Goal: Task Accomplishment & Management: Manage account settings

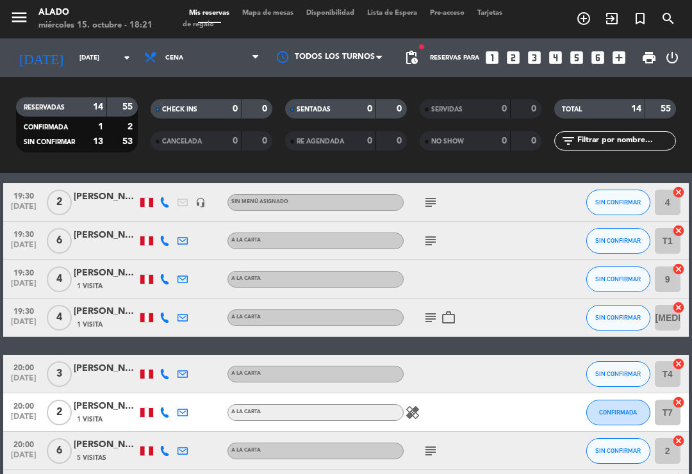
scroll to position [183, 0]
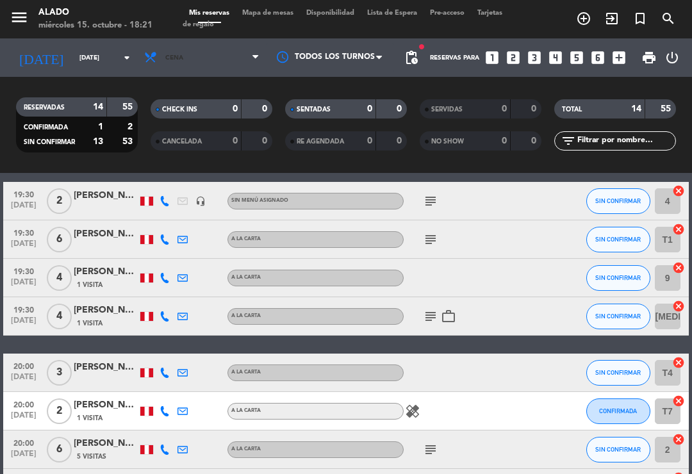
click at [260, 54] on span at bounding box center [259, 58] width 13 height 12
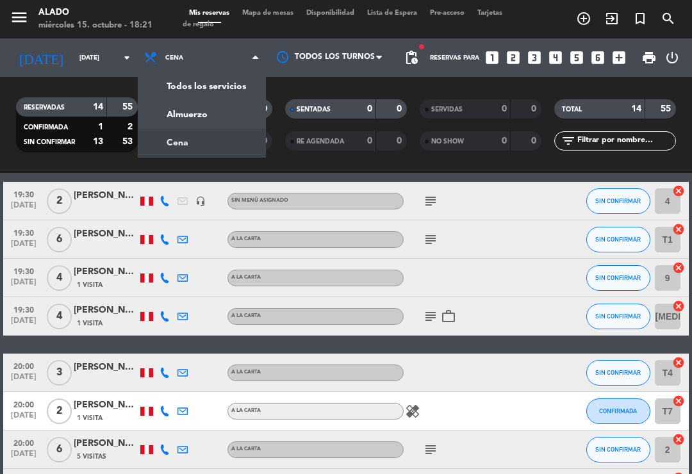
click at [294, 17] on span "Mapa de mesas" at bounding box center [268, 13] width 64 height 7
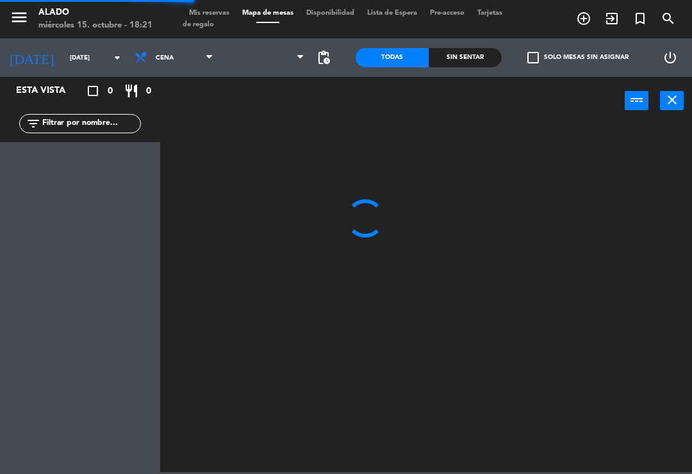
click at [86, 66] on input "[DATE]" at bounding box center [107, 58] width 88 height 20
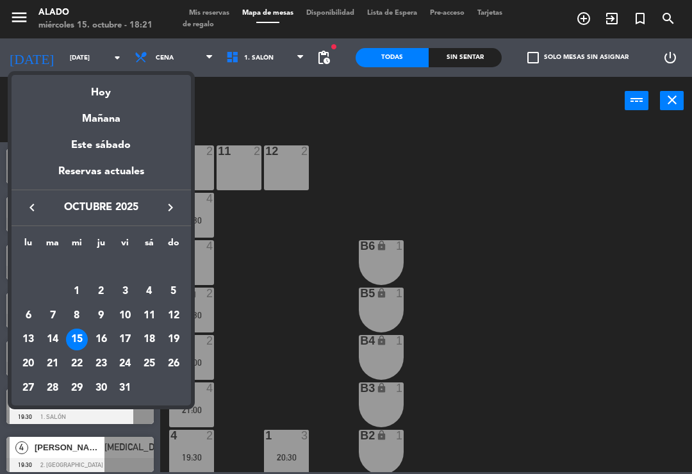
click at [120, 115] on div "Mañana" at bounding box center [101, 114] width 179 height 26
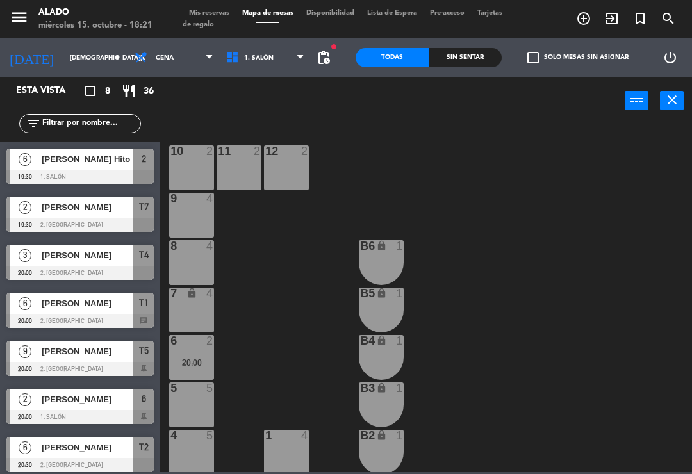
click at [173, 54] on span "Cena" at bounding box center [174, 58] width 92 height 28
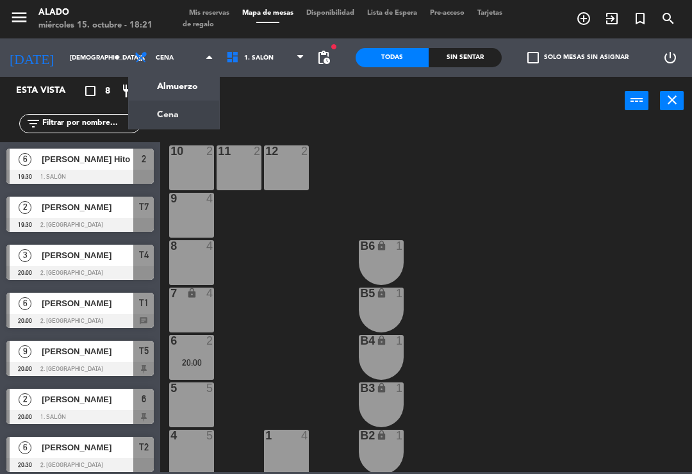
click at [187, 92] on ng-component "menu Alado [DATE] 15. octubre - 18:21 Mis reservas Mapa de mesas Disponibilidad…" at bounding box center [346, 236] width 692 height 472
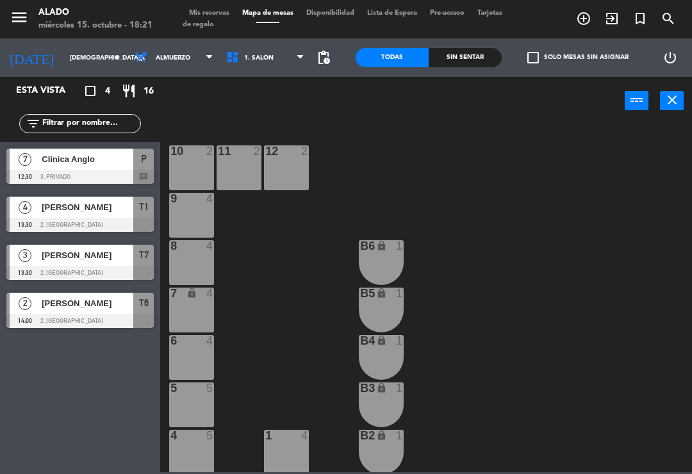
click at [88, 51] on input "[DEMOGRAPHIC_DATA][DATE]" at bounding box center [107, 58] width 88 height 20
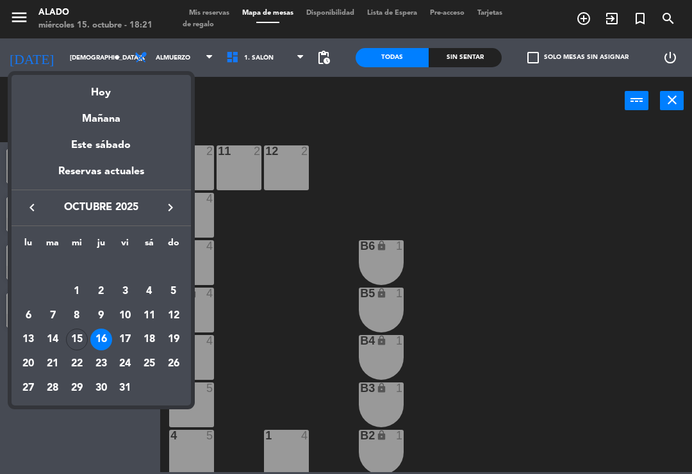
click at [122, 335] on div "17" at bounding box center [125, 340] width 22 height 22
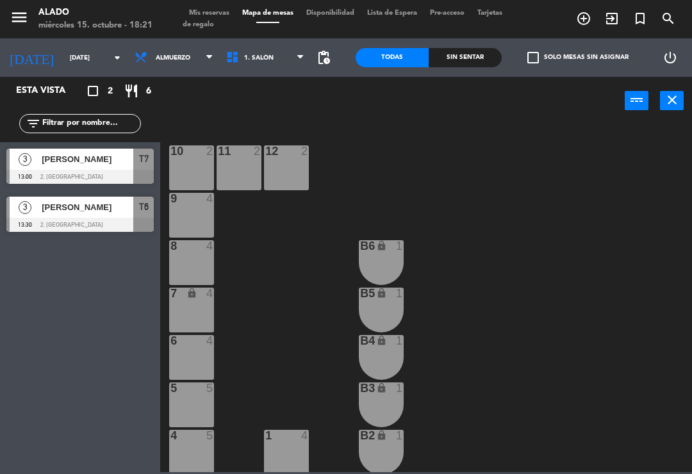
click at [170, 50] on span "Almuerzo" at bounding box center [174, 58] width 92 height 28
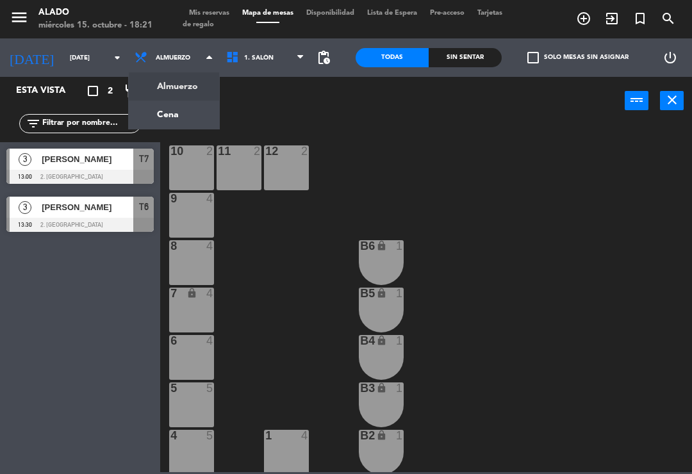
click at [177, 109] on ng-component "menu Alado [DATE] 15. octubre - 18:21 Mis reservas Mapa de mesas Disponibilidad…" at bounding box center [346, 236] width 692 height 472
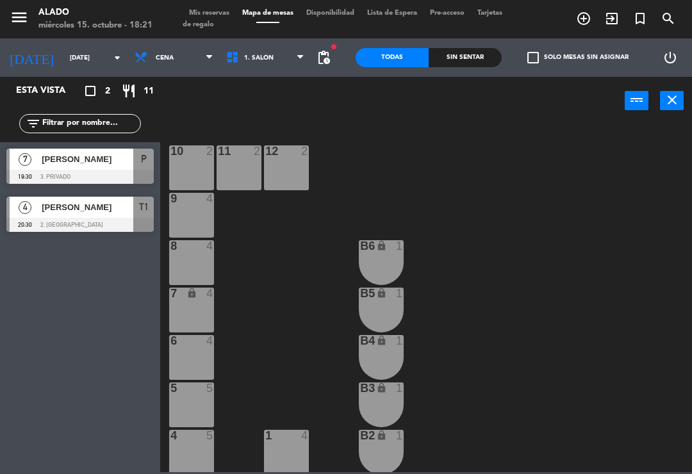
click at [90, 49] on input "[DATE]" at bounding box center [107, 58] width 88 height 20
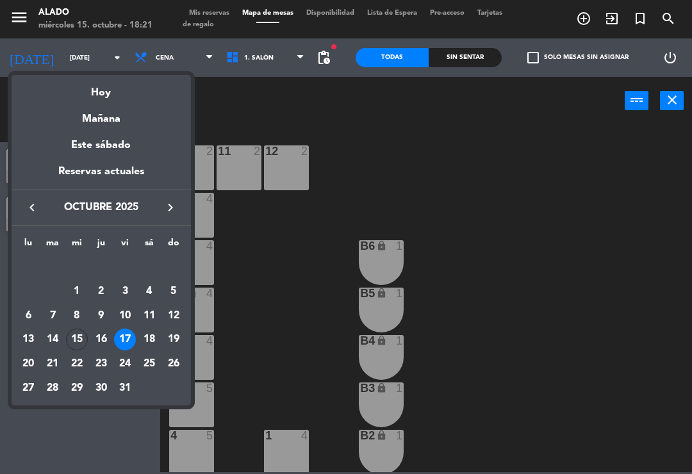
click at [151, 328] on td "18" at bounding box center [149, 340] width 24 height 24
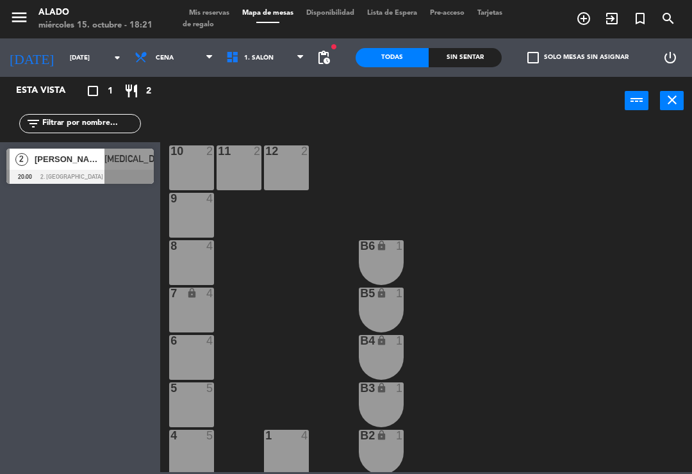
click at [166, 67] on span "Cena" at bounding box center [174, 58] width 92 height 28
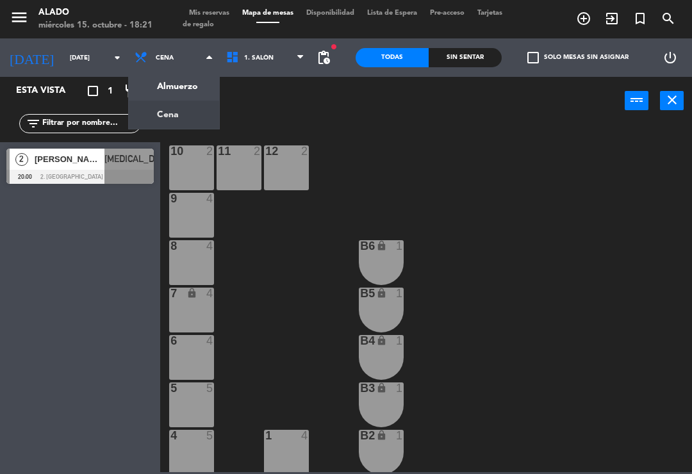
click at [183, 91] on ng-component "menu Alado [DATE] 15. octubre - 18:21 Mis reservas Mapa de mesas Disponibilidad…" at bounding box center [346, 236] width 692 height 472
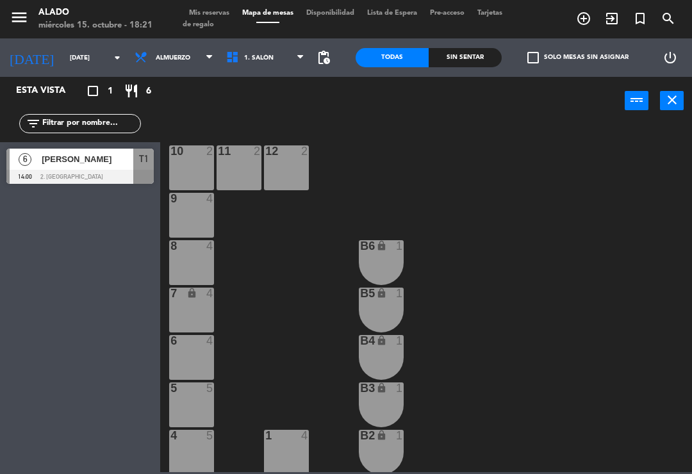
click at [79, 58] on input "[DATE]" at bounding box center [107, 58] width 88 height 20
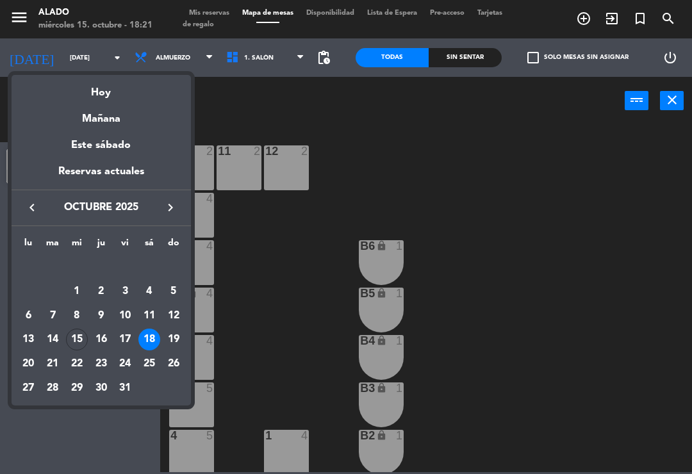
click at [178, 338] on div "19" at bounding box center [174, 340] width 22 height 22
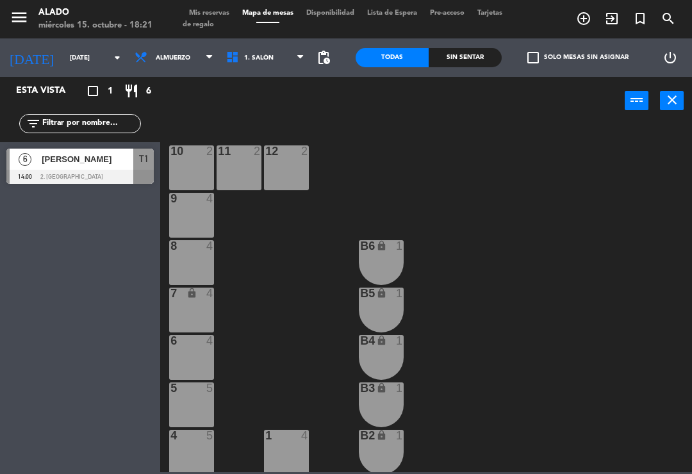
type input "[DATE]"
click at [169, 56] on span "Almuerzo" at bounding box center [173, 57] width 35 height 7
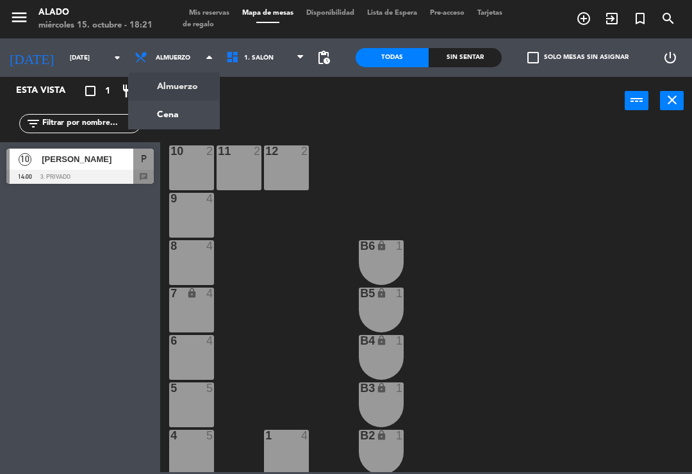
click at [188, 113] on ng-component "menu Alado [DATE] 15. octubre - 18:21 Mis reservas Mapa de mesas Disponibilidad…" at bounding box center [346, 236] width 692 height 472
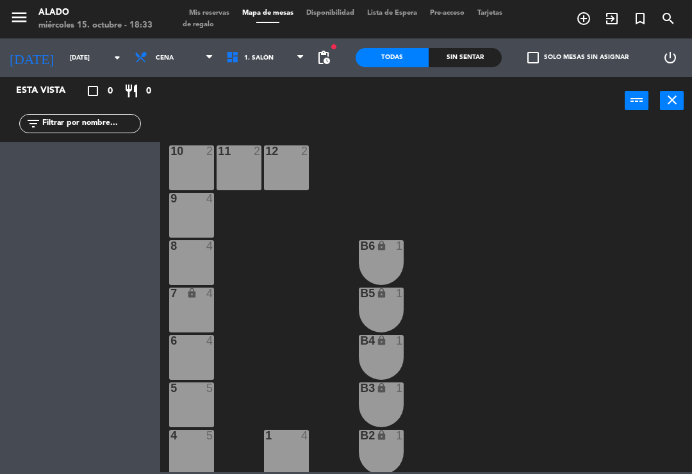
click at [213, 4] on div "menu Alado [DATE] 15. octubre - 18:33 Mis reservas Mapa de mesas Disponibilidad…" at bounding box center [346, 19] width 692 height 38
click at [204, 13] on span "Mis reservas" at bounding box center [209, 13] width 53 height 7
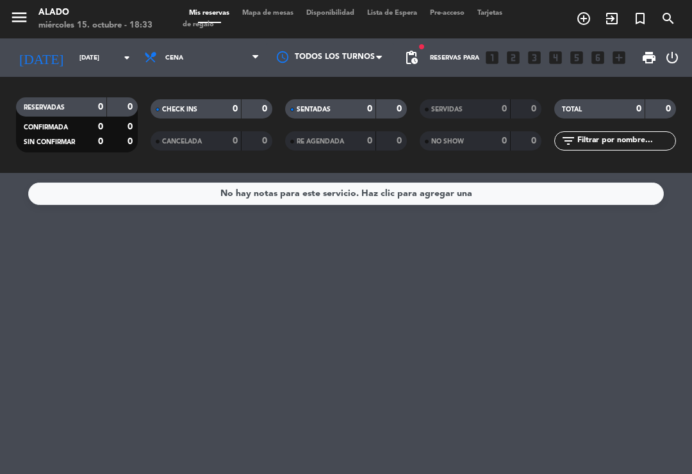
click at [124, 48] on input "[DATE]" at bounding box center [117, 58] width 88 height 20
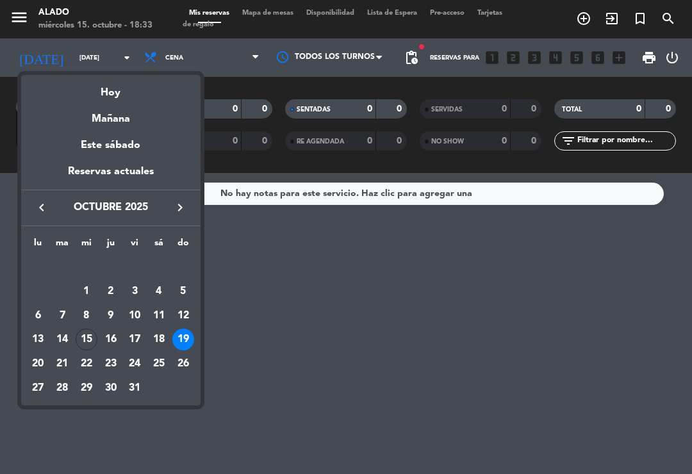
click at [94, 333] on div "15" at bounding box center [87, 340] width 22 height 22
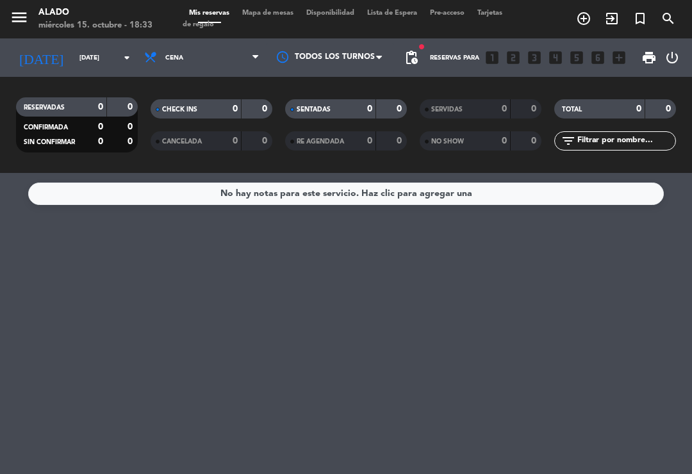
type input "[DATE]"
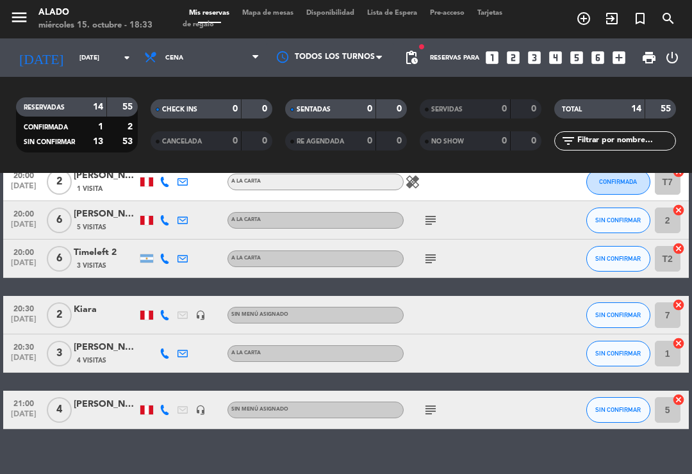
scroll to position [412, 0]
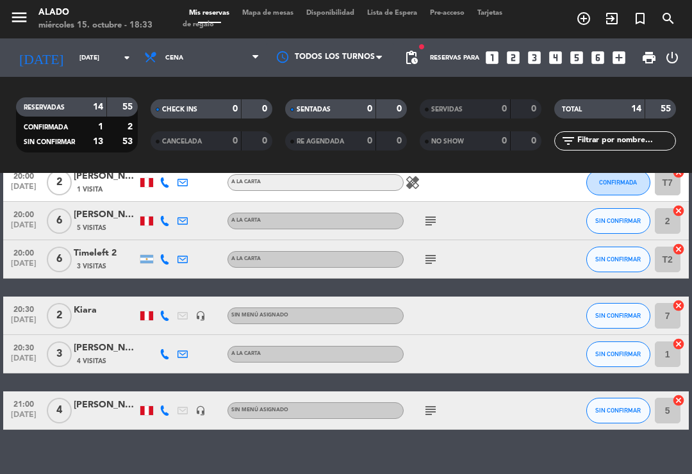
click at [683, 250] on icon "cancel" at bounding box center [678, 249] width 13 height 13
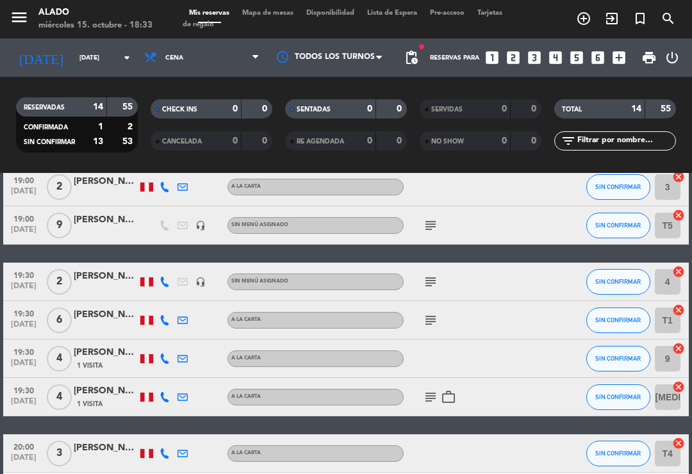
scroll to position [133, 0]
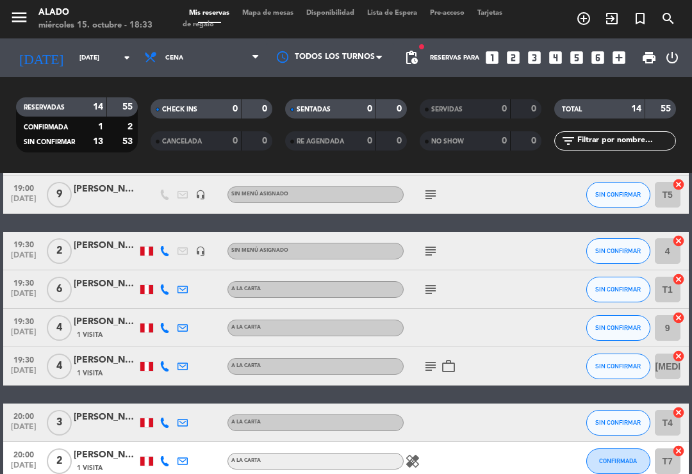
click at [684, 276] on icon "cancel" at bounding box center [678, 279] width 13 height 13
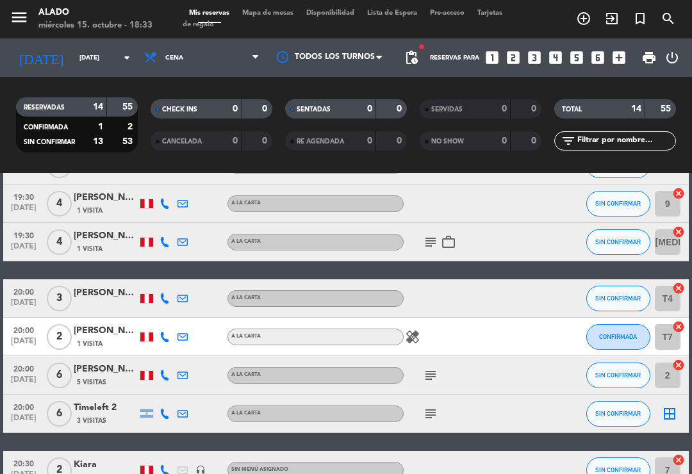
scroll to position [290, 0]
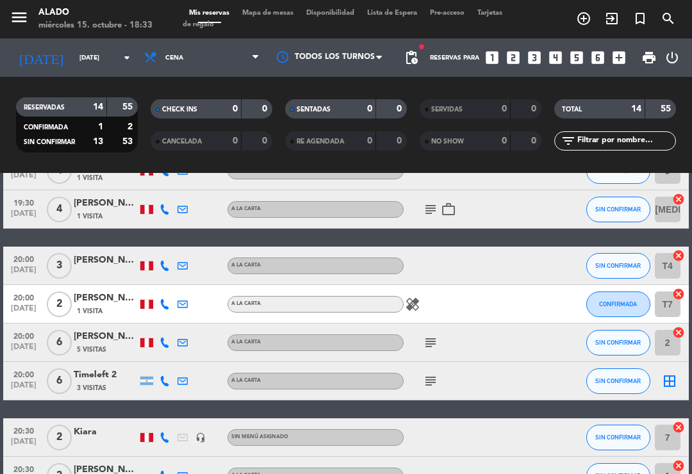
click at [670, 374] on icon "border_all" at bounding box center [669, 381] width 15 height 15
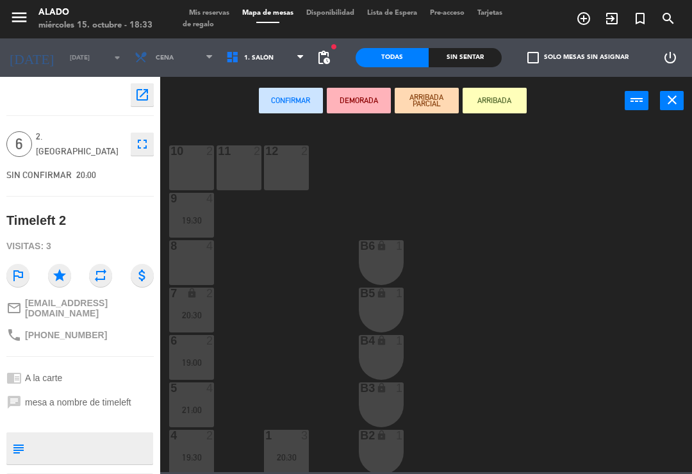
click at [288, 64] on span "1. Salón" at bounding box center [266, 58] width 92 height 28
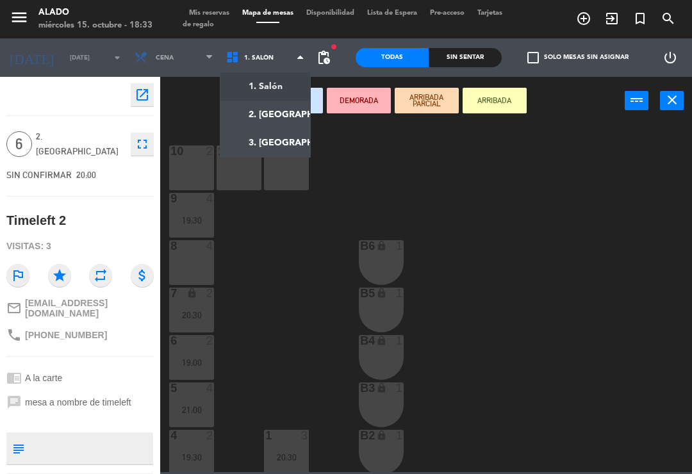
click at [279, 117] on ng-component "menu Alado [DATE] 15. octubre - 18:33 Mis reservas Mapa de mesas Disponibilidad…" at bounding box center [346, 236] width 692 height 472
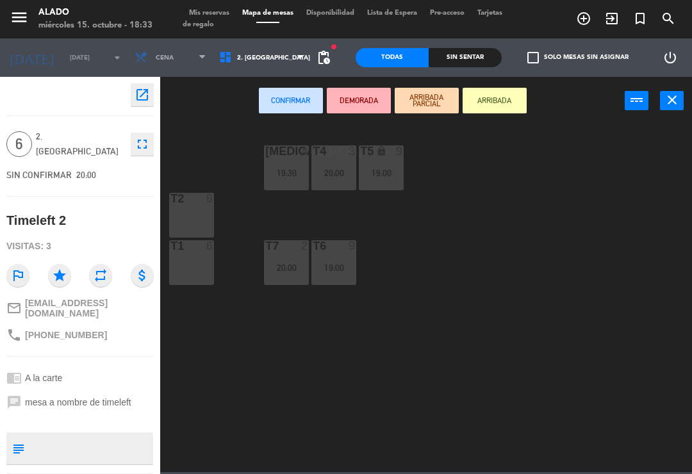
click at [195, 261] on div "T1 6" at bounding box center [191, 262] width 45 height 45
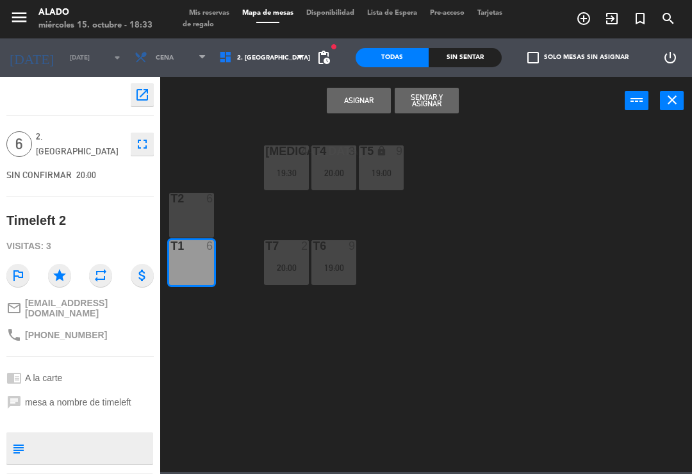
click at [432, 103] on button "Sentar y Asignar" at bounding box center [427, 101] width 64 height 26
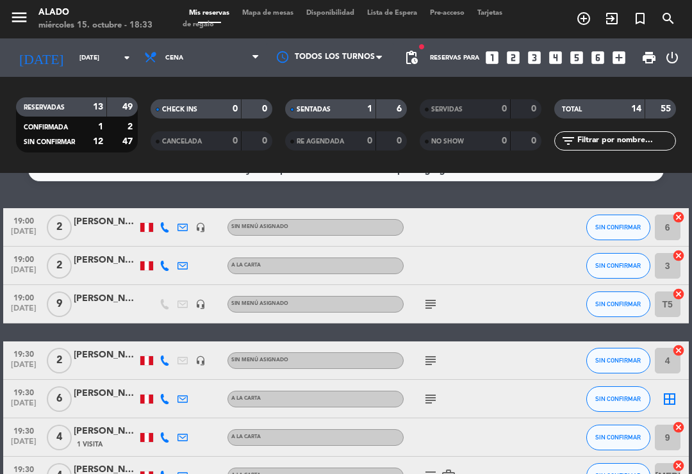
scroll to position [35, 0]
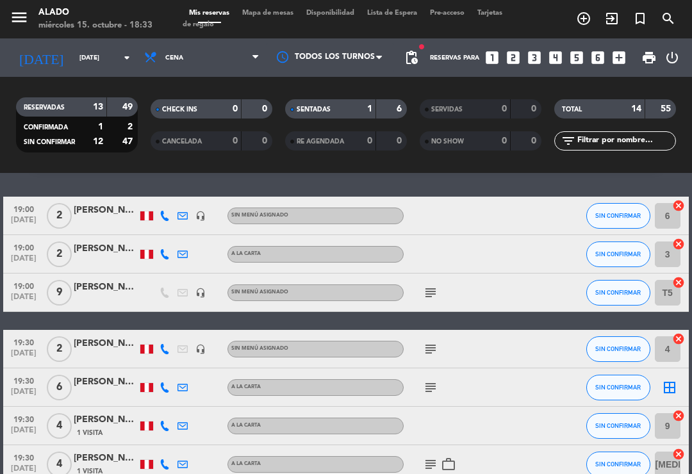
click at [670, 383] on icon "border_all" at bounding box center [669, 387] width 15 height 15
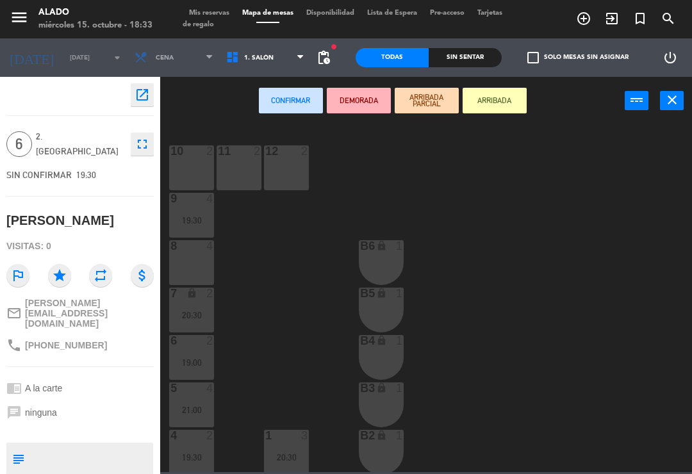
click at [290, 56] on span "1. Salón" at bounding box center [266, 58] width 92 height 28
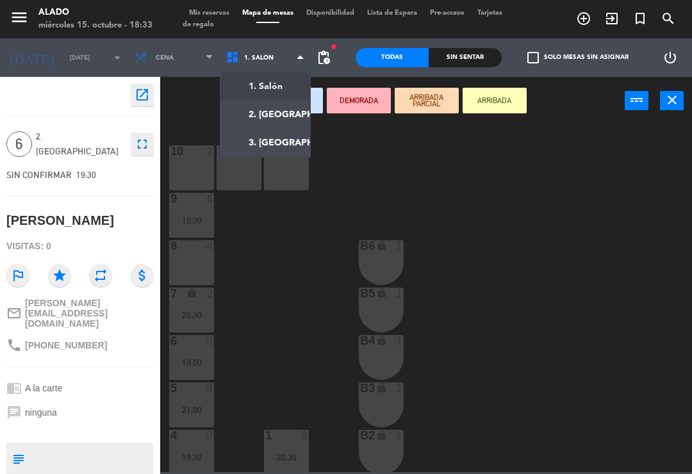
click at [284, 115] on ng-component "menu Alado [DATE] 15. octubre - 18:33 Mis reservas Mapa de mesas Disponibilidad…" at bounding box center [346, 236] width 692 height 472
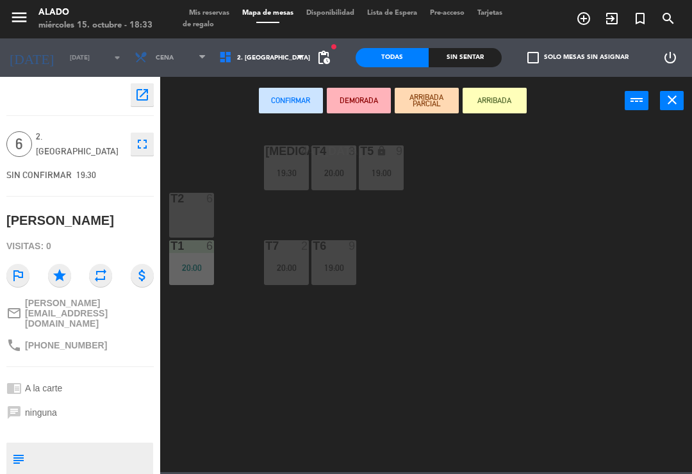
click at [198, 212] on div "T2 6" at bounding box center [191, 215] width 45 height 45
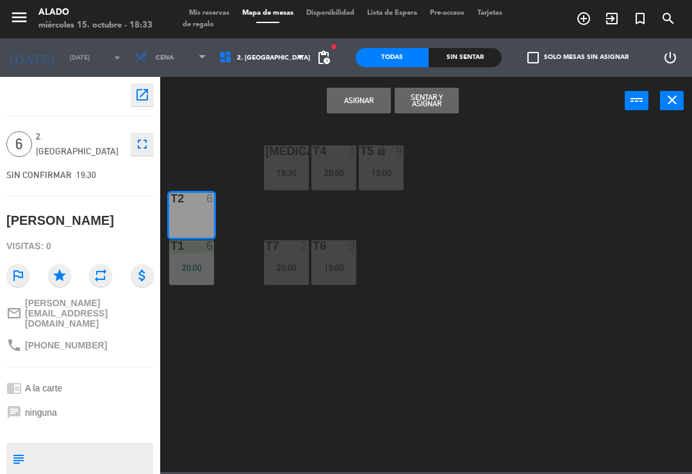
click at [360, 104] on button "Asignar" at bounding box center [359, 101] width 64 height 26
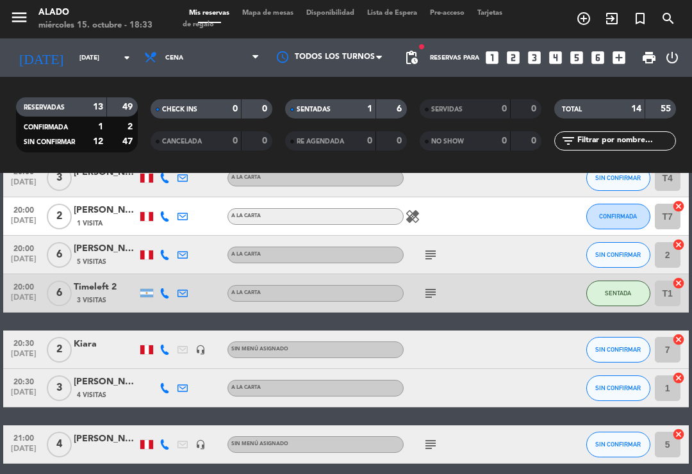
scroll to position [351, 0]
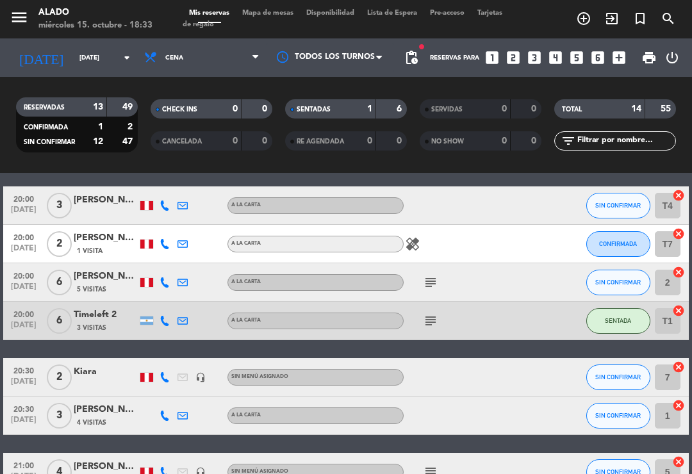
click at [433, 284] on icon "subject" at bounding box center [430, 282] width 15 height 15
click at [431, 281] on icon "subject" at bounding box center [430, 282] width 15 height 15
click at [675, 270] on icon "cancel" at bounding box center [678, 272] width 13 height 13
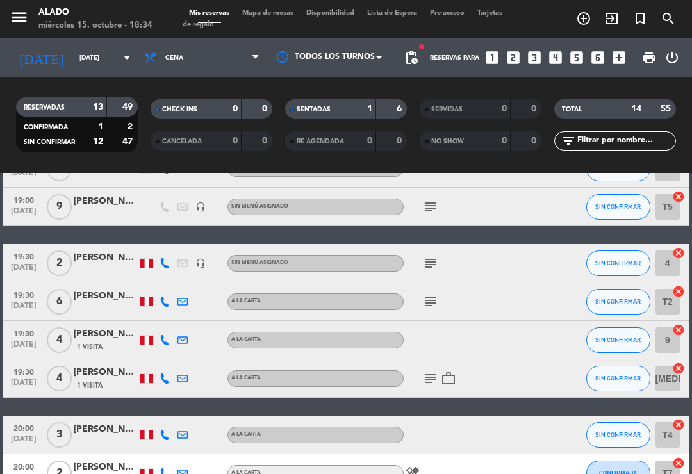
scroll to position [138, 0]
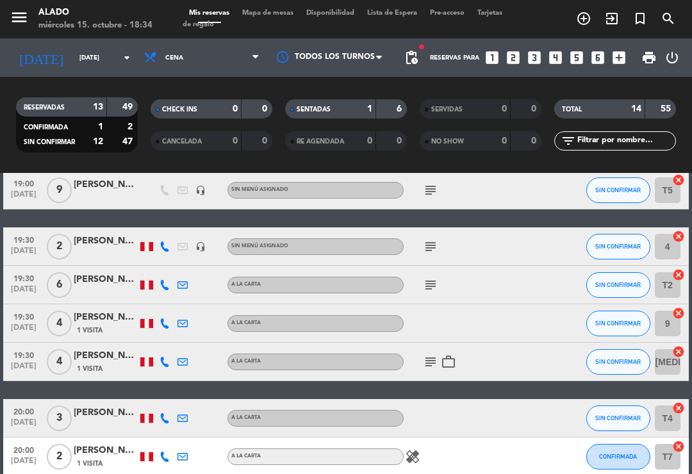
click at [684, 269] on icon "cancel" at bounding box center [678, 275] width 13 height 13
click at [674, 278] on icon "border_all" at bounding box center [669, 285] width 15 height 15
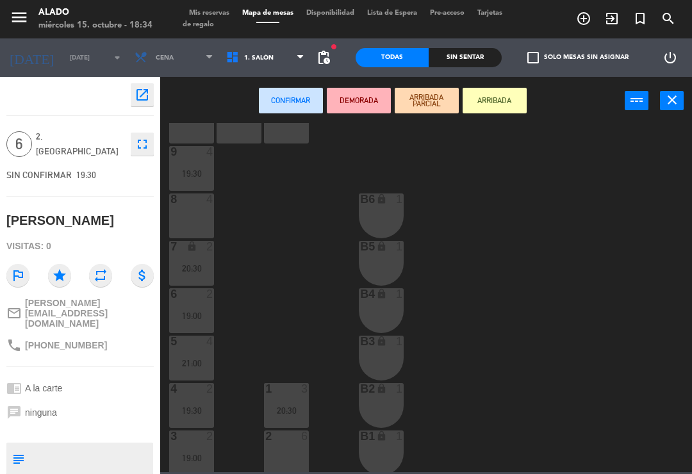
scroll to position [47, 0]
click at [296, 447] on div "2 6" at bounding box center [286, 453] width 45 height 45
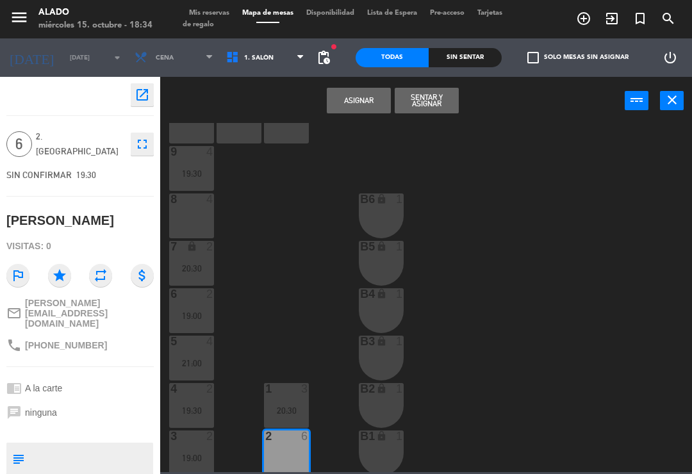
click at [363, 97] on button "Asignar" at bounding box center [359, 101] width 64 height 26
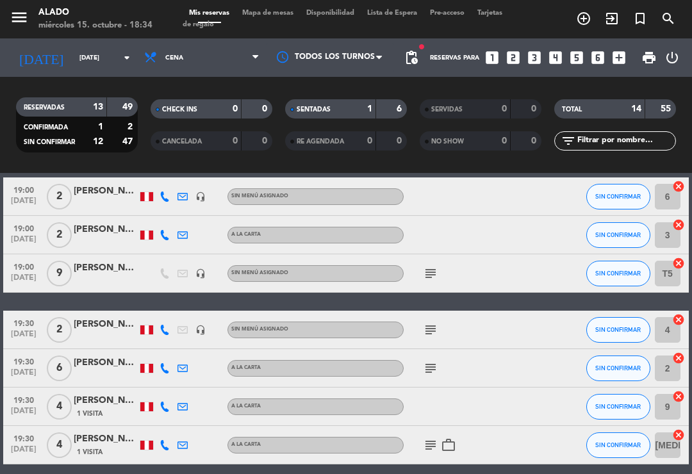
scroll to position [58, 0]
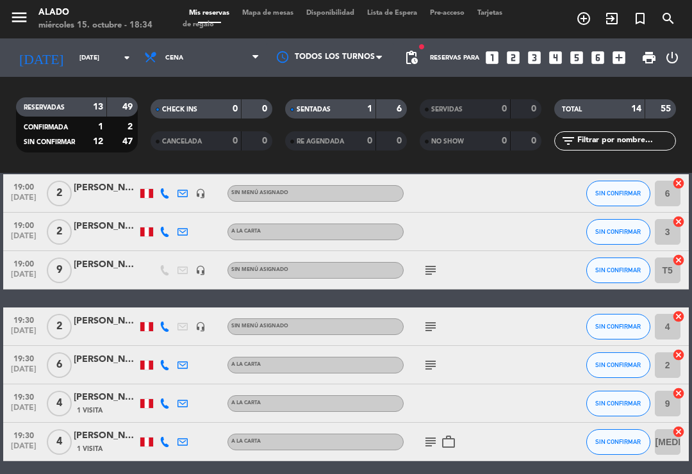
click at [431, 258] on div "subject" at bounding box center [458, 270] width 108 height 38
click at [438, 269] on icon "subject" at bounding box center [430, 270] width 15 height 15
click at [438, 265] on icon "subject" at bounding box center [430, 270] width 15 height 15
click at [433, 322] on icon "subject" at bounding box center [430, 326] width 15 height 15
click at [428, 324] on icon "subject" at bounding box center [430, 326] width 15 height 15
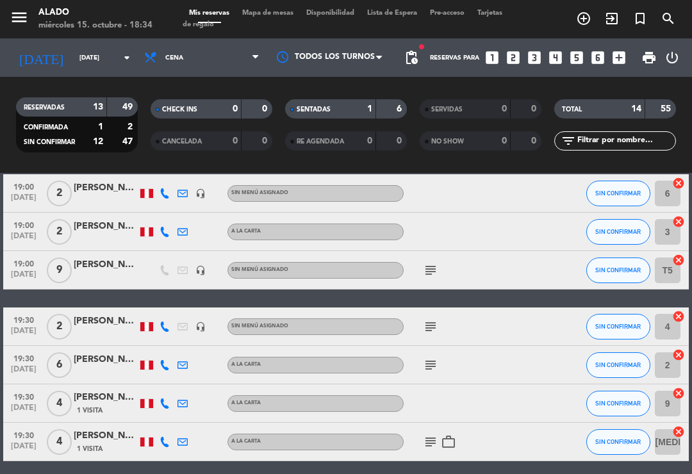
click at [434, 363] on icon "subject" at bounding box center [430, 365] width 15 height 15
click at [432, 360] on icon "subject" at bounding box center [430, 365] width 15 height 15
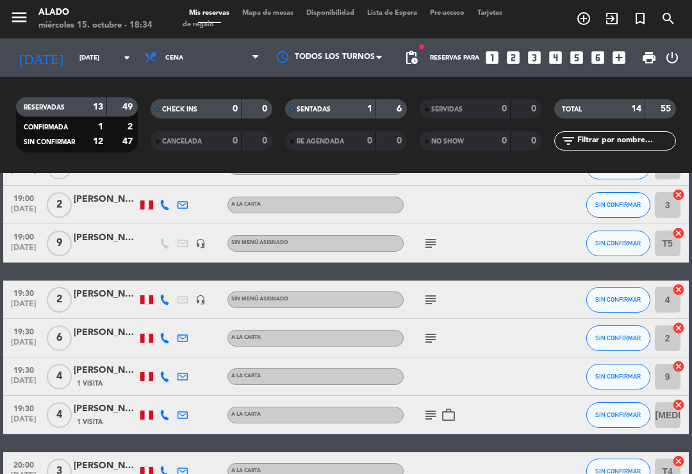
scroll to position [88, 0]
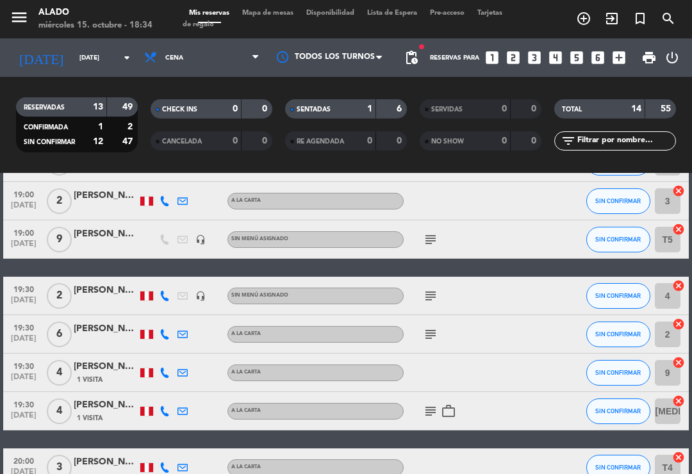
click at [679, 281] on icon "cancel" at bounding box center [678, 285] width 13 height 13
click at [681, 360] on icon "cancel" at bounding box center [678, 362] width 13 height 13
click at [431, 404] on icon "subject" at bounding box center [430, 411] width 15 height 15
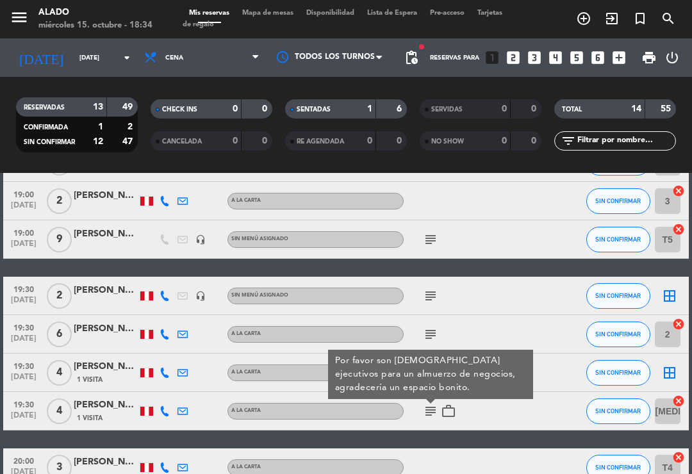
click at [426, 404] on icon "subject" at bounding box center [430, 411] width 15 height 15
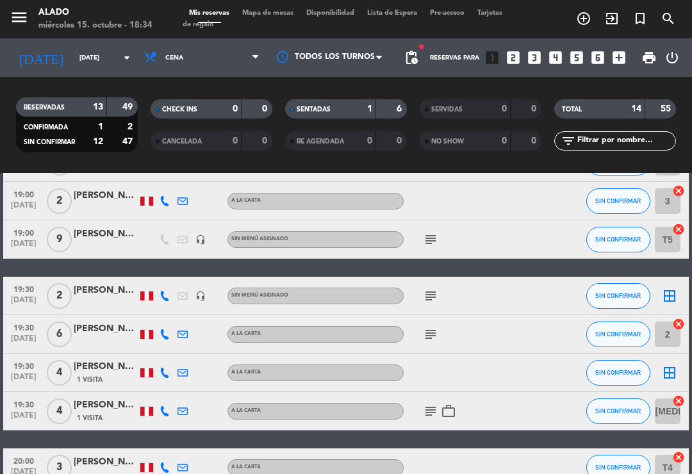
click at [668, 292] on icon "border_all" at bounding box center [669, 295] width 15 height 15
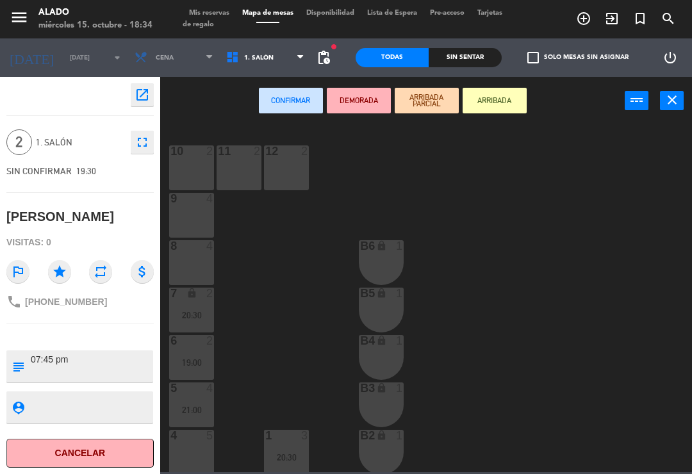
click at [202, 256] on div "8 4" at bounding box center [191, 262] width 45 height 45
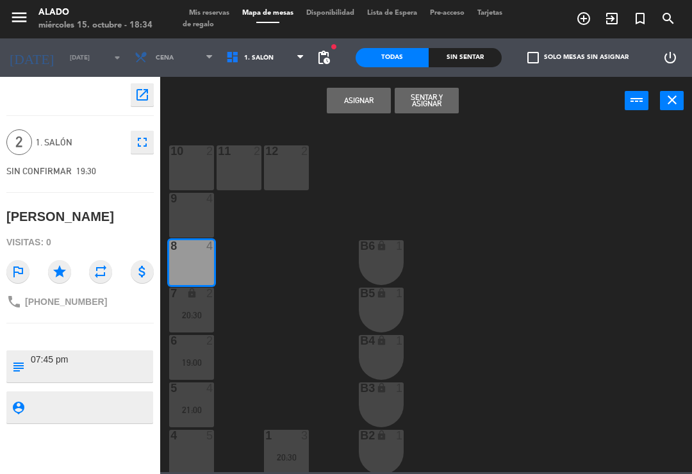
click at [354, 103] on button "Asignar" at bounding box center [359, 101] width 64 height 26
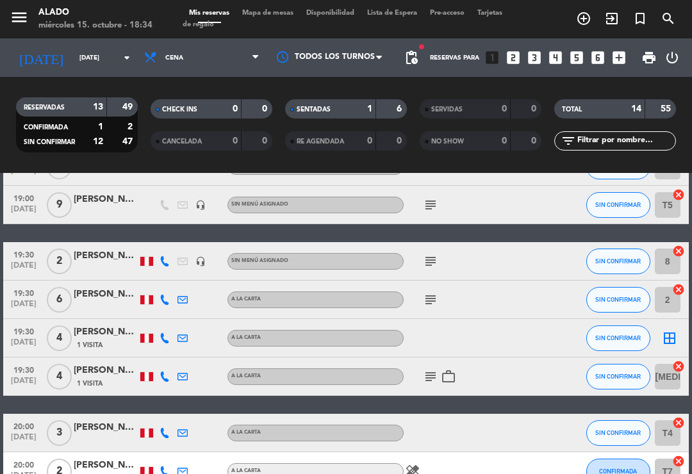
scroll to position [124, 0]
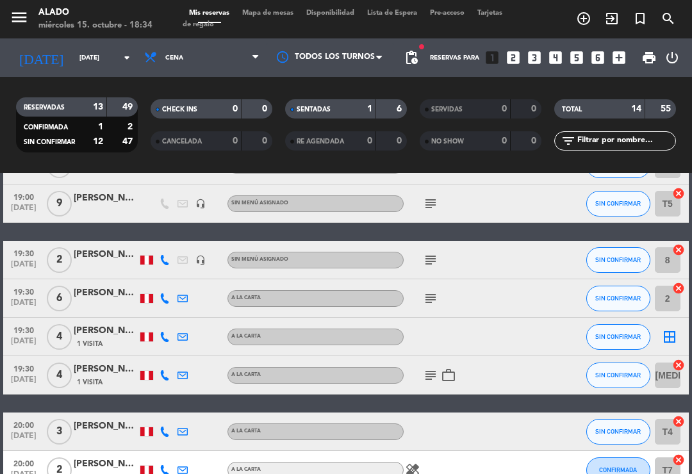
click at [674, 331] on icon "border_all" at bounding box center [669, 336] width 15 height 15
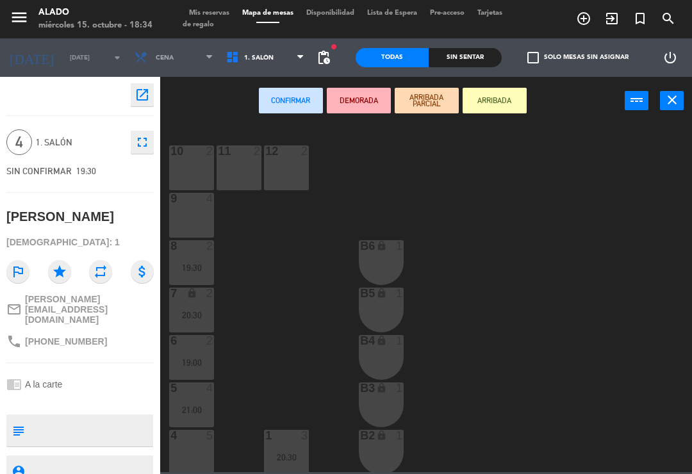
click at [195, 463] on div "4 5" at bounding box center [191, 452] width 45 height 45
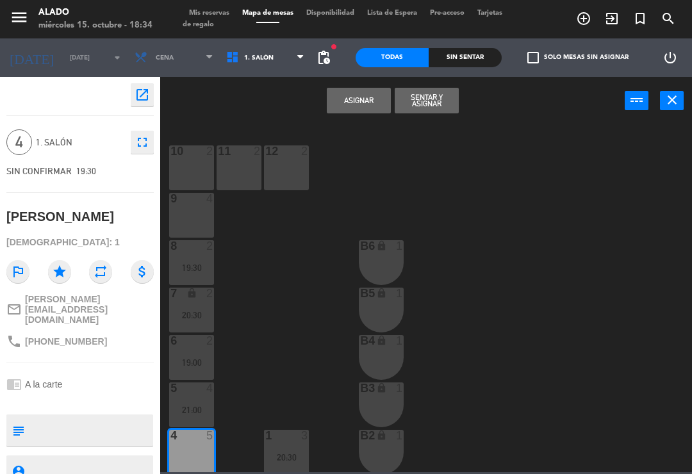
click at [363, 95] on button "Asignar" at bounding box center [359, 101] width 64 height 26
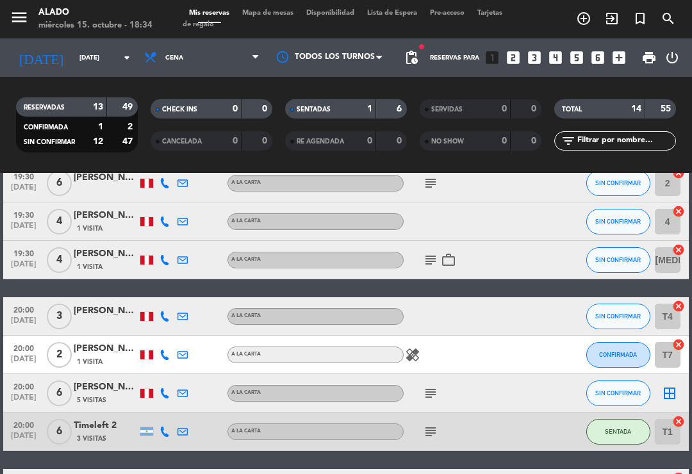
scroll to position [271, 0]
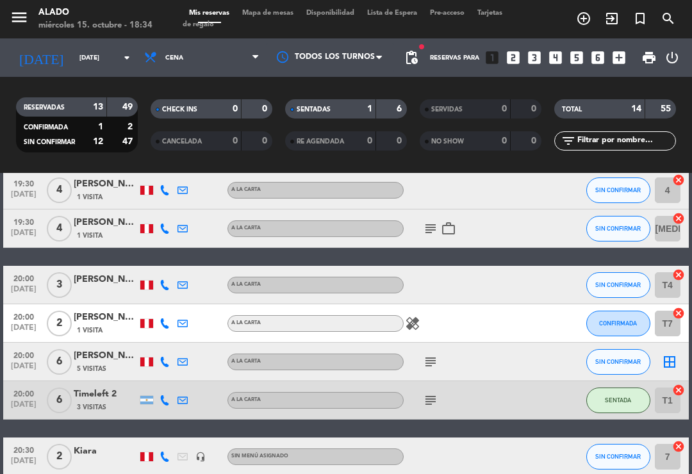
click at [676, 354] on icon "border_all" at bounding box center [669, 361] width 15 height 15
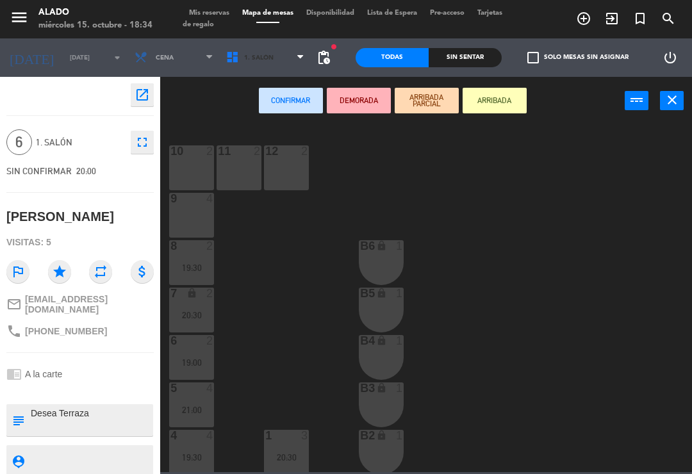
click at [293, 53] on span "1. Salón" at bounding box center [266, 58] width 92 height 28
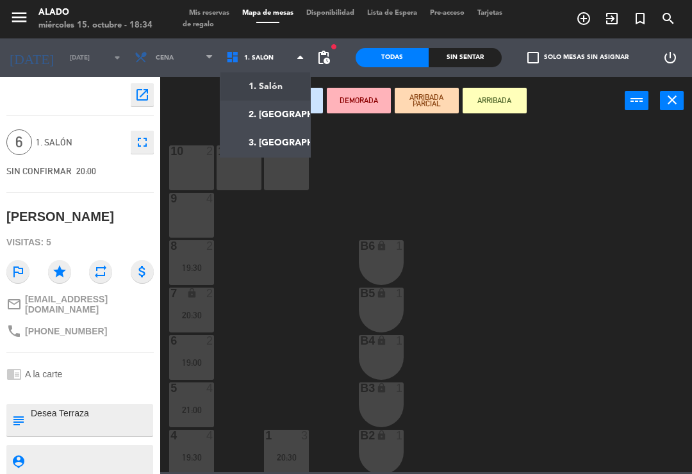
click at [282, 113] on ng-component "menu Alado [DATE] 15. octubre - 18:34 Mis reservas Mapa de mesas Disponibilidad…" at bounding box center [346, 236] width 692 height 472
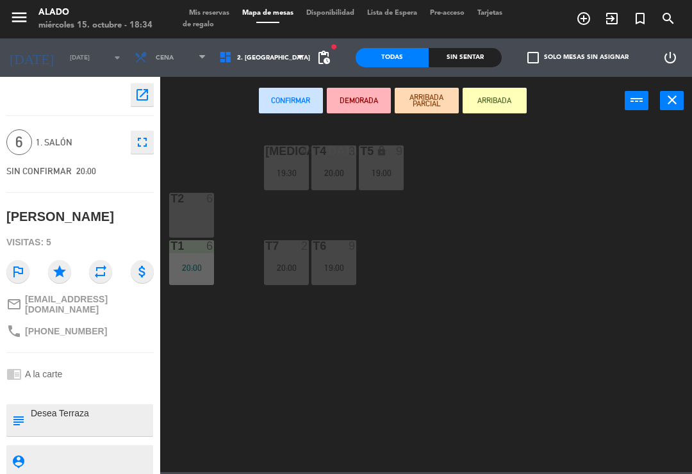
click at [196, 202] on div at bounding box center [191, 199] width 21 height 12
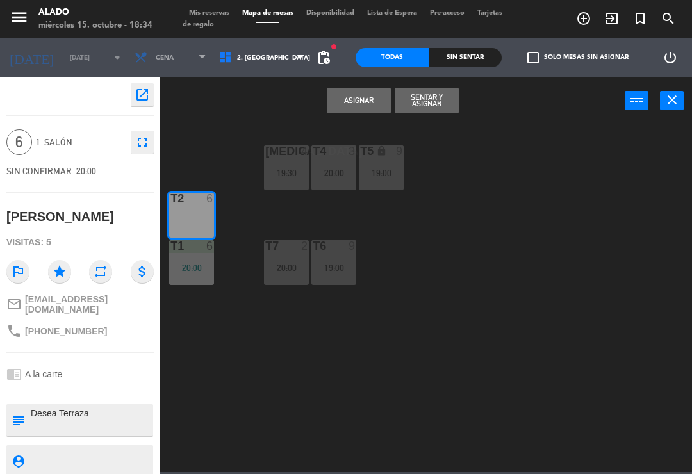
click at [360, 102] on button "Asignar" at bounding box center [359, 101] width 64 height 26
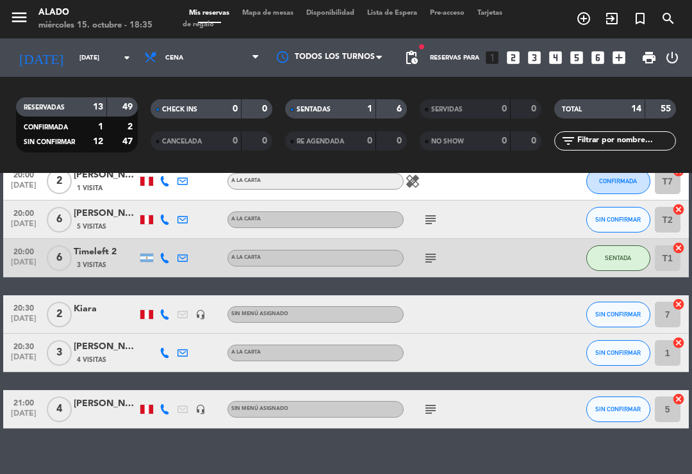
scroll to position [412, 0]
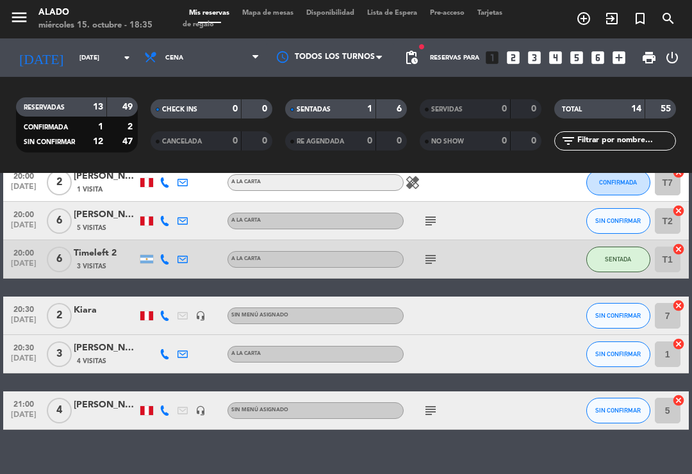
click at [445, 404] on div "subject" at bounding box center [458, 411] width 108 height 38
click at [431, 415] on icon "subject" at bounding box center [430, 410] width 15 height 15
click at [432, 409] on icon "subject" at bounding box center [430, 410] width 15 height 15
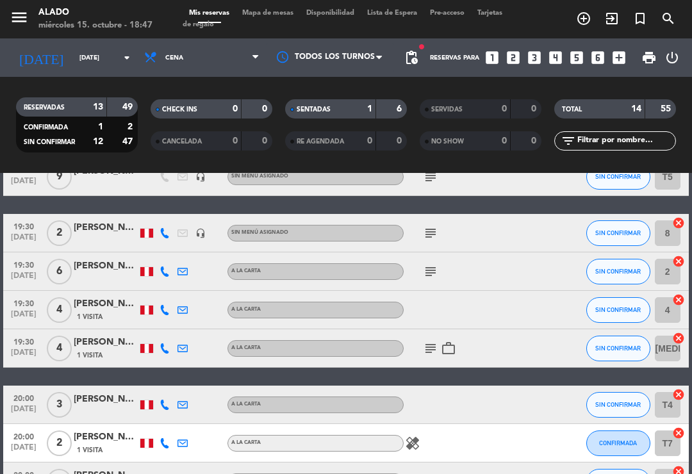
scroll to position [245, 0]
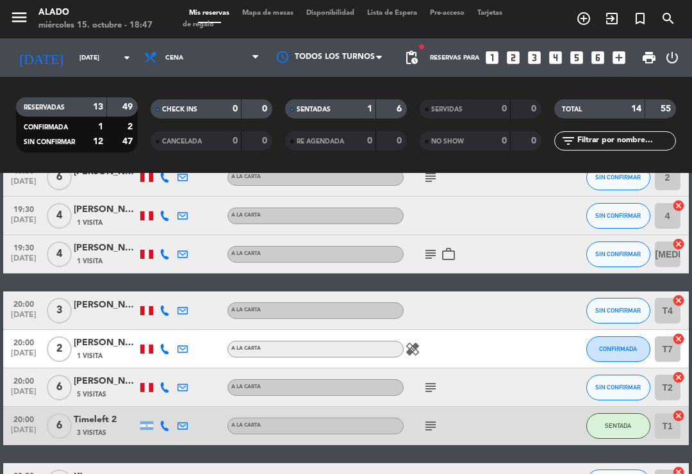
click at [436, 407] on div "subject" at bounding box center [458, 426] width 108 height 38
click at [417, 407] on div "subject" at bounding box center [458, 426] width 108 height 38
click at [426, 419] on icon "subject" at bounding box center [430, 426] width 15 height 15
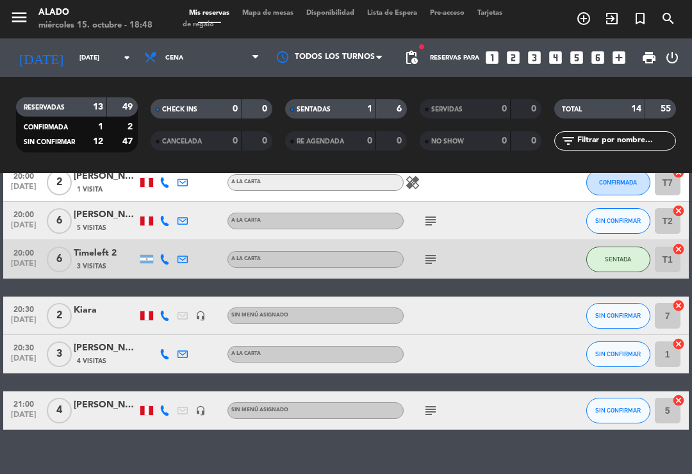
scroll to position [0, 0]
click at [637, 313] on span "SIN CONFIRMAR" at bounding box center [618, 315] width 46 height 7
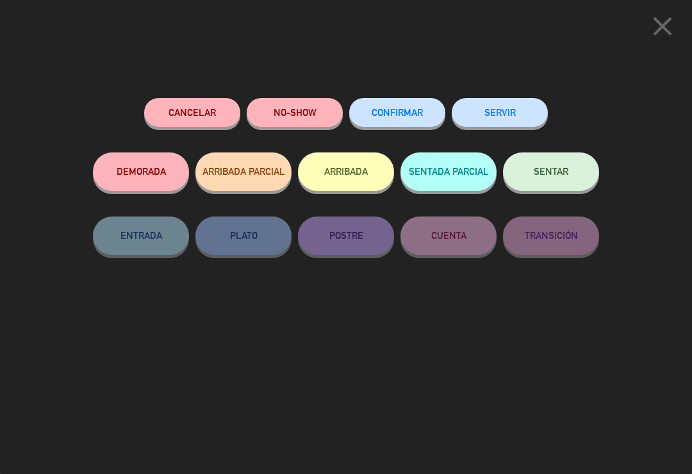
click at [654, 11] on icon "close" at bounding box center [663, 26] width 32 height 32
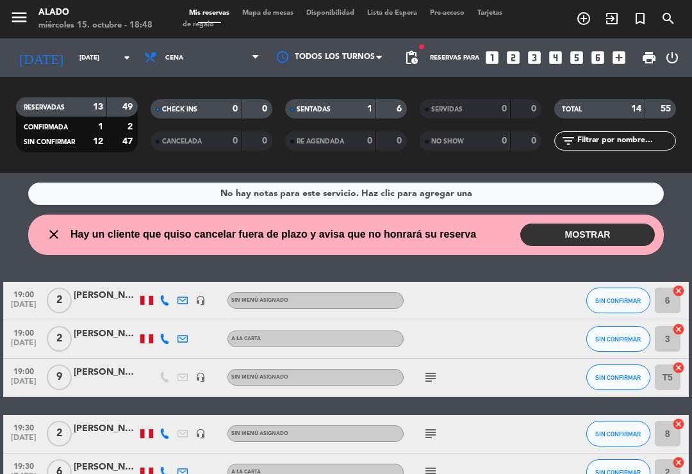
scroll to position [14, 0]
click at [588, 224] on button "MOSTRAR" at bounding box center [587, 235] width 135 height 22
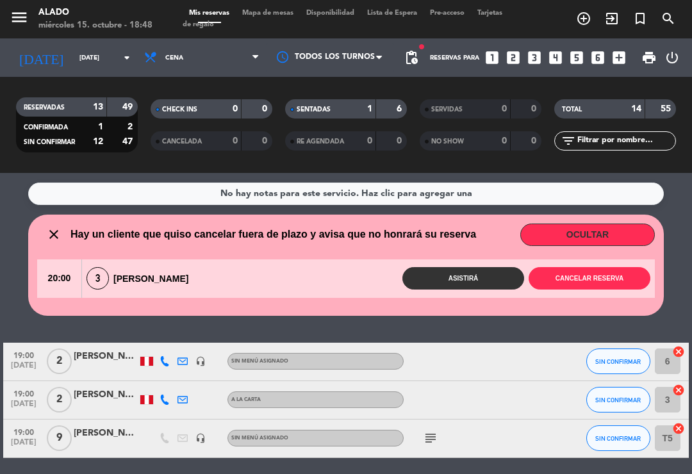
click at [578, 267] on button "Cancelar reserva" at bounding box center [590, 278] width 122 height 22
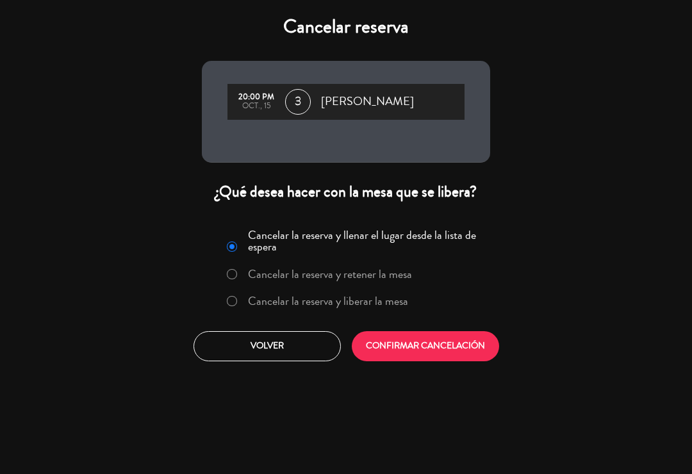
click at [344, 303] on label "Cancelar la reserva y liberar la mesa" at bounding box center [328, 301] width 160 height 12
click at [463, 345] on button "CONFIRMAR CANCELACIÓN" at bounding box center [425, 346] width 147 height 30
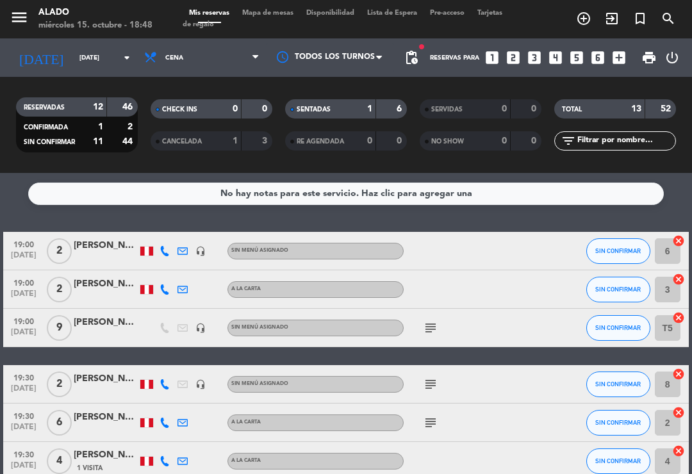
scroll to position [0, 0]
click at [432, 320] on icon "subject" at bounding box center [430, 327] width 15 height 15
click at [92, 330] on div at bounding box center [106, 335] width 64 height 10
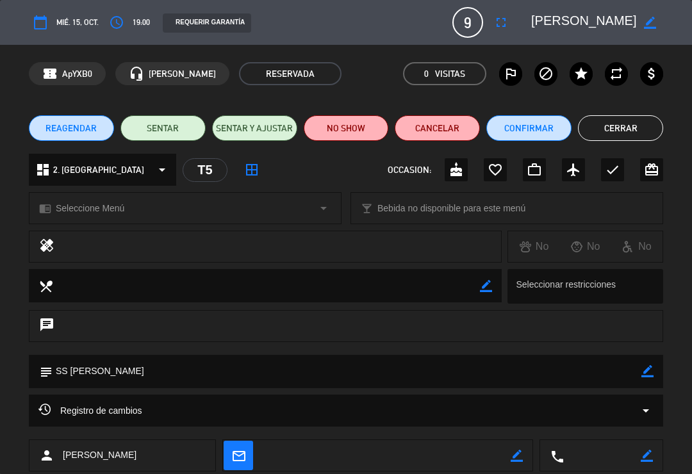
click at [622, 129] on button "Cerrar" at bounding box center [620, 128] width 85 height 26
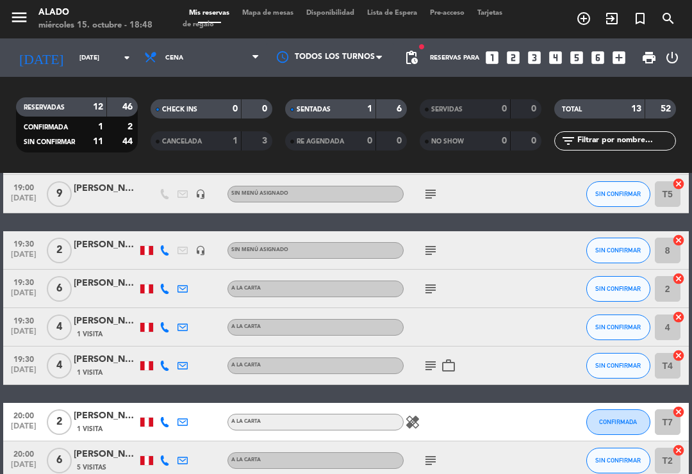
scroll to position [139, 0]
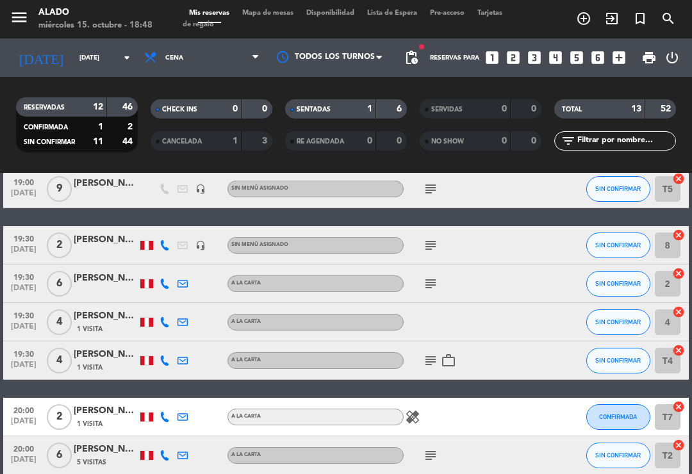
click at [436, 238] on icon "subject" at bounding box center [430, 245] width 15 height 15
click at [431, 276] on icon "subject" at bounding box center [430, 283] width 15 height 15
click at [434, 276] on icon "subject" at bounding box center [430, 283] width 15 height 15
click at [432, 342] on div "subject work_outline" at bounding box center [458, 361] width 108 height 38
click at [429, 353] on icon "subject" at bounding box center [430, 360] width 15 height 15
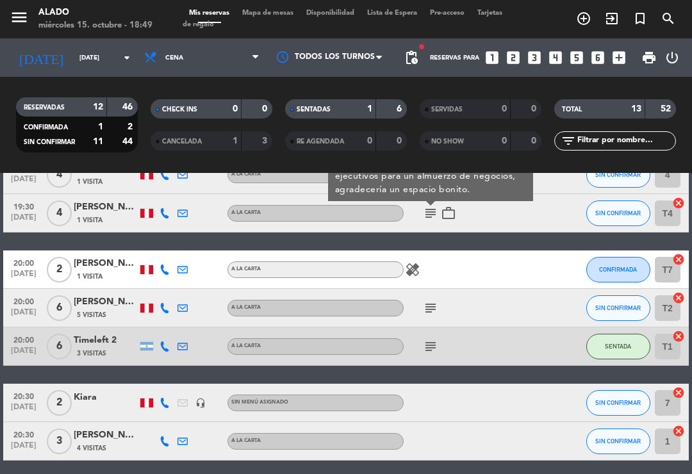
scroll to position [288, 0]
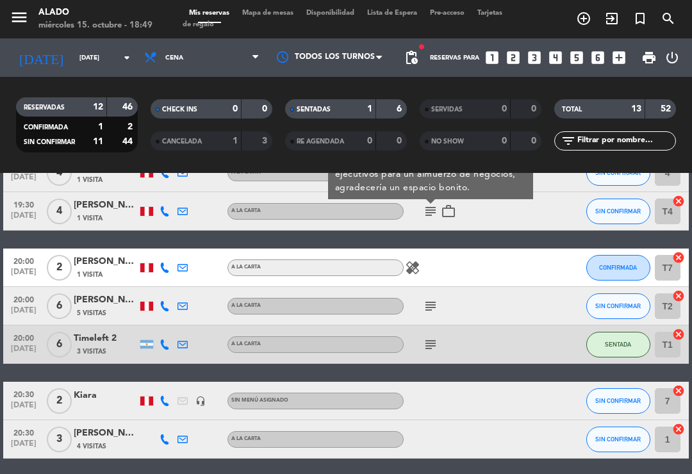
click at [423, 299] on icon "subject" at bounding box center [430, 306] width 15 height 15
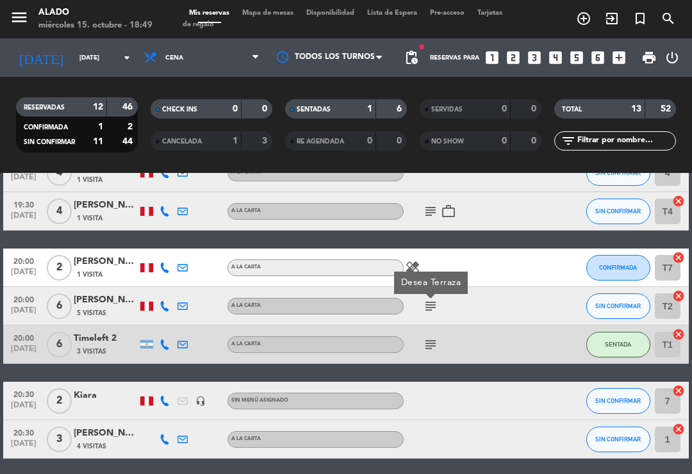
click at [424, 299] on icon "subject" at bounding box center [430, 306] width 15 height 15
click at [401, 260] on div "A la carta" at bounding box center [316, 268] width 176 height 17
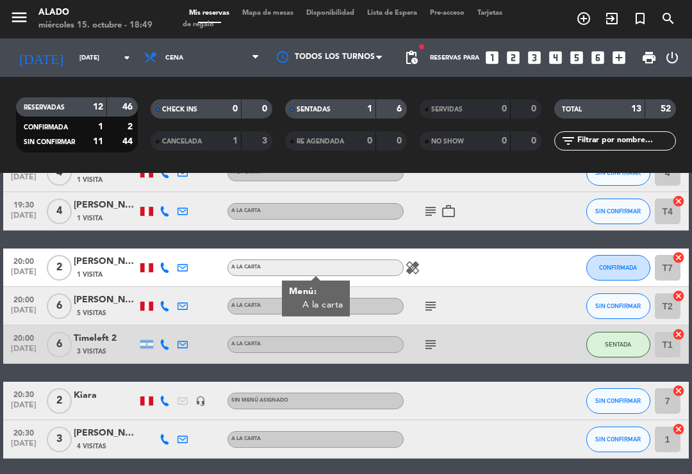
click at [400, 260] on div "A la carta" at bounding box center [316, 268] width 176 height 17
click at [405, 260] on icon "healing" at bounding box center [412, 267] width 15 height 15
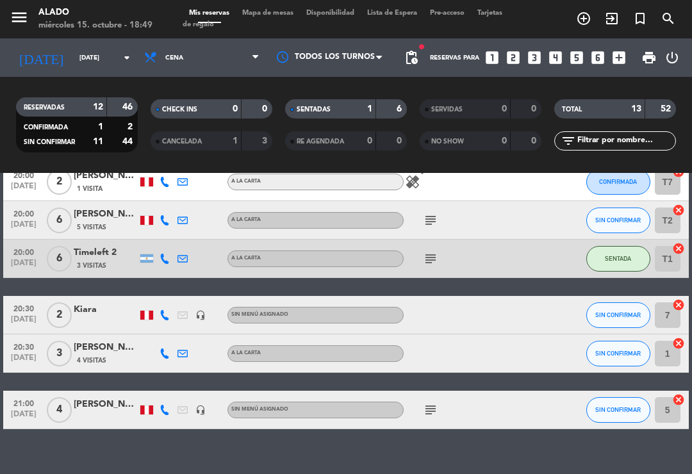
scroll to position [374, 0]
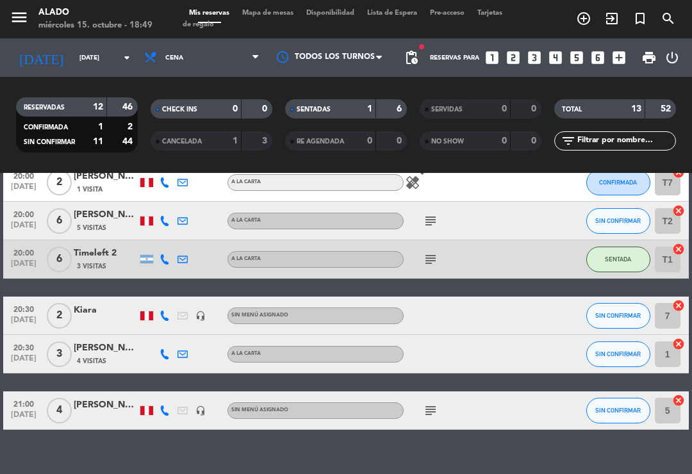
click at [426, 403] on icon "subject" at bounding box center [430, 410] width 15 height 15
click at [273, 11] on span "Mapa de mesas" at bounding box center [268, 13] width 64 height 7
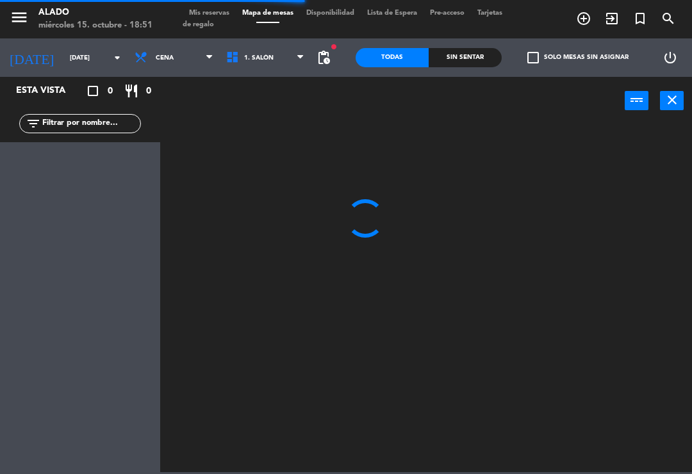
click at [586, 15] on icon "add_circle_outline" at bounding box center [583, 18] width 15 height 15
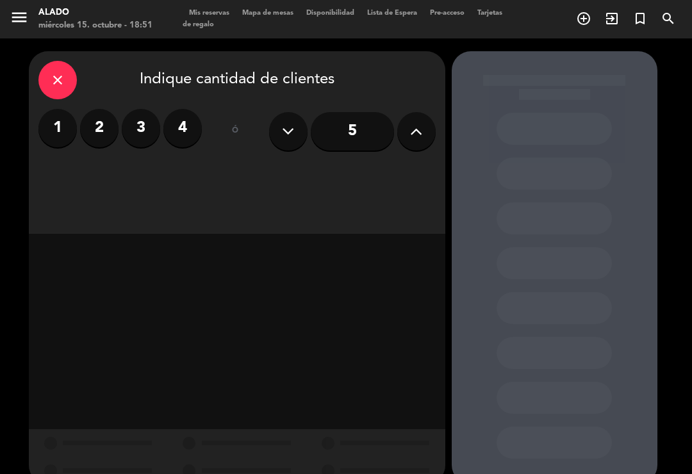
click at [99, 132] on label "2" at bounding box center [99, 128] width 38 height 38
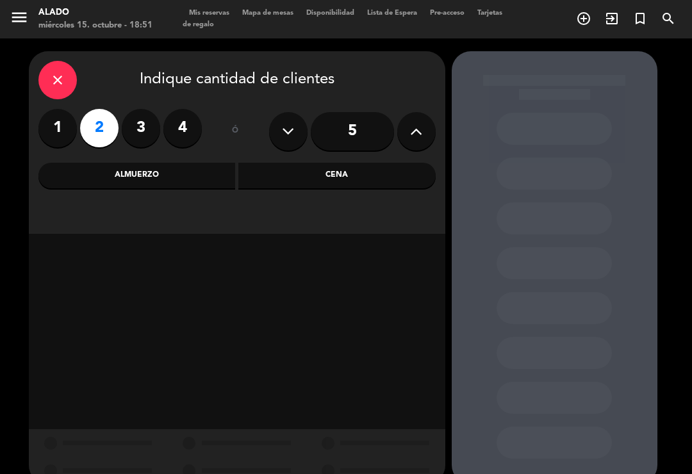
click at [352, 172] on div "Cena" at bounding box center [336, 176] width 197 height 26
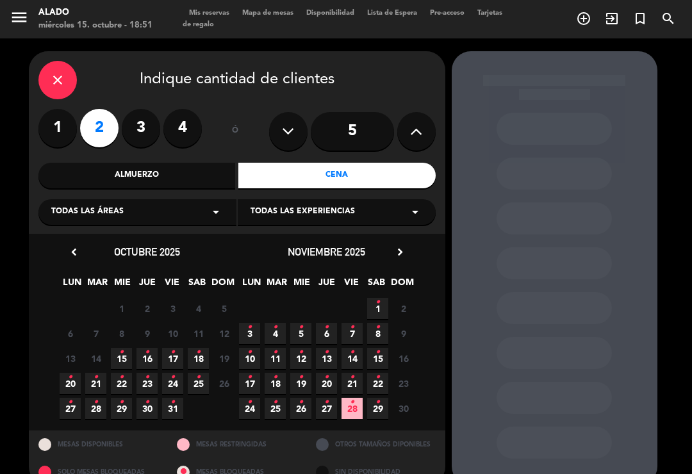
click at [61, 97] on div "close" at bounding box center [57, 80] width 38 height 38
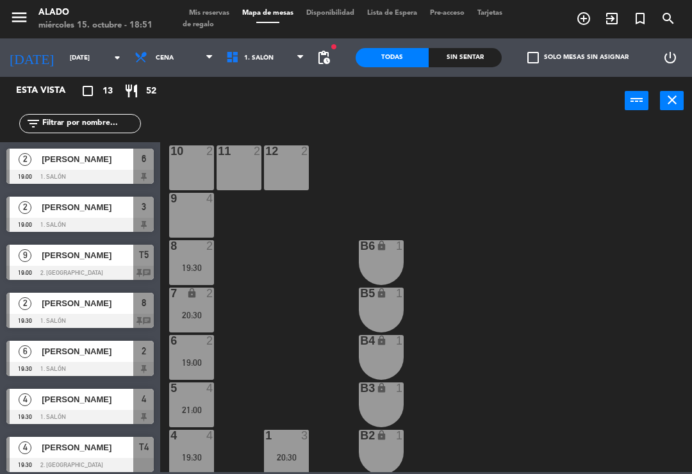
click at [214, 14] on span "Mis reservas" at bounding box center [209, 13] width 53 height 7
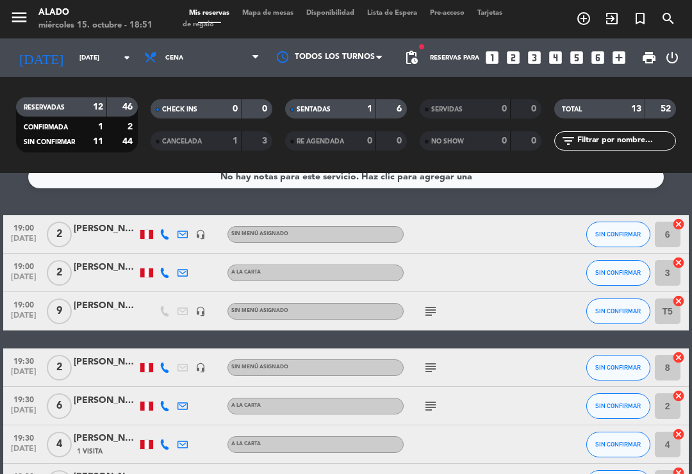
scroll to position [18, 0]
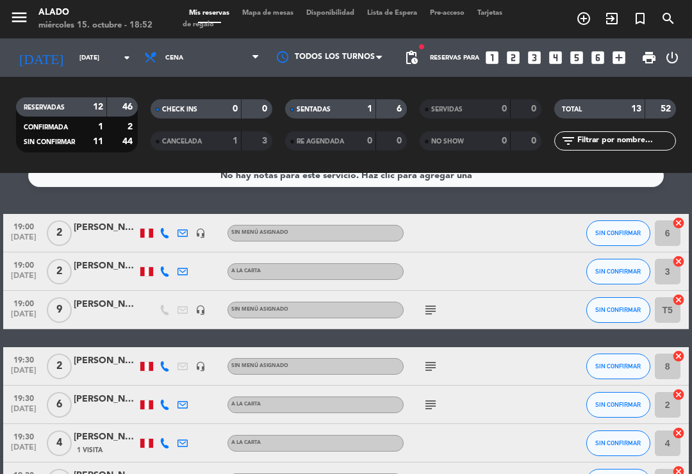
click at [103, 226] on div "[PERSON_NAME]" at bounding box center [106, 227] width 64 height 15
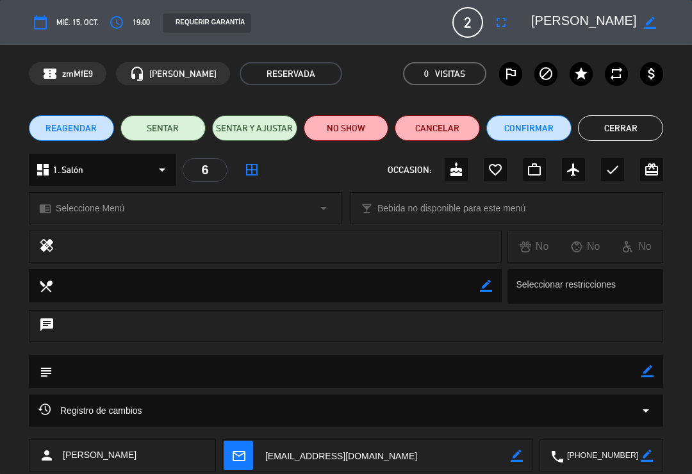
click at [166, 140] on button "SENTAR" at bounding box center [162, 128] width 85 height 26
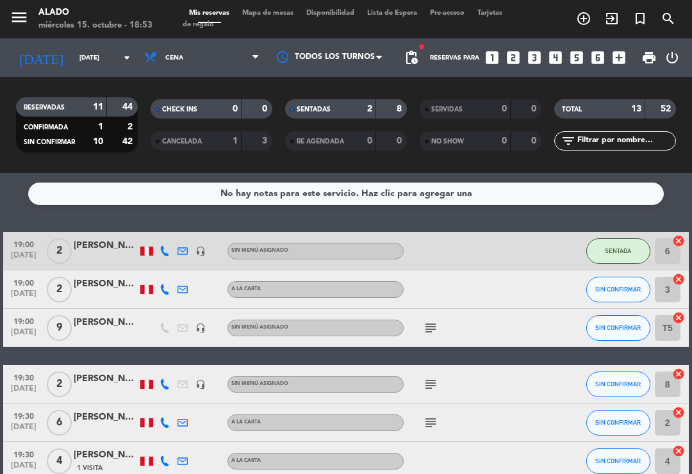
scroll to position [0, 0]
click at [575, 21] on span "add_circle_outline" at bounding box center [584, 19] width 28 height 22
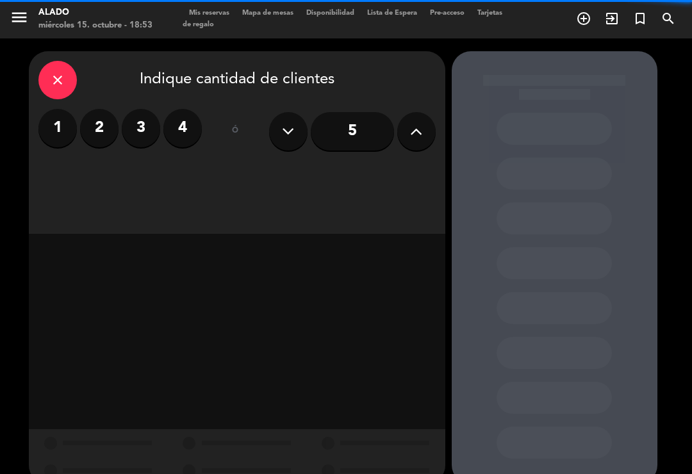
click at [108, 124] on label "2" at bounding box center [99, 128] width 38 height 38
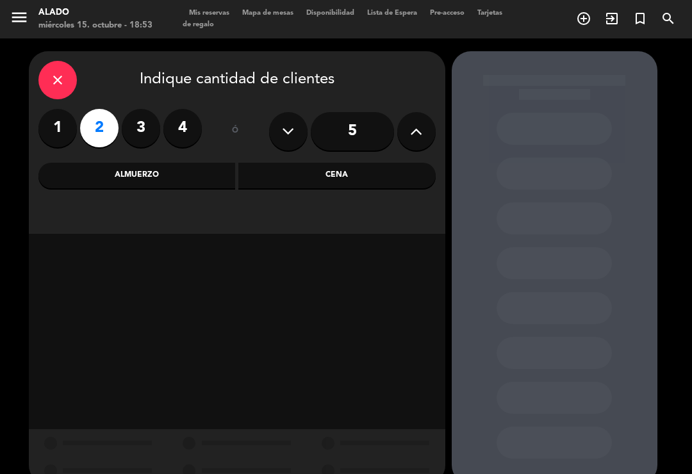
click at [360, 164] on div "Cena" at bounding box center [336, 176] width 197 height 26
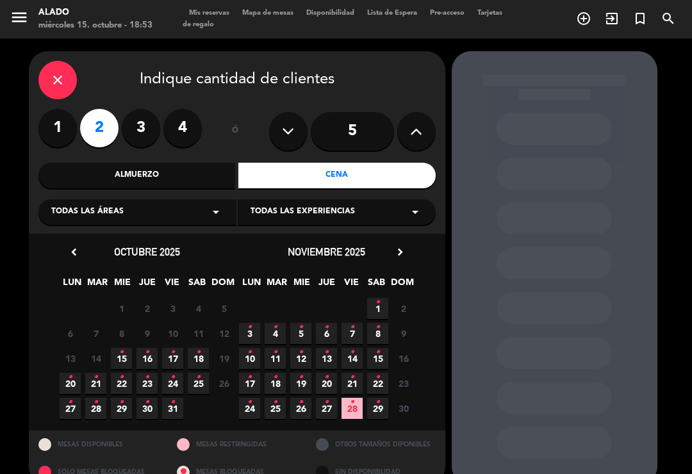
click at [131, 344] on span "8" at bounding box center [121, 333] width 21 height 21
click at [131, 360] on span "15 •" at bounding box center [121, 358] width 21 height 21
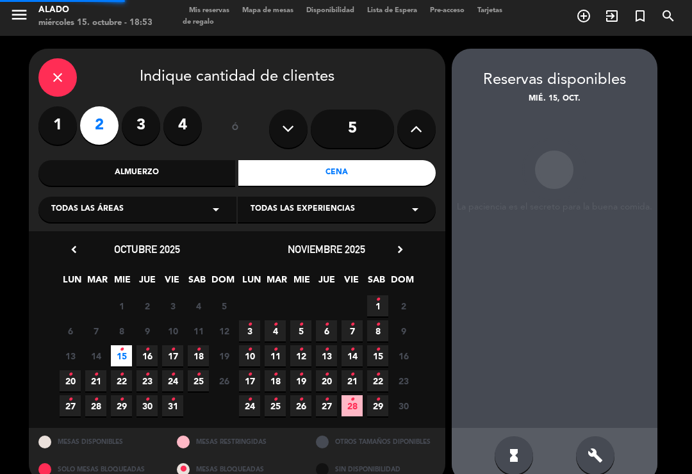
scroll to position [20, 0]
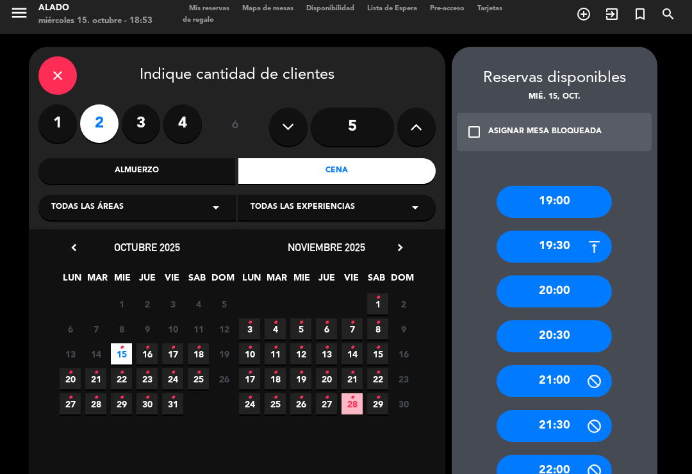
click at [579, 276] on div "20:00" at bounding box center [554, 292] width 115 height 32
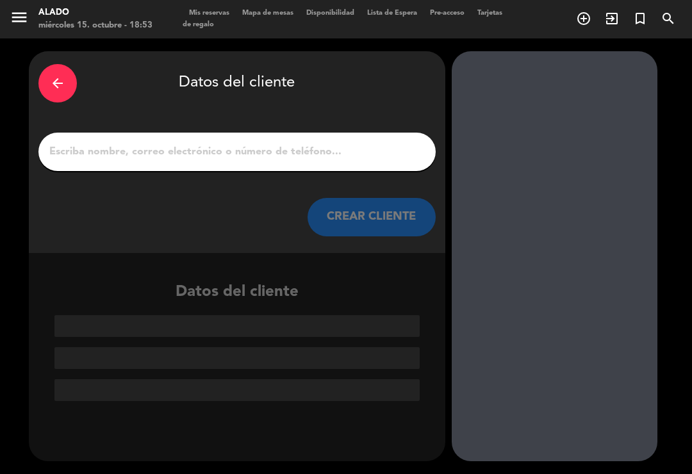
scroll to position [0, 0]
click at [360, 143] on input "1" at bounding box center [237, 152] width 378 height 18
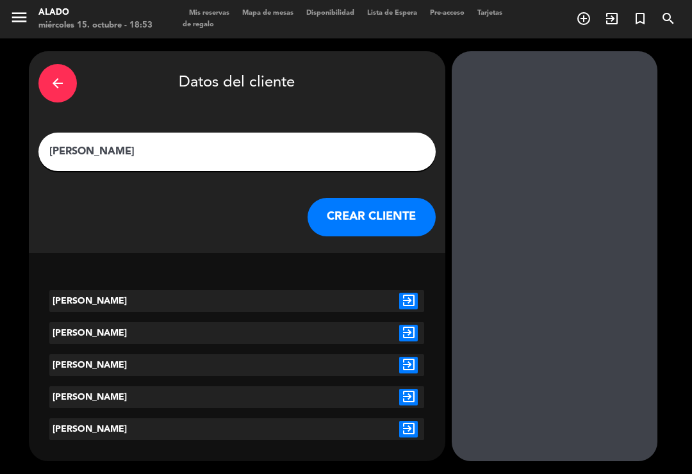
type input "[PERSON_NAME]"
click at [258, 175] on div "arrow_back Datos del cliente [PERSON_NAME] CREAR CLIENTE" at bounding box center [237, 152] width 417 height 202
click at [410, 198] on button "CREAR CLIENTE" at bounding box center [372, 217] width 128 height 38
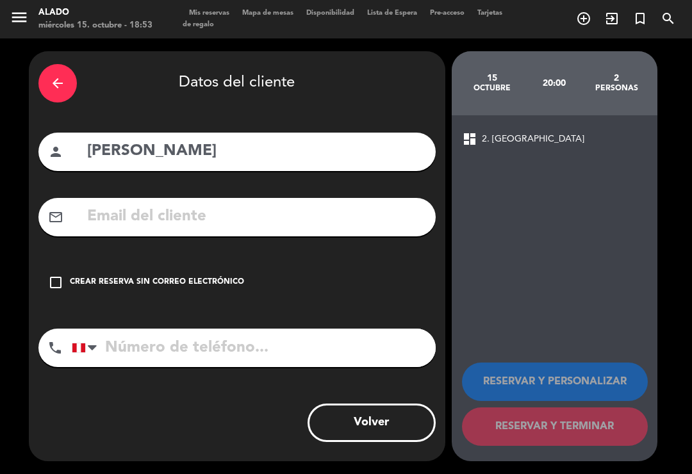
click at [239, 276] on div "Crear reserva sin correo electrónico" at bounding box center [157, 282] width 174 height 13
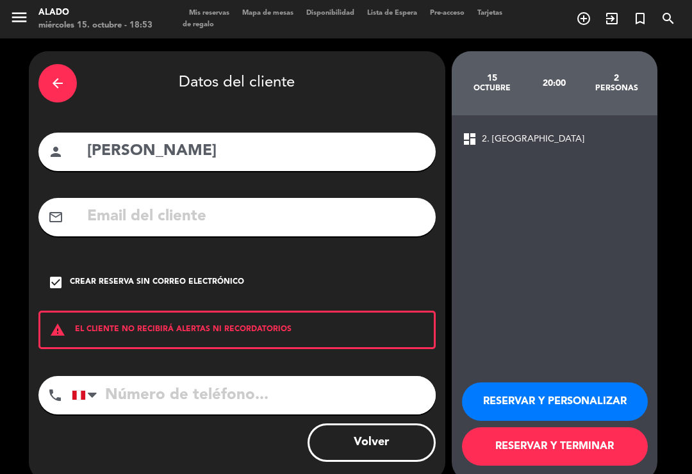
click at [548, 383] on button "RESERVAR Y PERSONALIZAR" at bounding box center [555, 402] width 186 height 38
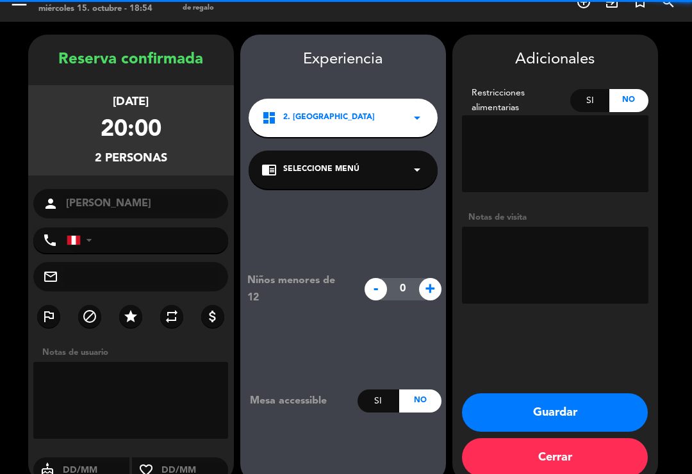
scroll to position [18, 0]
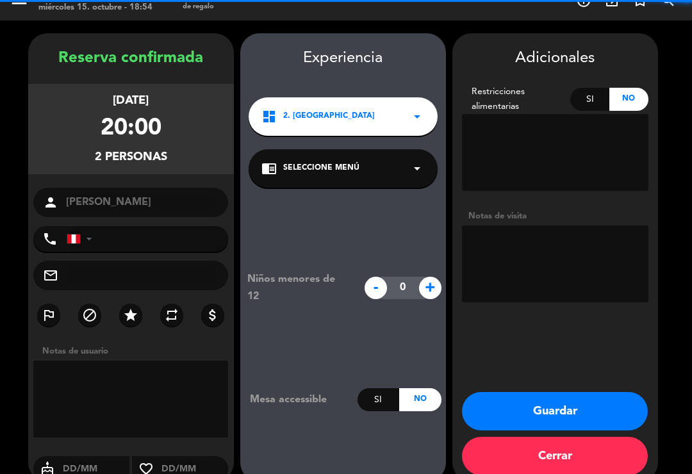
click at [561, 237] on textarea at bounding box center [555, 264] width 187 height 77
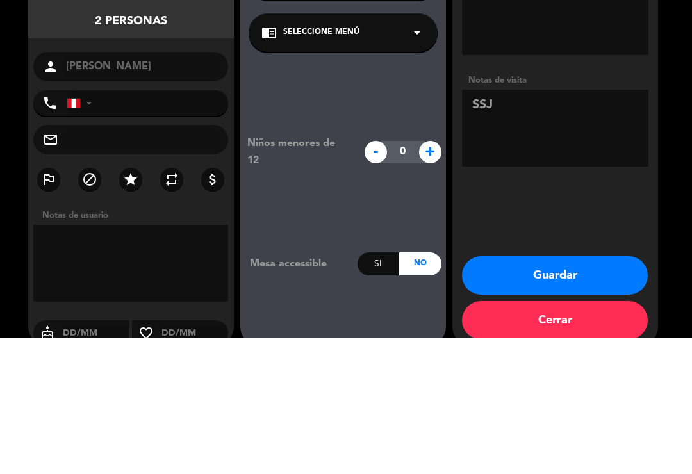
type textarea "SSJ"
click at [568, 181] on div "Adicionales Restricciones alimentarias Si No Notas de visita Guardar Cerrar" at bounding box center [556, 257] width 206 height 449
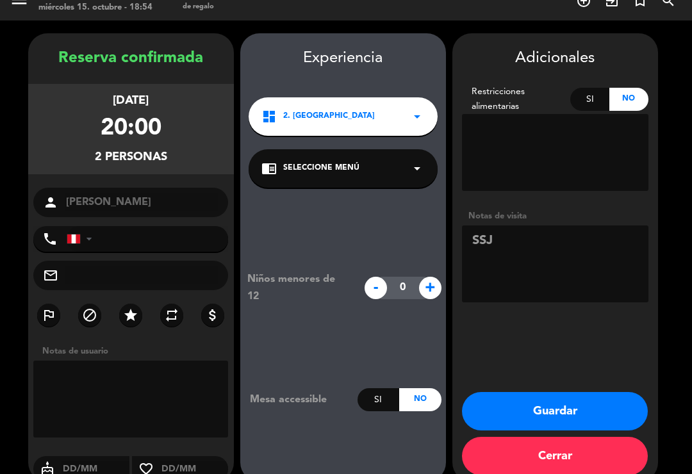
click at [580, 408] on button "Guardar" at bounding box center [555, 411] width 186 height 38
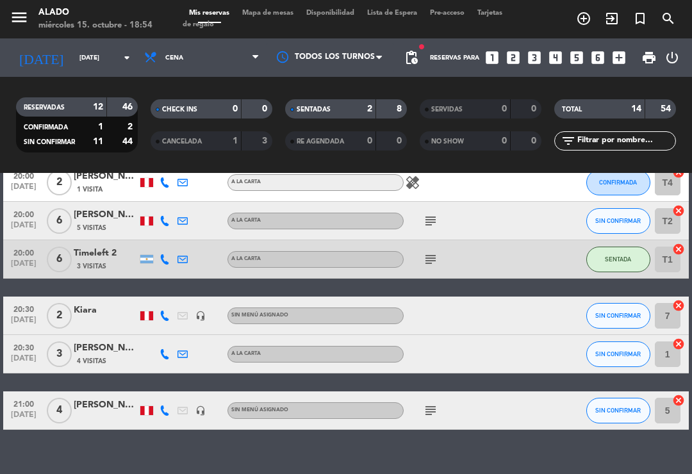
click at [287, 17] on span "Mapa de mesas" at bounding box center [268, 13] width 64 height 7
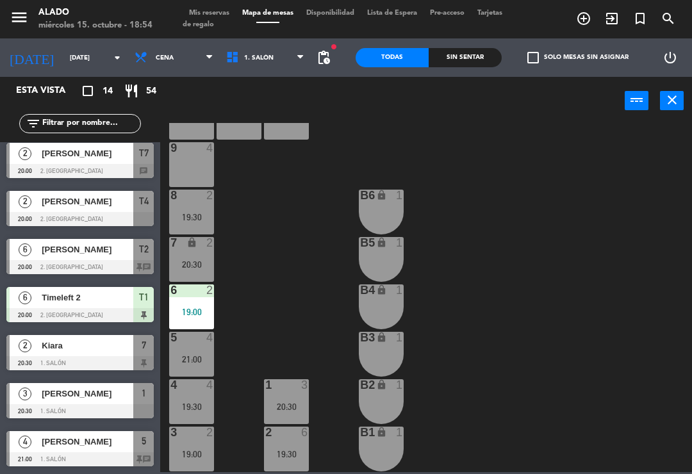
scroll to position [51, 0]
click at [260, 60] on span "1. Salón" at bounding box center [258, 57] width 29 height 7
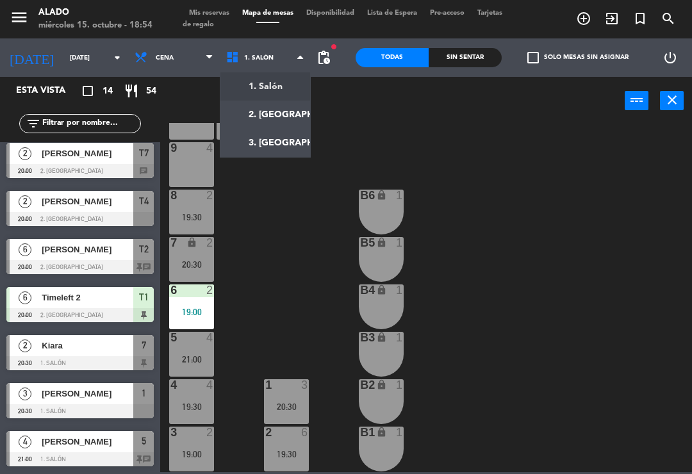
click at [278, 108] on ng-component "menu Alado [DATE] 15. octubre - 18:54 Mis reservas Mapa de mesas Disponibilidad…" at bounding box center [346, 236] width 692 height 472
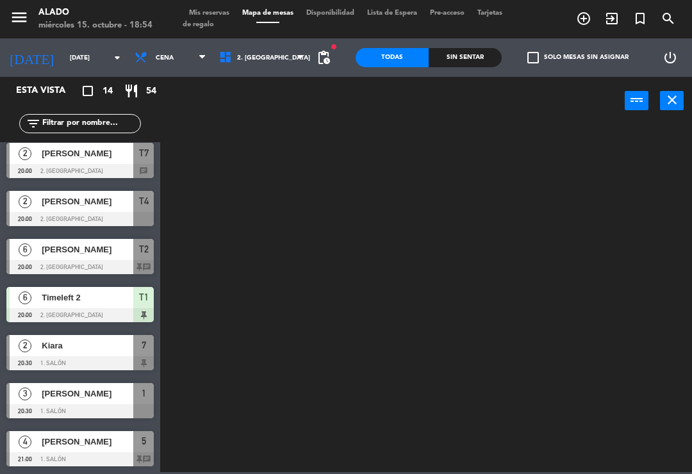
scroll to position [0, 0]
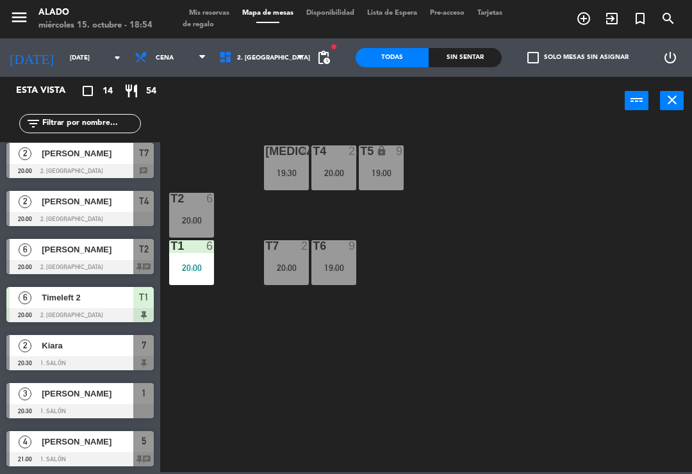
click at [245, 56] on span "2. [GEOGRAPHIC_DATA]" at bounding box center [273, 57] width 73 height 7
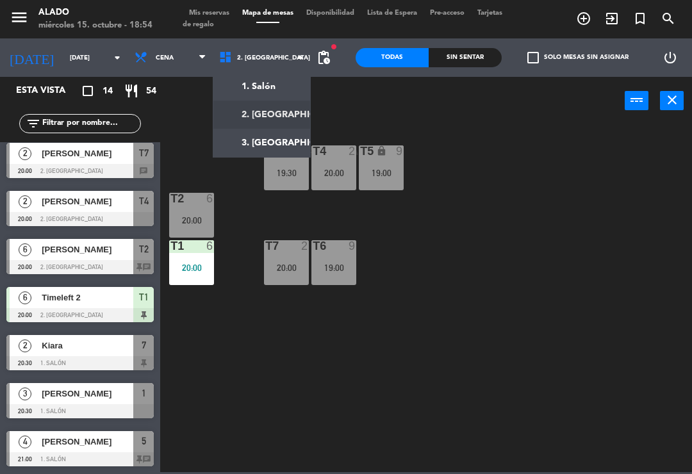
click at [286, 86] on ng-component "menu Alado [DATE] 15. octubre - 18:54 Mis reservas Mapa de mesas Disponibilidad…" at bounding box center [346, 236] width 692 height 472
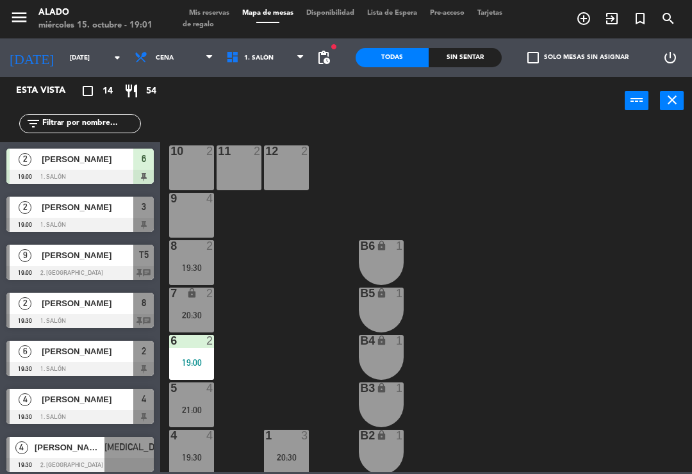
select select "dinner"
select select
click at [71, 270] on div at bounding box center [79, 273] width 147 height 14
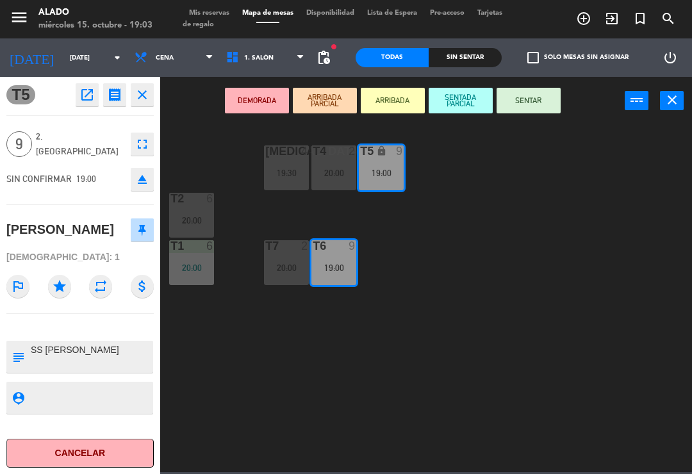
click at [531, 103] on button "SENTAR" at bounding box center [529, 101] width 64 height 26
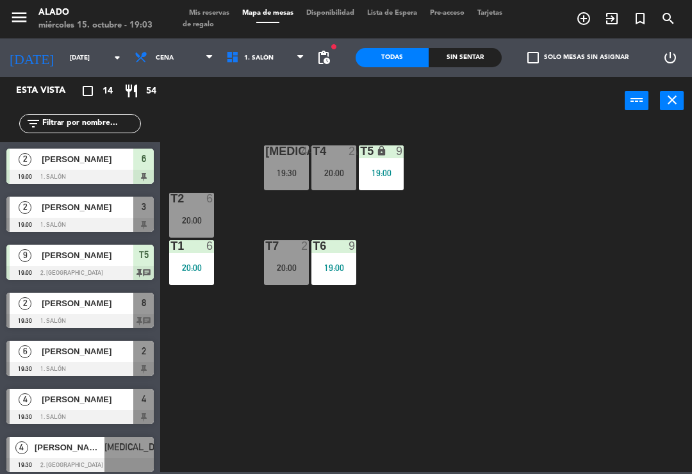
click at [207, 1] on div "menu Alado [DATE] 15. octubre - 19:03 Mis reservas Mapa de mesas Disponibilidad…" at bounding box center [346, 19] width 692 height 38
click at [219, 22] on span "Tarjetas de regalo" at bounding box center [343, 19] width 320 height 19
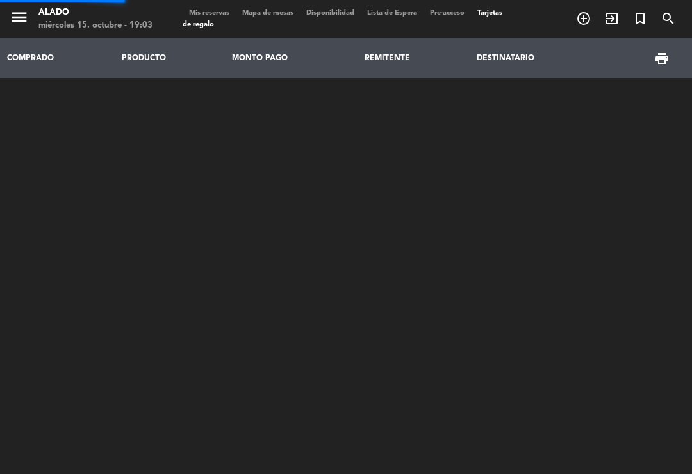
click at [207, 13] on span "Mis reservas" at bounding box center [209, 13] width 53 height 7
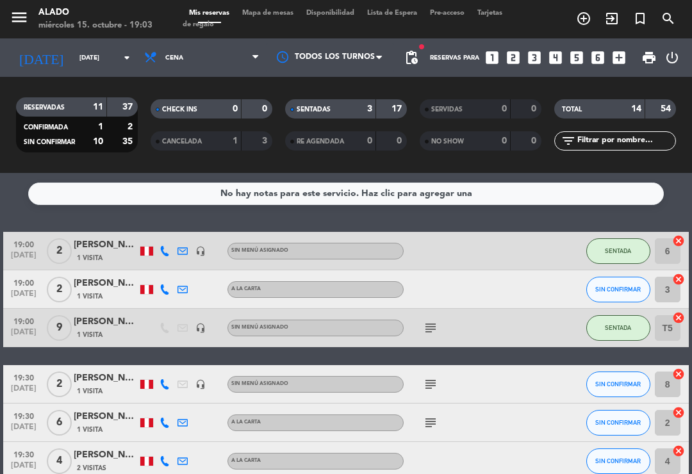
click at [433, 324] on icon "subject" at bounding box center [430, 327] width 15 height 15
click at [432, 320] on icon "subject" at bounding box center [430, 327] width 15 height 15
click at [106, 290] on div "[PERSON_NAME]" at bounding box center [106, 283] width 64 height 15
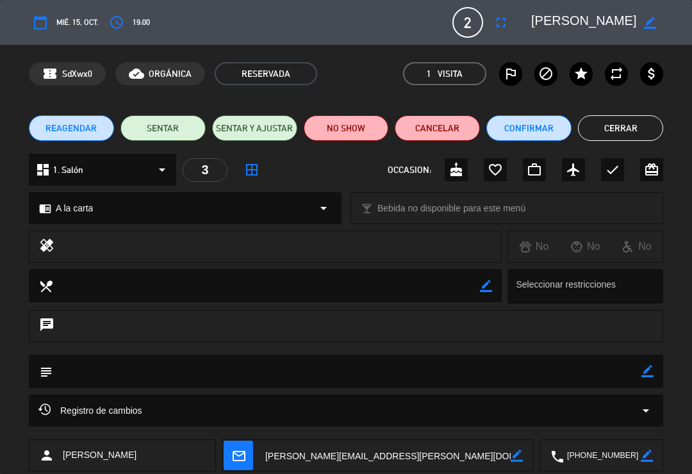
scroll to position [0, 21]
click at [611, 135] on button "Cerrar" at bounding box center [620, 128] width 85 height 26
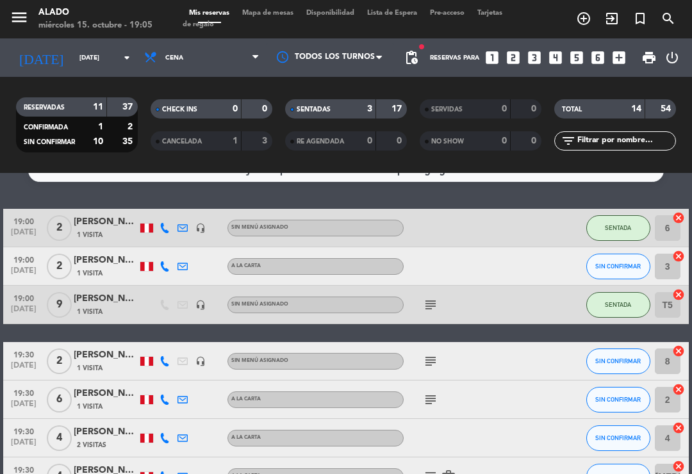
scroll to position [26, 0]
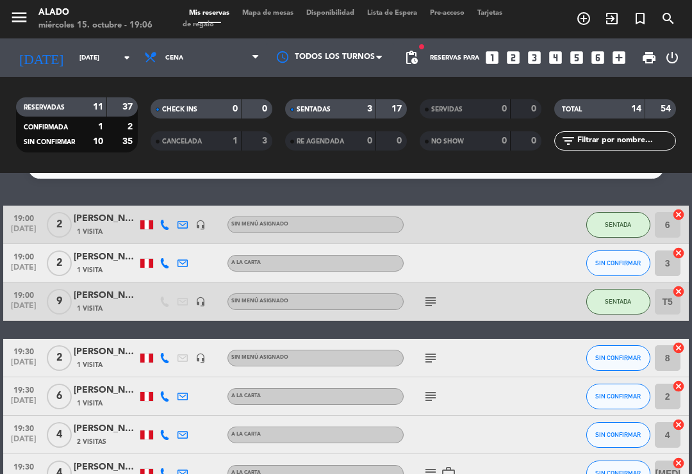
click at [283, 28] on div "Mis reservas Mapa de mesas Disponibilidad Lista de Espera Pre-acceso Tarjetas d…" at bounding box center [346, 19] width 327 height 23
click at [284, 17] on span "Mapa de mesas" at bounding box center [268, 13] width 64 height 7
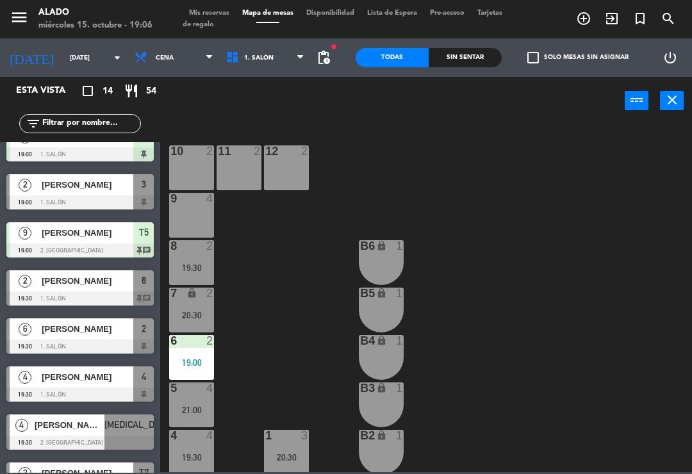
scroll to position [21, 0]
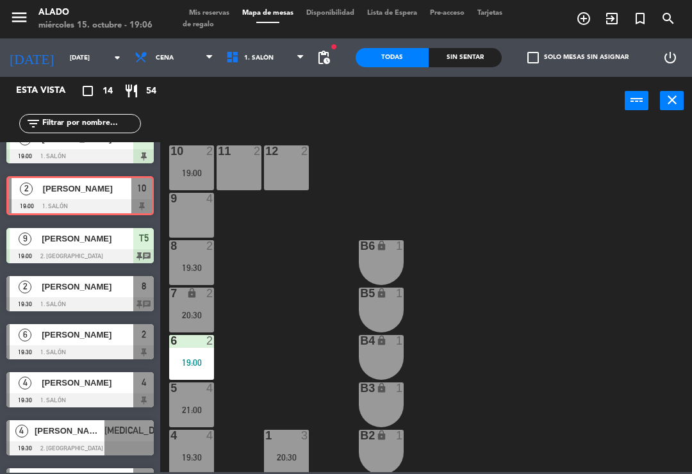
click at [211, 174] on div "19:00" at bounding box center [191, 173] width 45 height 9
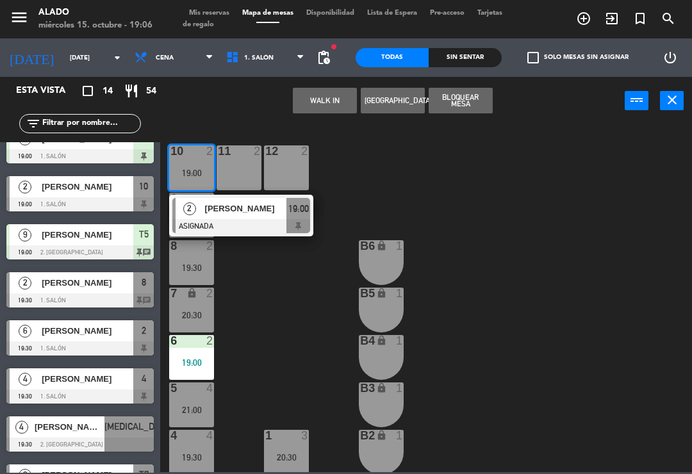
click at [273, 212] on span "[PERSON_NAME]" at bounding box center [246, 208] width 82 height 13
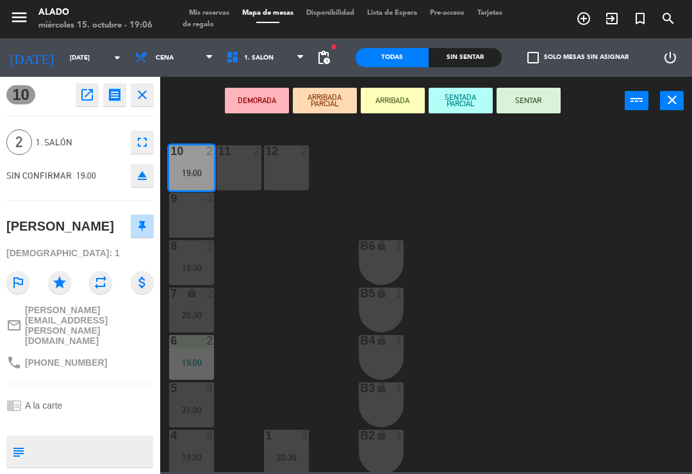
click at [535, 106] on button "SENTAR" at bounding box center [529, 101] width 64 height 26
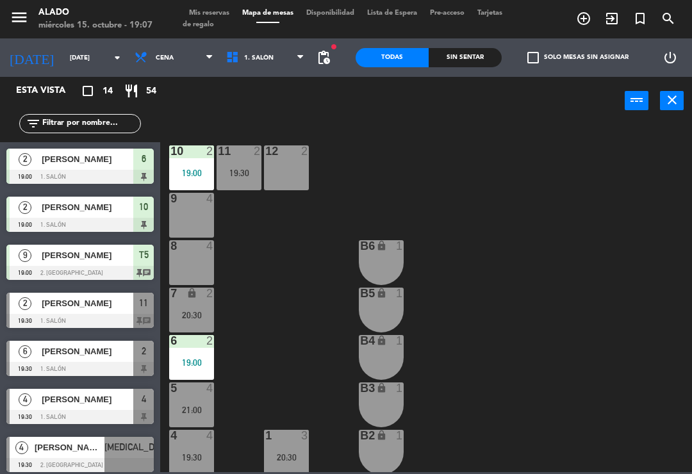
scroll to position [0, 0]
click at [222, 10] on span "Mis reservas" at bounding box center [209, 13] width 53 height 7
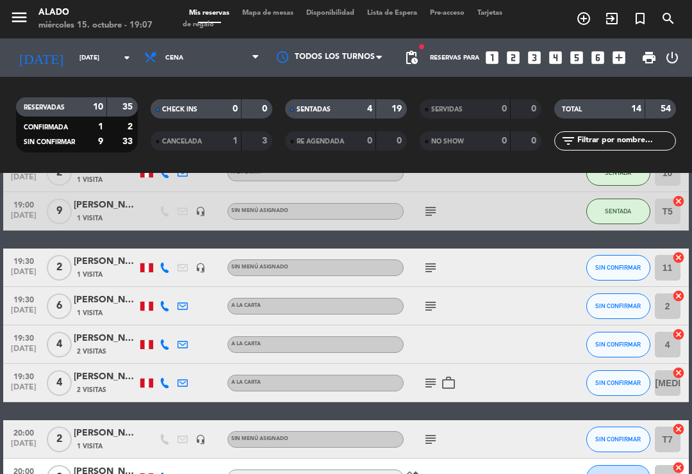
scroll to position [134, 0]
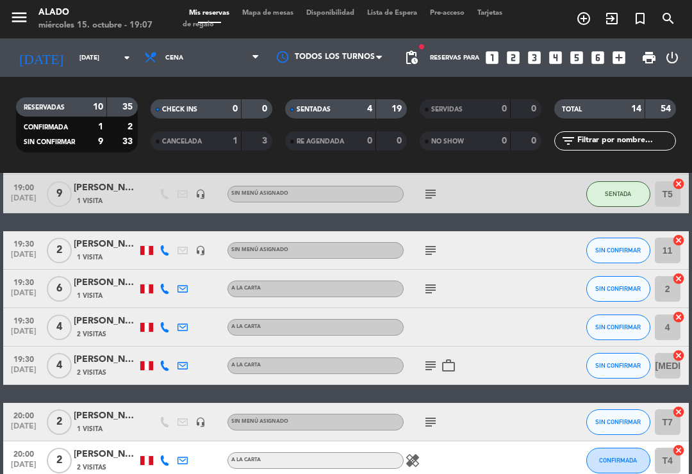
click at [436, 285] on icon "subject" at bounding box center [430, 288] width 15 height 15
click at [430, 278] on div at bounding box center [431, 280] width 9 height 4
click at [429, 366] on icon "subject" at bounding box center [430, 365] width 15 height 15
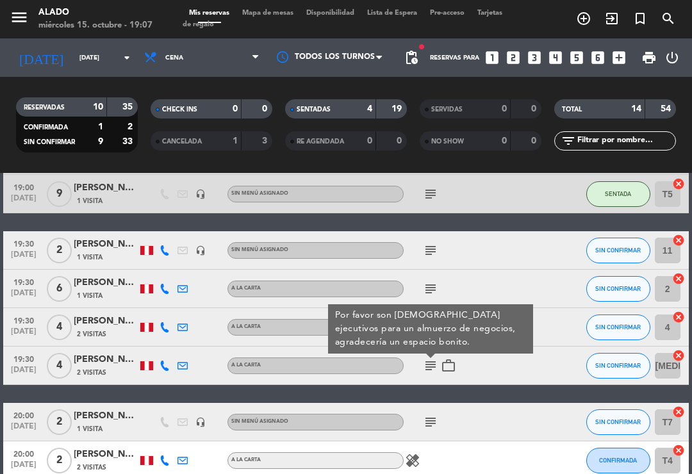
click at [428, 360] on icon "subject" at bounding box center [430, 365] width 15 height 15
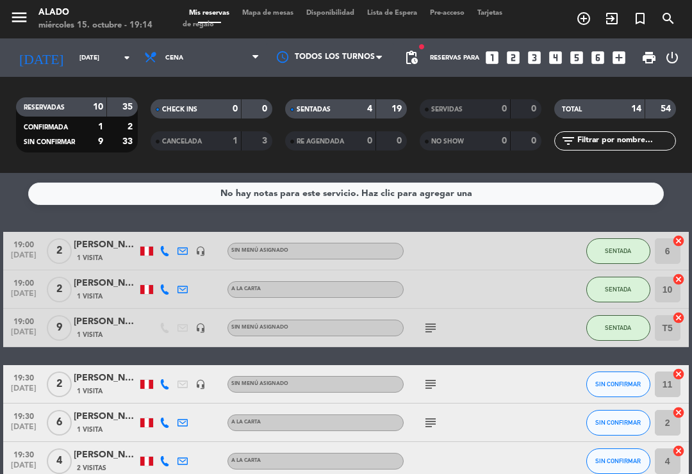
scroll to position [0, 0]
click at [217, 470] on div at bounding box center [219, 461] width 18 height 38
click at [114, 431] on div "1 Visita" at bounding box center [106, 429] width 64 height 11
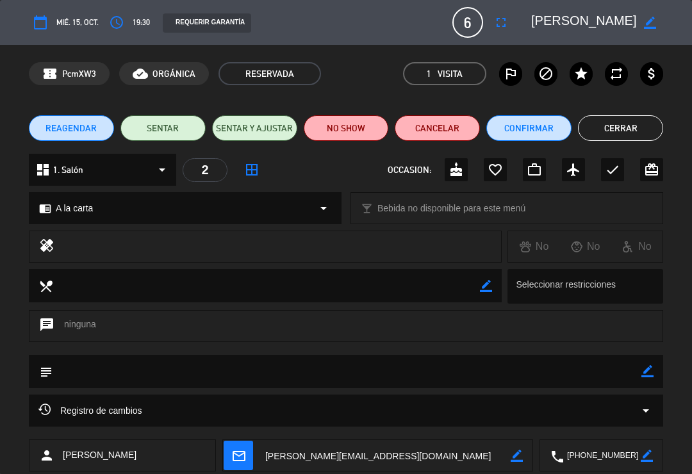
click at [636, 125] on button "Cerrar" at bounding box center [620, 128] width 85 height 26
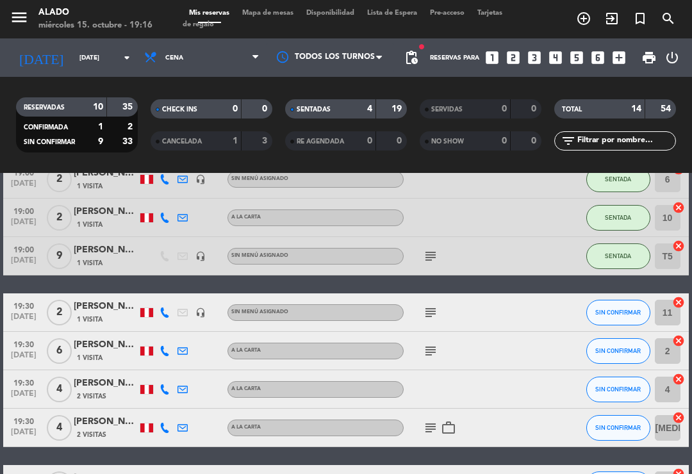
scroll to position [71, 0]
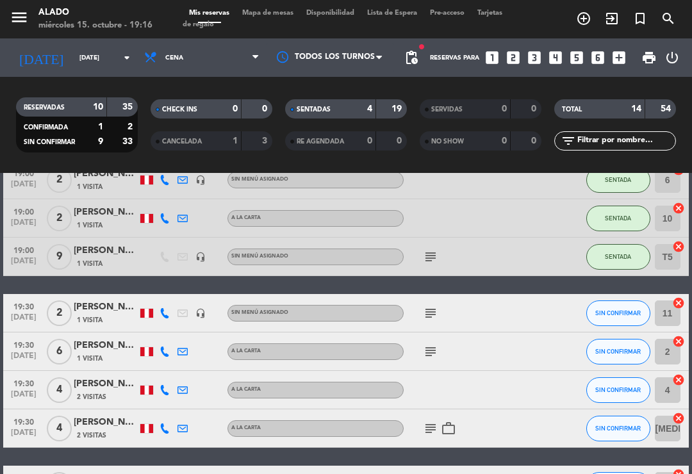
click at [434, 348] on icon "subject" at bounding box center [430, 351] width 15 height 15
click at [618, 342] on button "SIN CONFIRMAR" at bounding box center [618, 352] width 64 height 26
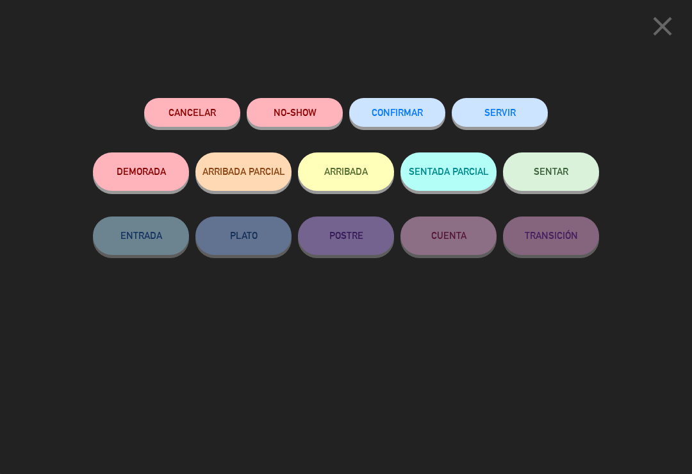
click at [560, 171] on span "SENTAR" at bounding box center [551, 171] width 35 height 11
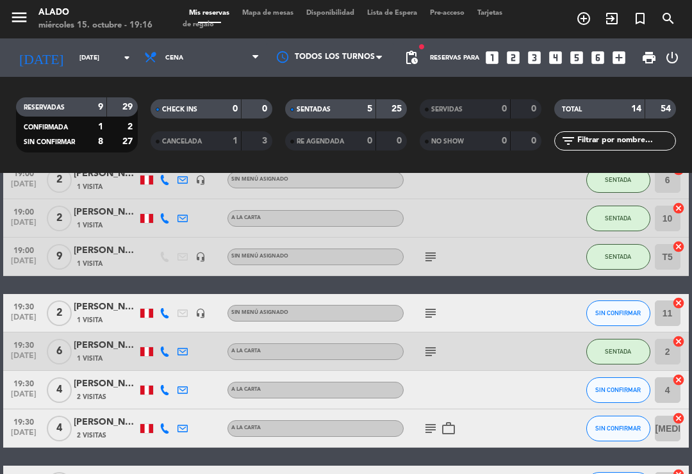
click at [445, 343] on div "subject" at bounding box center [458, 352] width 108 height 38
click at [433, 349] on icon "subject" at bounding box center [430, 351] width 15 height 15
click at [438, 345] on icon "subject" at bounding box center [430, 351] width 15 height 15
click at [283, 17] on span "Mapa de mesas" at bounding box center [268, 13] width 64 height 7
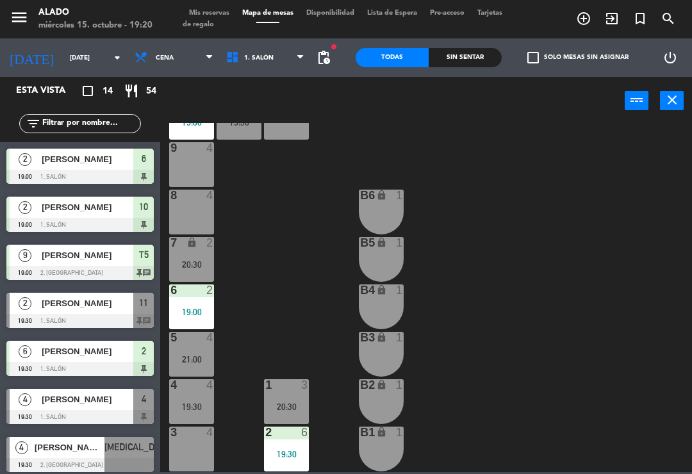
scroll to position [51, 0]
click at [229, 13] on span "Mis reservas" at bounding box center [209, 13] width 53 height 7
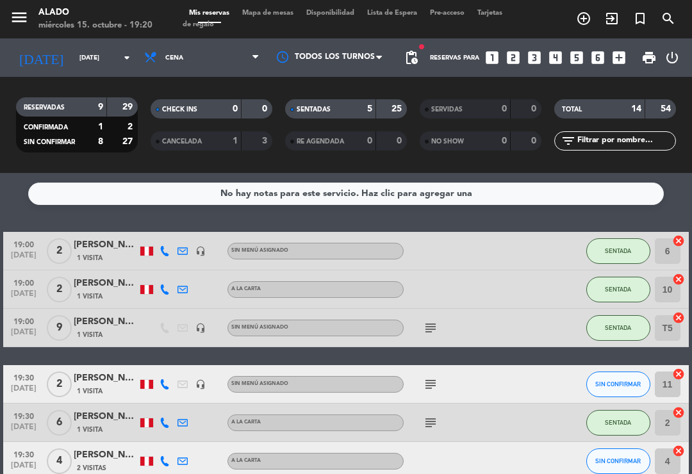
click at [279, 15] on span "Mapa de mesas" at bounding box center [268, 13] width 64 height 7
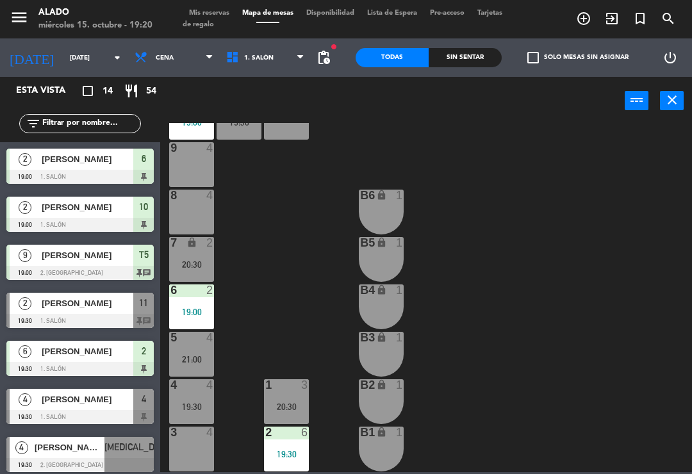
scroll to position [51, 0]
click at [284, 55] on span "1. Salón" at bounding box center [266, 58] width 92 height 28
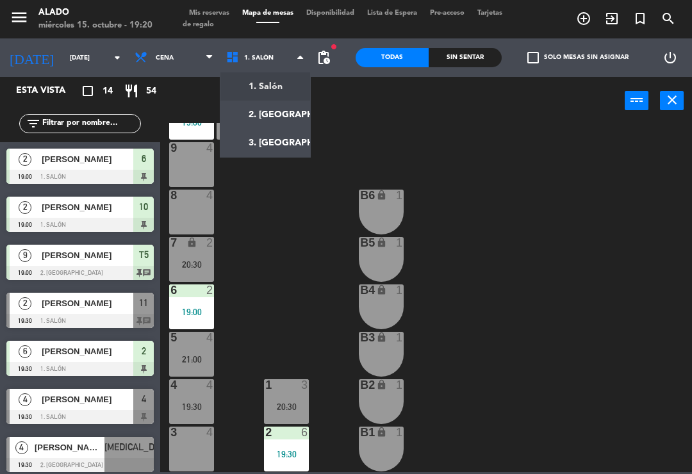
click at [287, 112] on ng-component "menu Alado [DATE] 15. octubre - 19:20 Mis reservas Mapa de mesas Disponibilidad…" at bounding box center [346, 236] width 692 height 472
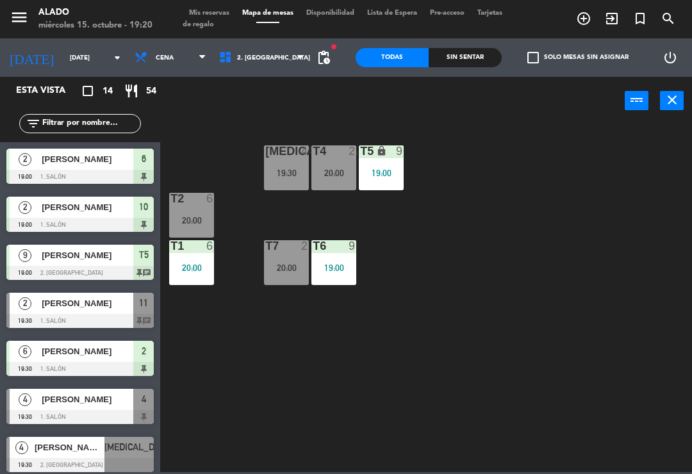
click at [219, 10] on span "Mis reservas" at bounding box center [209, 13] width 53 height 7
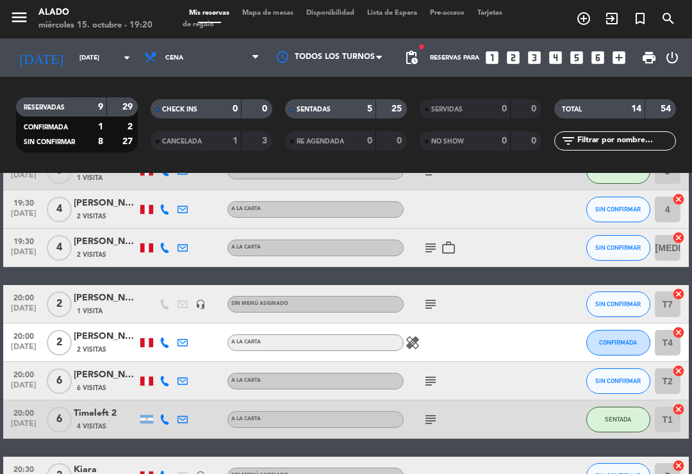
scroll to position [250, 0]
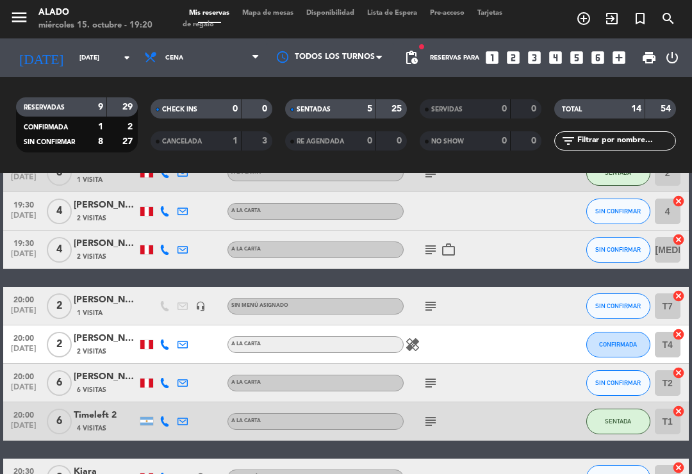
click at [674, 295] on icon "cancel" at bounding box center [678, 296] width 13 height 13
click at [669, 299] on icon "border_all" at bounding box center [669, 306] width 15 height 15
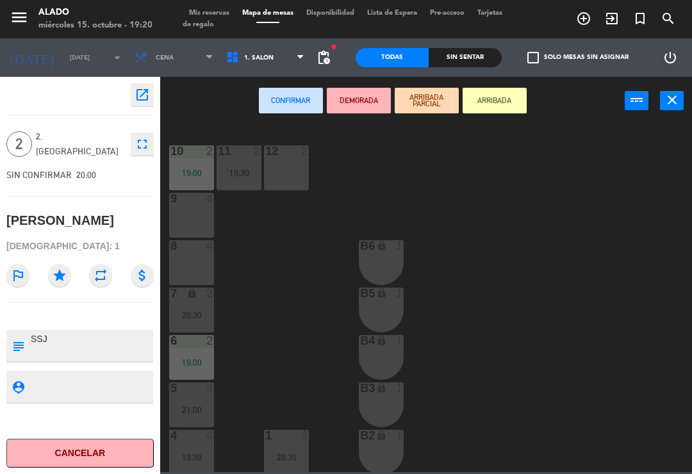
click at [285, 167] on div "12 2" at bounding box center [286, 167] width 45 height 45
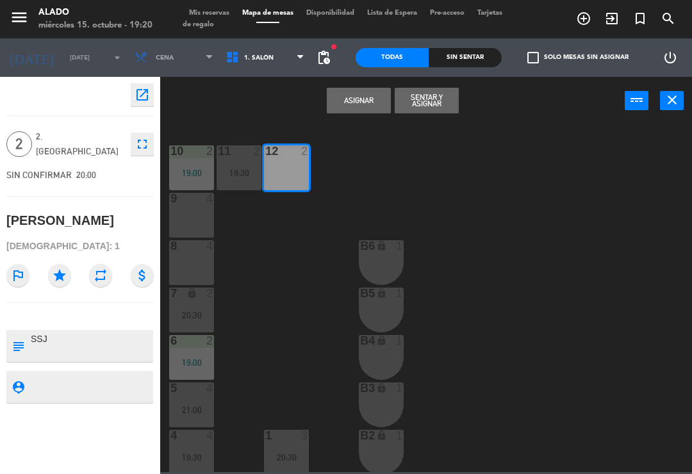
click at [351, 96] on button "Asignar" at bounding box center [359, 101] width 64 height 26
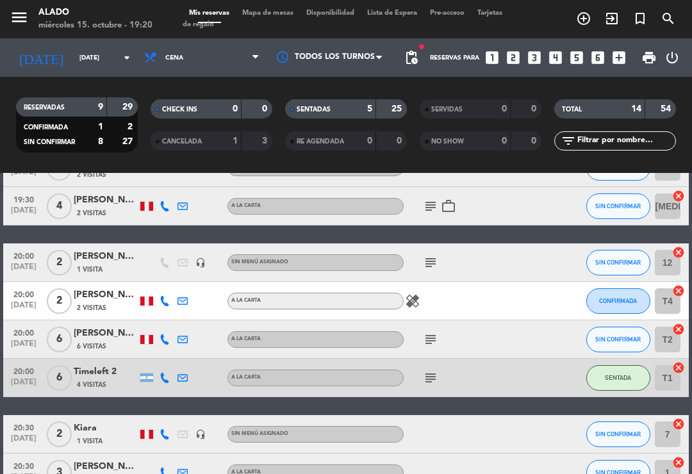
scroll to position [295, 0]
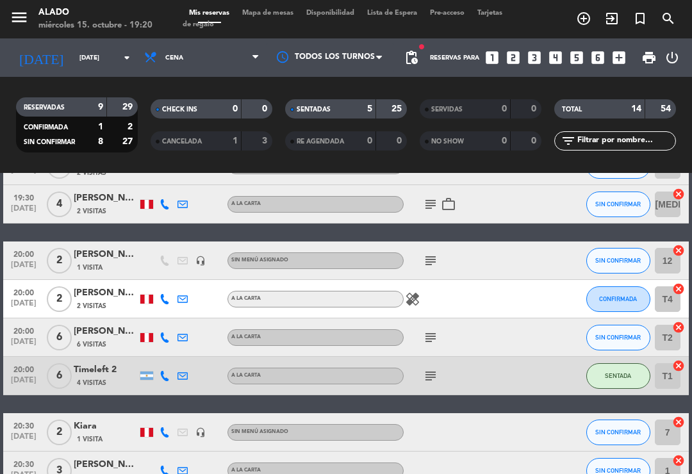
click at [676, 289] on icon "cancel" at bounding box center [678, 289] width 13 height 13
click at [663, 301] on icon "border_all" at bounding box center [669, 299] width 15 height 15
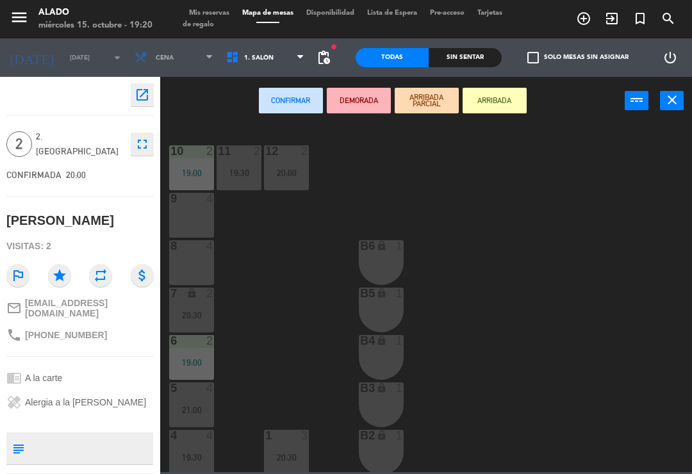
click at [194, 253] on div "8 4" at bounding box center [191, 246] width 45 height 13
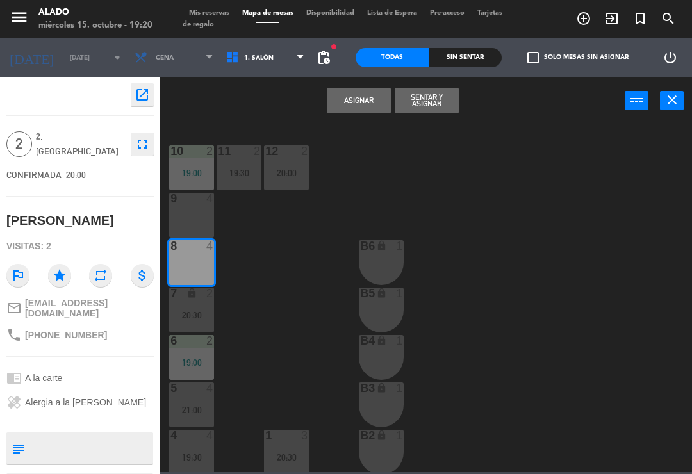
click at [366, 101] on button "Asignar" at bounding box center [359, 101] width 64 height 26
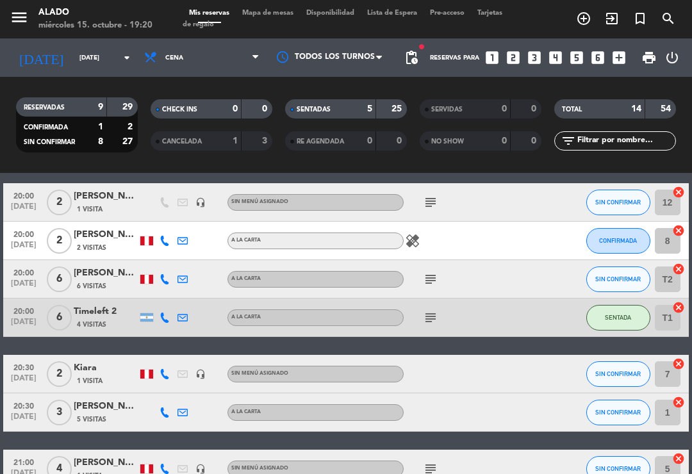
scroll to position [383, 0]
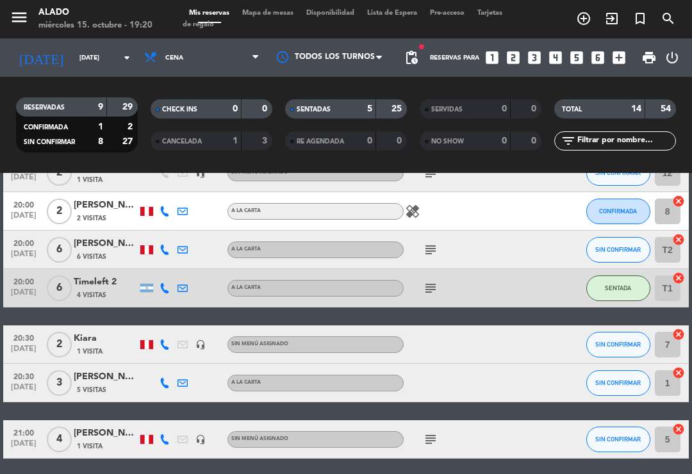
click at [276, 15] on span "Mapa de mesas" at bounding box center [268, 13] width 64 height 7
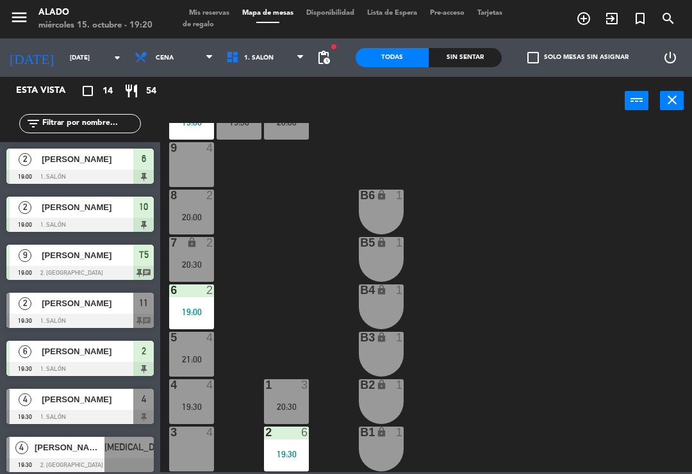
scroll to position [51, 0]
click at [254, 47] on span "1. Salón" at bounding box center [266, 58] width 92 height 28
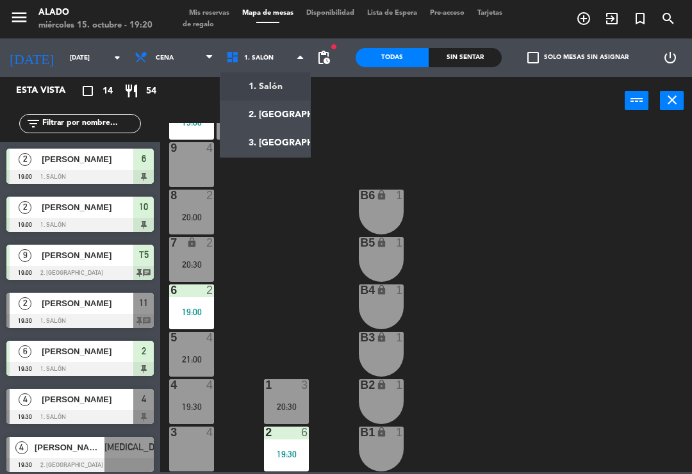
click at [292, 112] on ng-component "menu Alado [DATE] 15. octubre - 19:20 Mis reservas Mapa de mesas Disponibilidad…" at bounding box center [346, 236] width 692 height 472
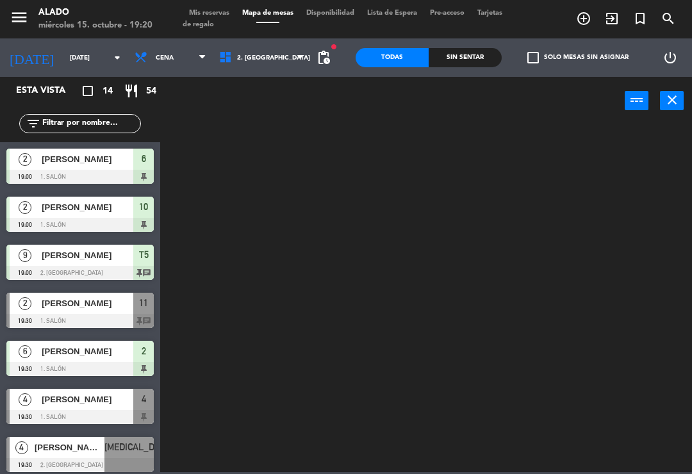
scroll to position [0, 0]
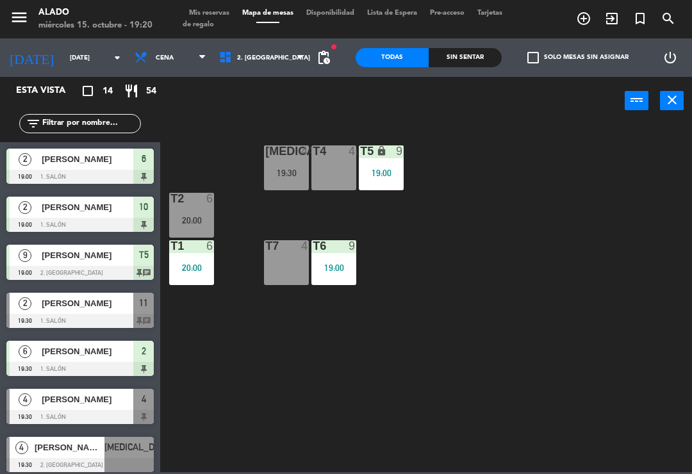
click at [214, 15] on span "Mis reservas" at bounding box center [209, 13] width 53 height 7
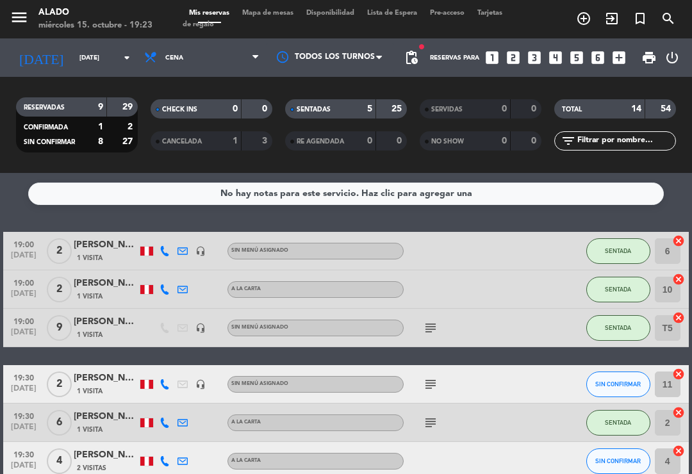
click at [267, 17] on span "Mapa de mesas" at bounding box center [268, 13] width 64 height 7
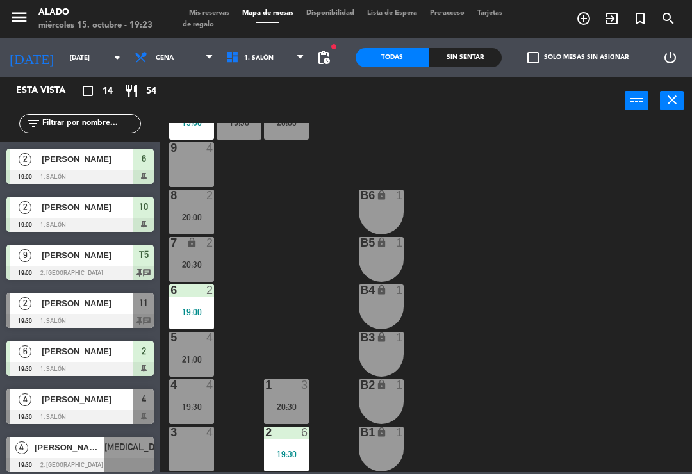
click at [291, 60] on span "1. Salón" at bounding box center [266, 58] width 92 height 28
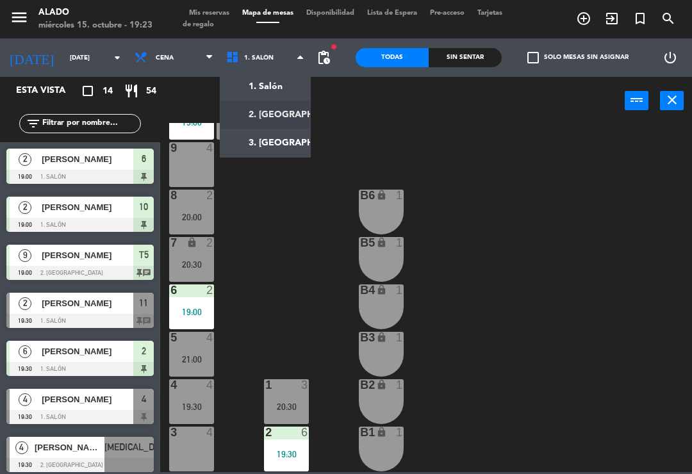
click at [293, 113] on ng-component "menu Alado [DATE] 15. octubre - 19:23 Mis reservas Mapa de mesas Disponibilidad…" at bounding box center [346, 236] width 692 height 472
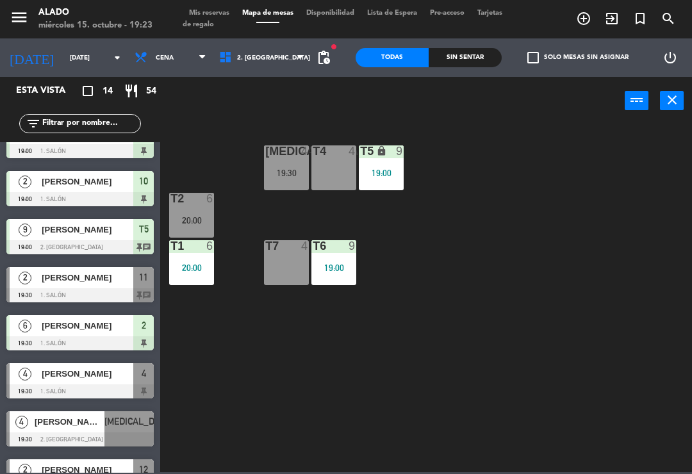
scroll to position [29, 0]
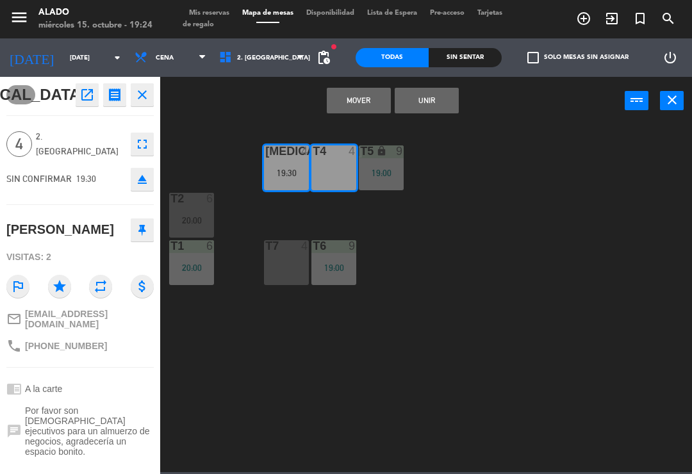
click at [356, 100] on button "Mover" at bounding box center [359, 101] width 64 height 26
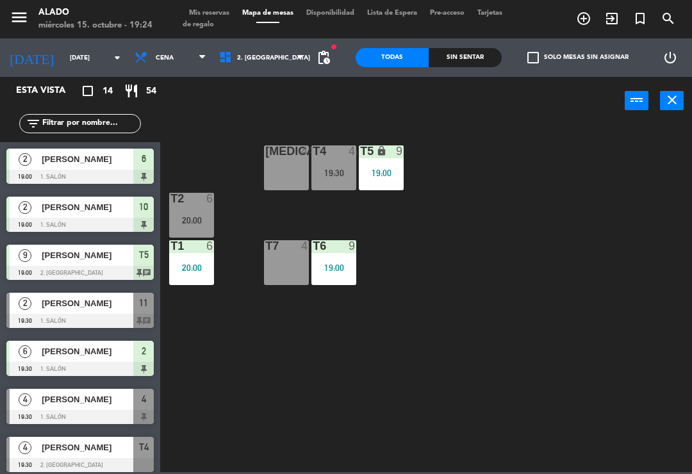
click at [290, 168] on div "[MEDICAL_DATA] 4" at bounding box center [286, 167] width 45 height 45
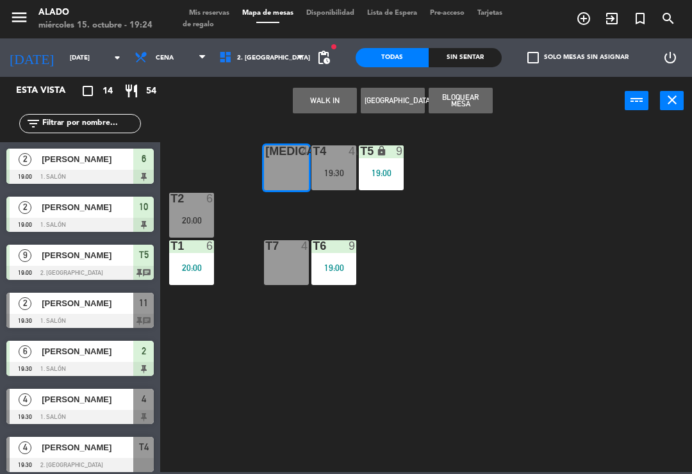
click at [324, 92] on button "WALK IN" at bounding box center [325, 101] width 64 height 26
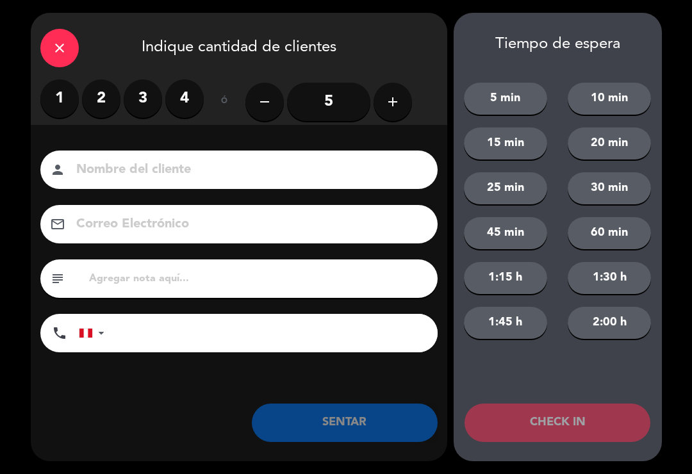
click at [135, 106] on label "3" at bounding box center [143, 98] width 38 height 38
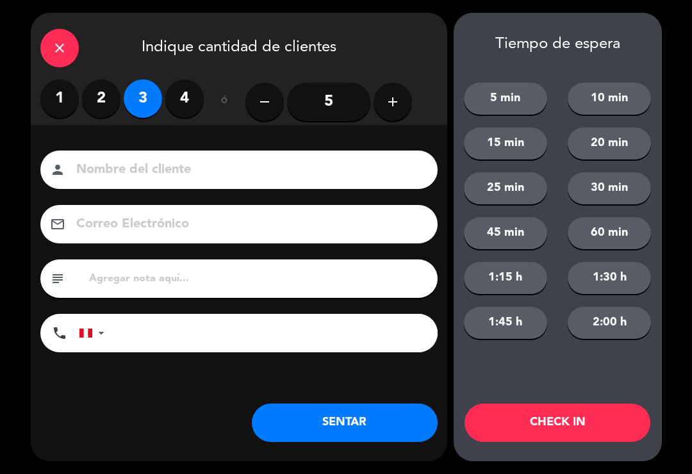
click at [150, 169] on input at bounding box center [248, 170] width 346 height 22
type input "[PERSON_NAME]"
click at [415, 56] on div "close Indique cantidad de clientes" at bounding box center [239, 46] width 417 height 67
click at [336, 420] on button "SENTAR" at bounding box center [345, 423] width 186 height 38
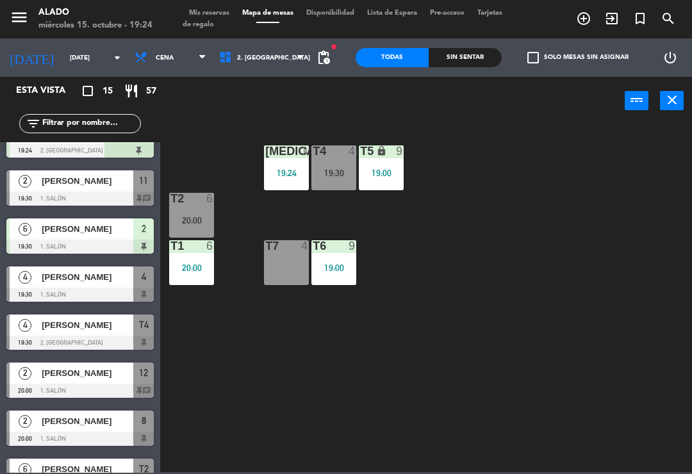
scroll to position [165, 0]
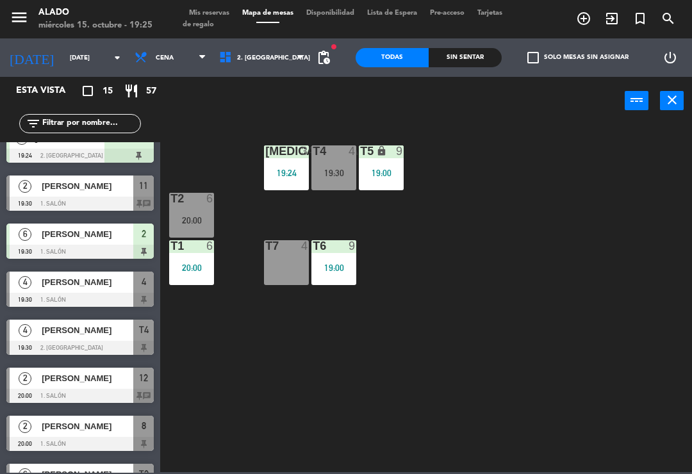
click at [210, 10] on span "Mis reservas" at bounding box center [209, 13] width 53 height 7
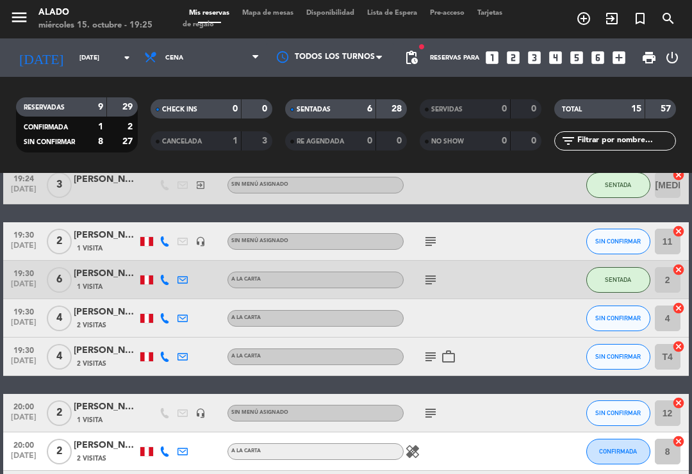
scroll to position [194, 0]
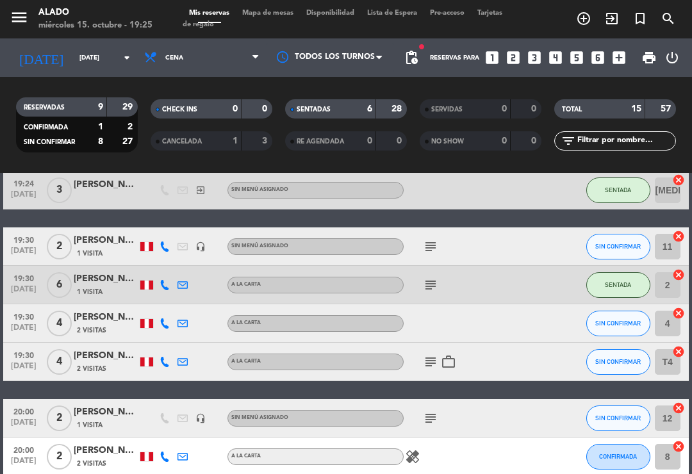
click at [672, 233] on icon "cancel" at bounding box center [678, 236] width 13 height 13
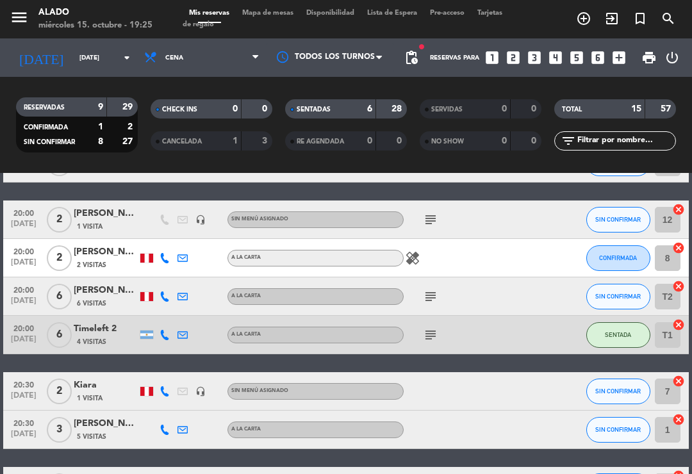
scroll to position [394, 0]
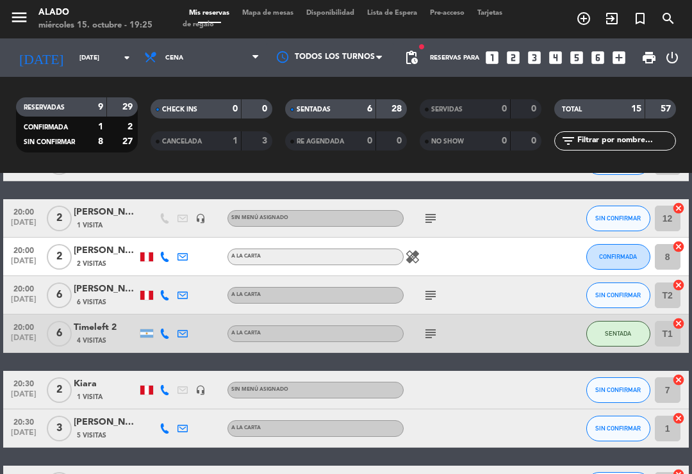
click at [673, 245] on icon "cancel" at bounding box center [678, 246] width 13 height 13
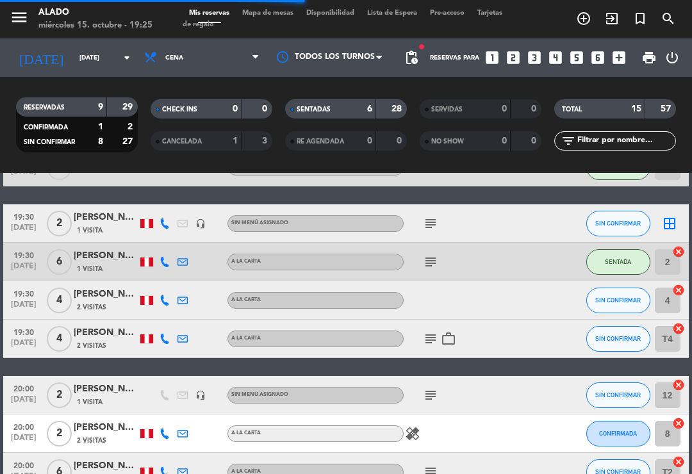
scroll to position [217, 0]
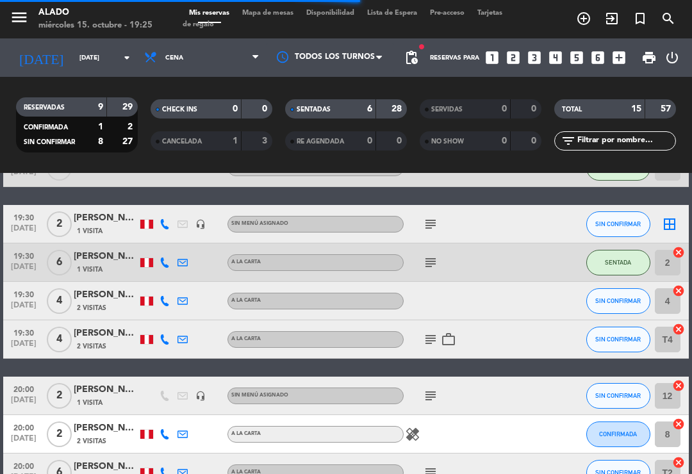
click at [658, 222] on div "border_all" at bounding box center [670, 224] width 38 height 38
click at [423, 221] on icon "subject" at bounding box center [430, 224] width 15 height 15
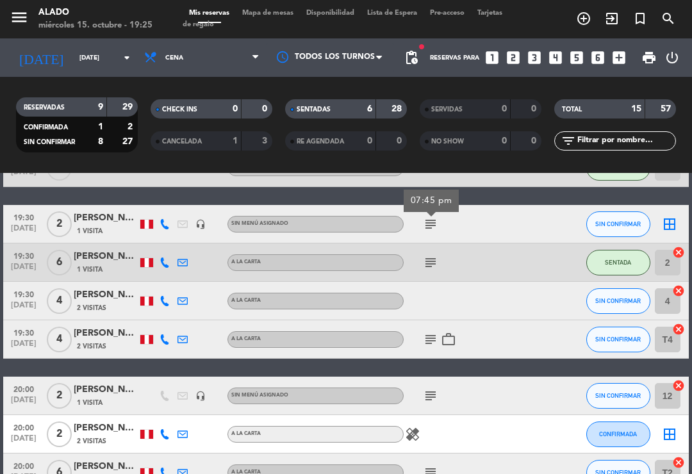
click at [425, 224] on icon "subject" at bounding box center [430, 224] width 15 height 15
click at [667, 220] on icon "border_all" at bounding box center [669, 224] width 15 height 15
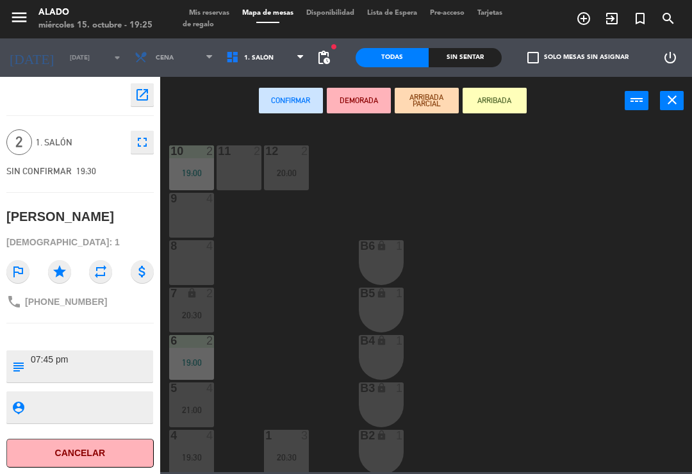
click at [187, 258] on div "8 4" at bounding box center [191, 262] width 45 height 45
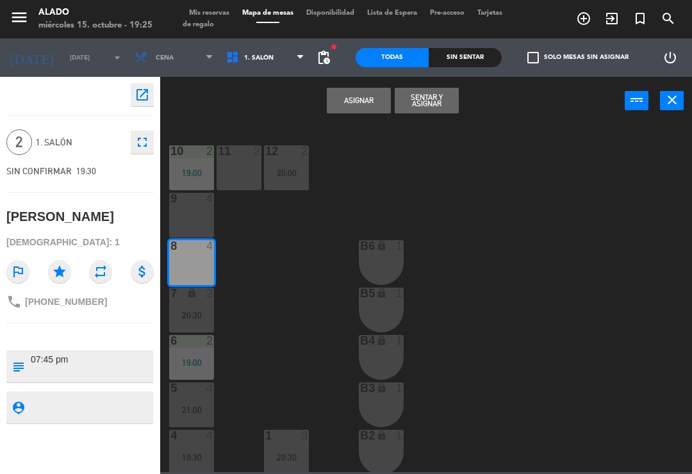
click at [372, 104] on button "Asignar" at bounding box center [359, 101] width 64 height 26
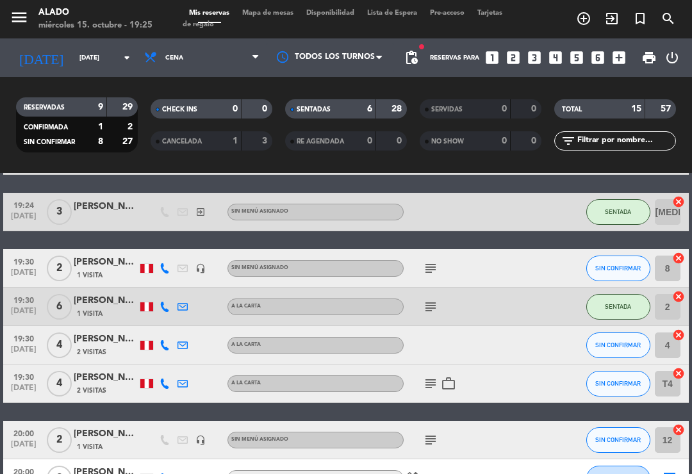
scroll to position [177, 0]
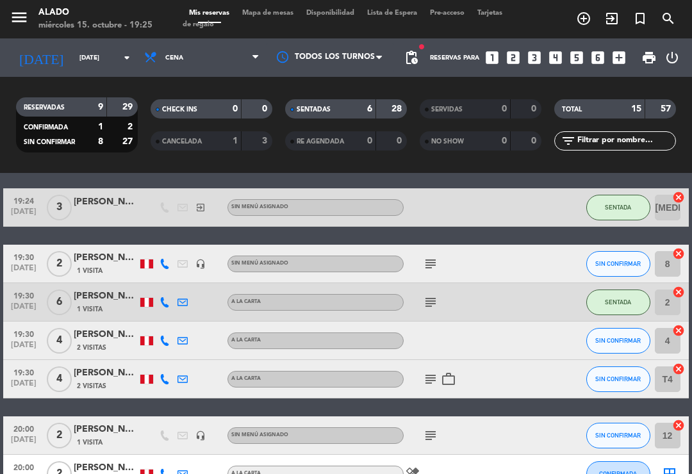
click at [97, 257] on div "[PERSON_NAME]" at bounding box center [106, 258] width 64 height 15
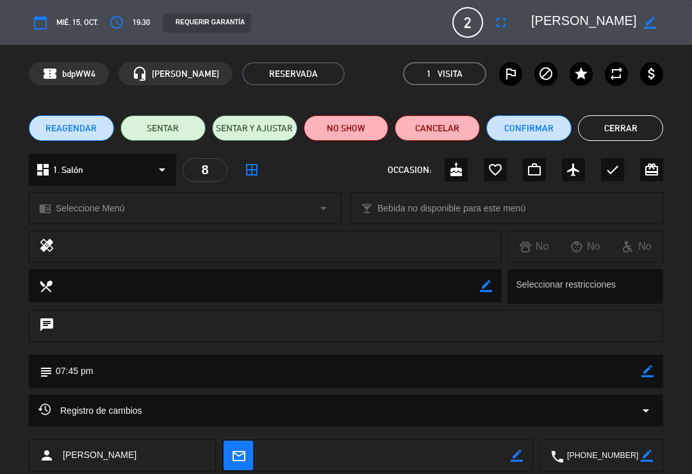
click at [188, 120] on button "SENTAR" at bounding box center [162, 128] width 85 height 26
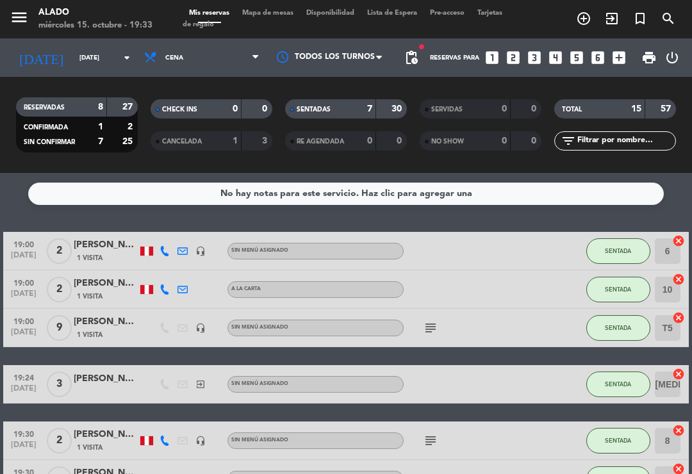
scroll to position [0, 0]
click at [683, 316] on icon "cancel" at bounding box center [678, 318] width 13 height 13
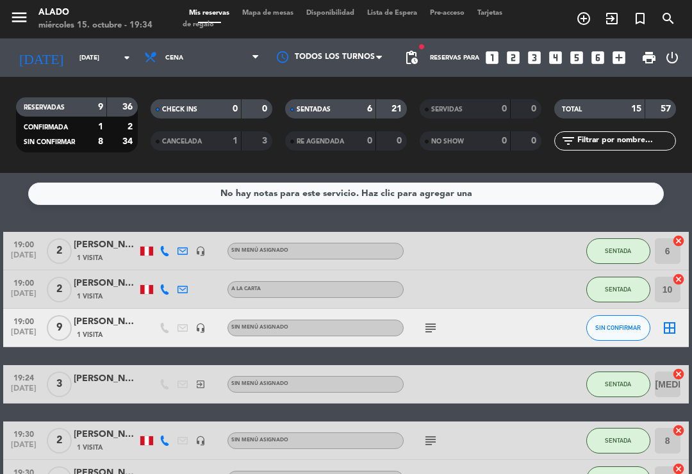
click at [670, 327] on icon "border_all" at bounding box center [669, 327] width 15 height 15
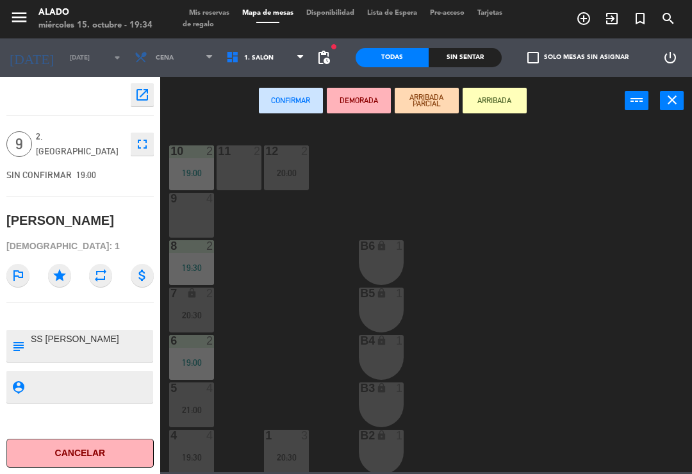
click at [269, 51] on span "1. Salón" at bounding box center [266, 58] width 92 height 28
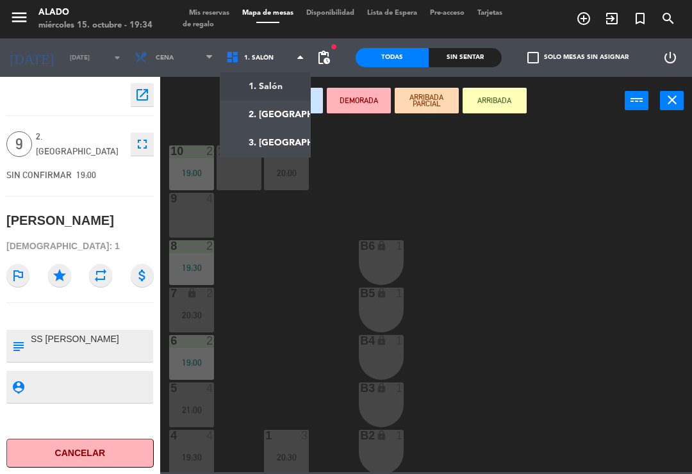
click at [287, 110] on ng-component "menu Alado [DATE] 15. octubre - 19:34 Mis reservas Mapa de mesas Disponibilidad…" at bounding box center [346, 236] width 692 height 472
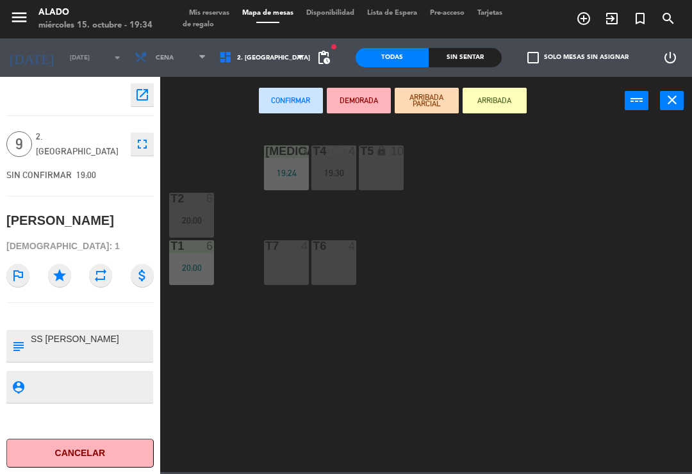
click at [380, 176] on div "T5 lock 10" at bounding box center [381, 167] width 45 height 45
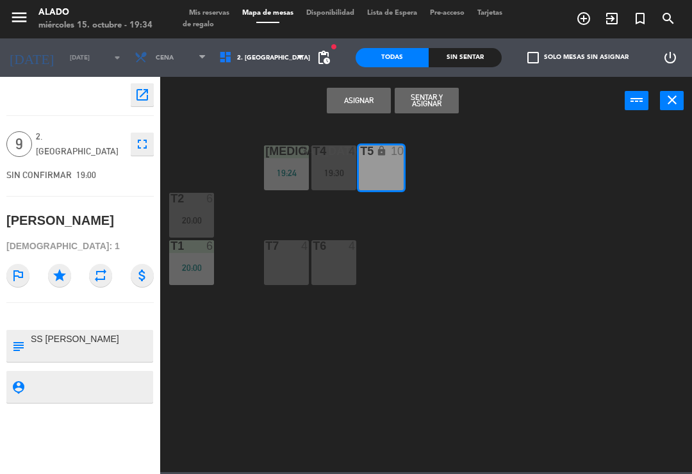
click at [431, 99] on button "Sentar y Asignar" at bounding box center [427, 101] width 64 height 26
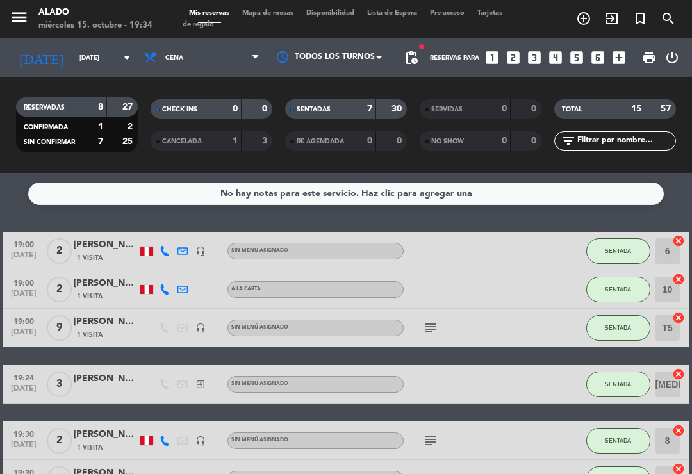
click at [119, 323] on div "[PERSON_NAME]" at bounding box center [106, 322] width 64 height 15
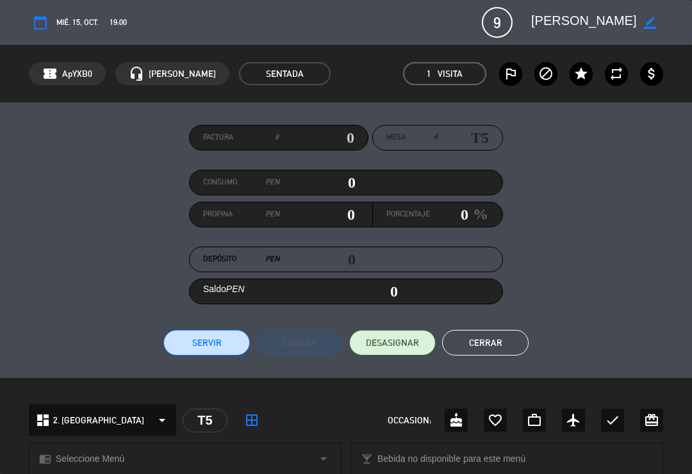
click at [488, 353] on button "Cerrar" at bounding box center [485, 343] width 87 height 26
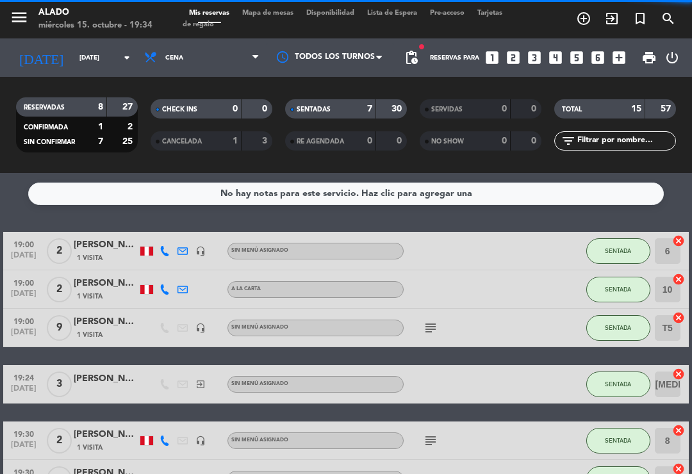
click at [296, 16] on span "Mapa de mesas" at bounding box center [268, 13] width 64 height 7
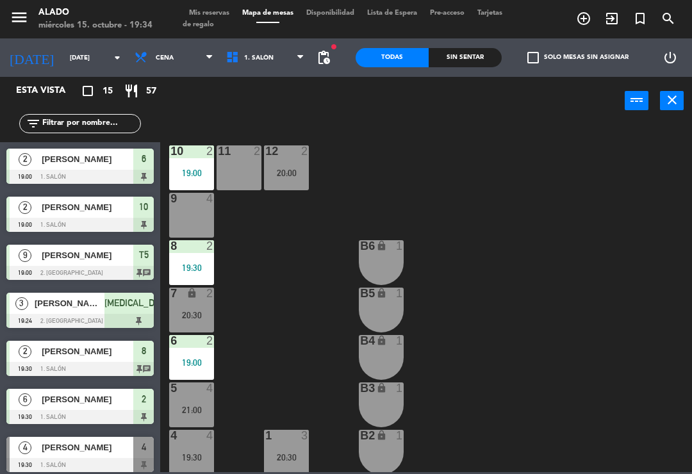
click at [268, 56] on span "1. Salón" at bounding box center [266, 58] width 92 height 28
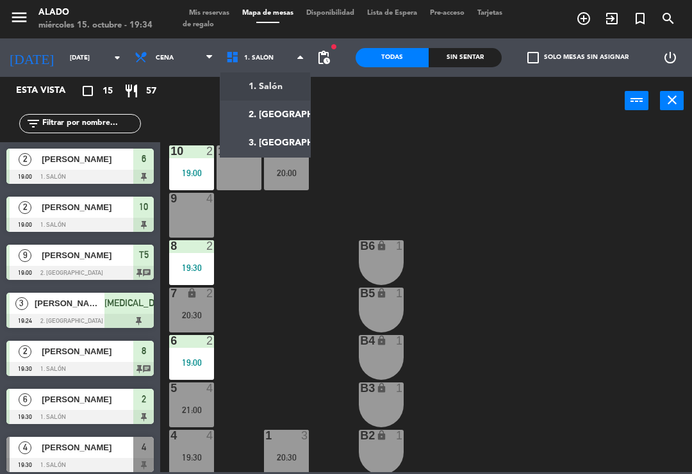
click at [287, 112] on ng-component "menu Alado [DATE] 15. octubre - 19:34 Mis reservas Mapa de mesas Disponibilidad…" at bounding box center [346, 236] width 692 height 472
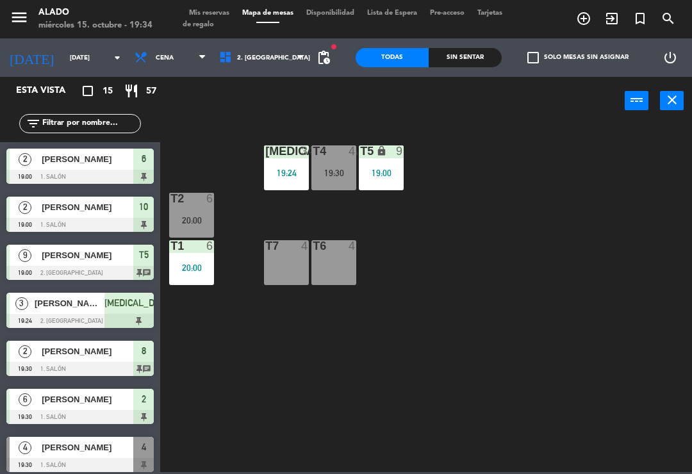
click at [96, 258] on span "[PERSON_NAME]" at bounding box center [88, 255] width 92 height 13
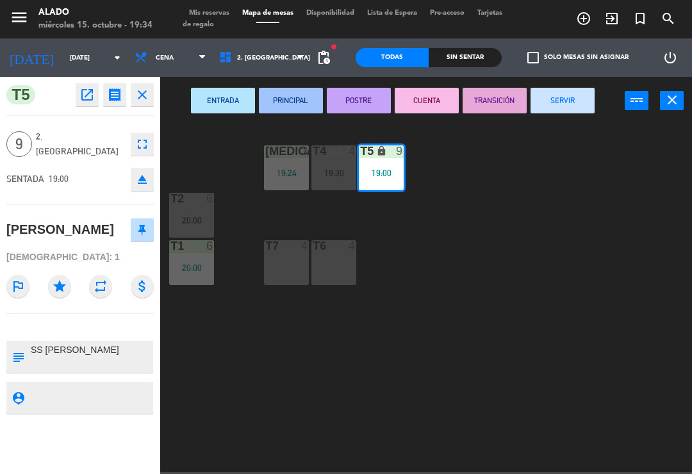
click at [148, 137] on icon "fullscreen" at bounding box center [142, 144] width 15 height 15
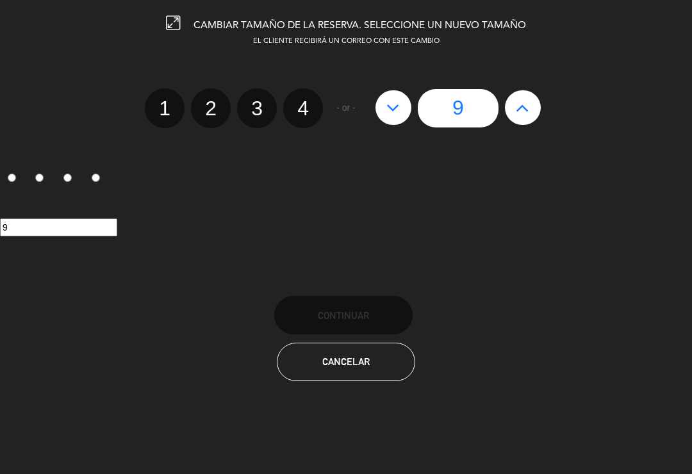
click at [391, 107] on icon at bounding box center [392, 107] width 13 height 21
type input "8"
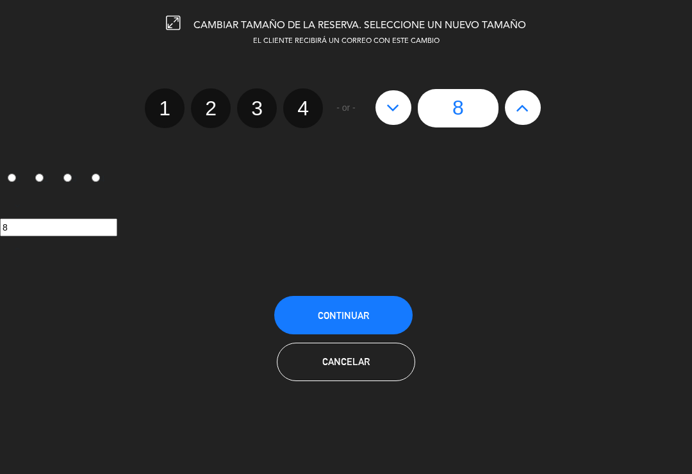
click at [386, 326] on button "Continuar" at bounding box center [343, 315] width 138 height 38
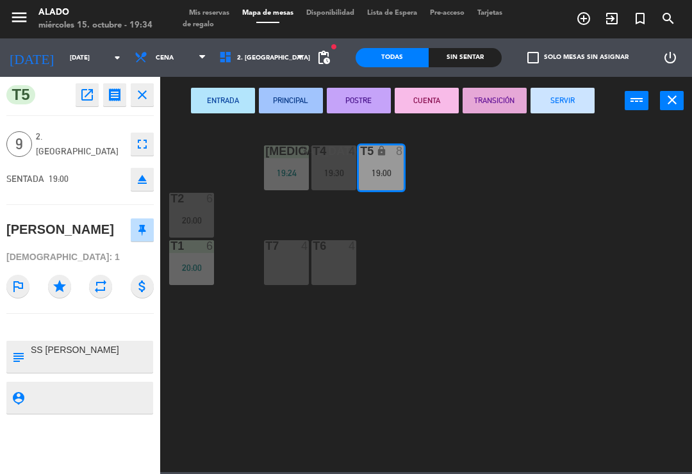
click at [670, 108] on button "close" at bounding box center [672, 100] width 24 height 19
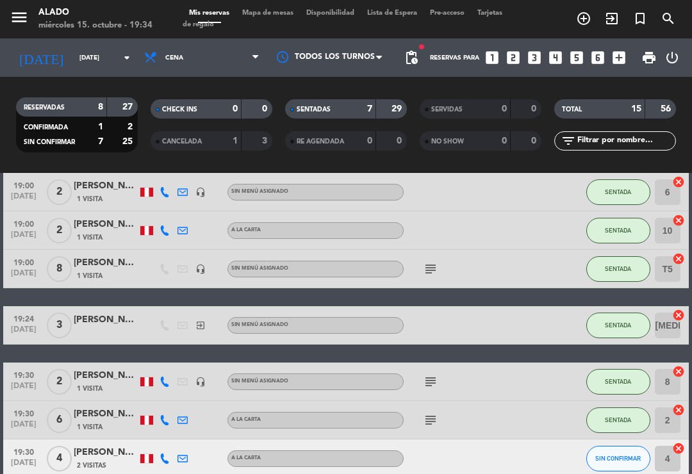
scroll to position [59, 0]
click at [115, 269] on div "[PERSON_NAME]" at bounding box center [106, 263] width 64 height 15
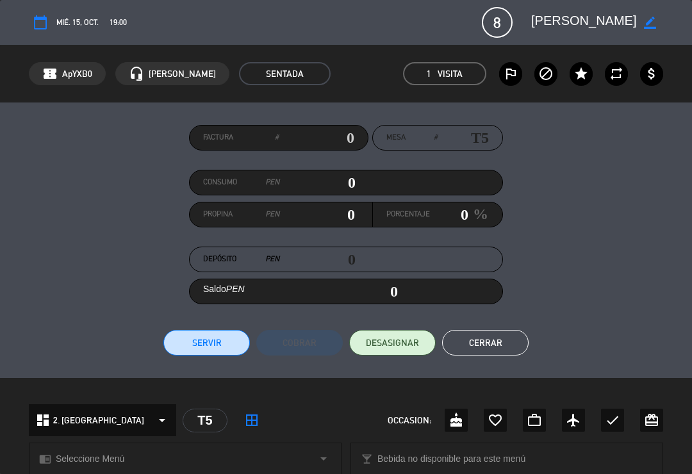
click at [504, 338] on button "Cerrar" at bounding box center [485, 343] width 87 height 26
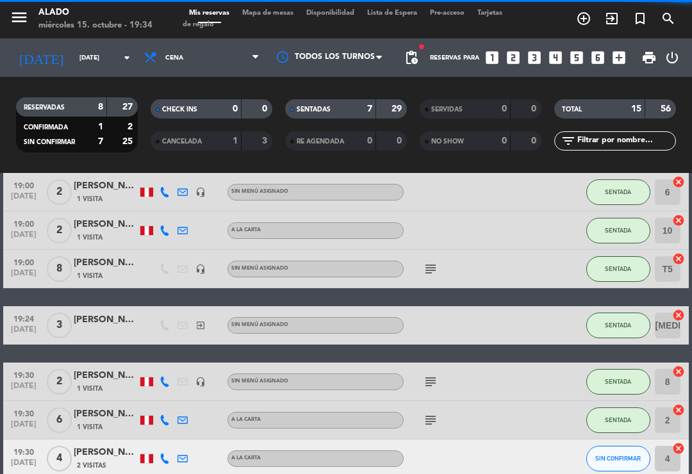
click at [271, 17] on span "Mapa de mesas" at bounding box center [268, 13] width 64 height 7
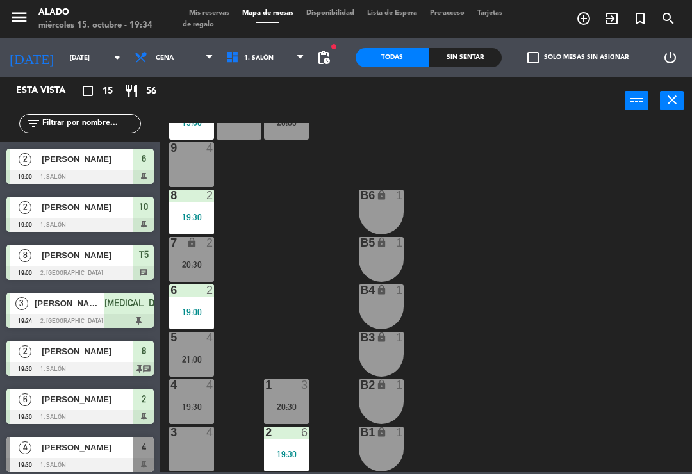
click at [278, 50] on span "1. Salón" at bounding box center [266, 58] width 92 height 28
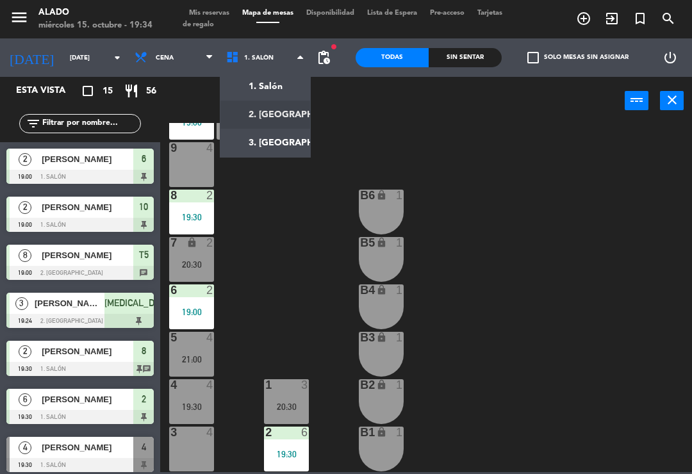
click at [292, 116] on ng-component "menu Alado [DATE] 15. octubre - 19:34 Mis reservas Mapa de mesas Disponibilidad…" at bounding box center [346, 236] width 692 height 472
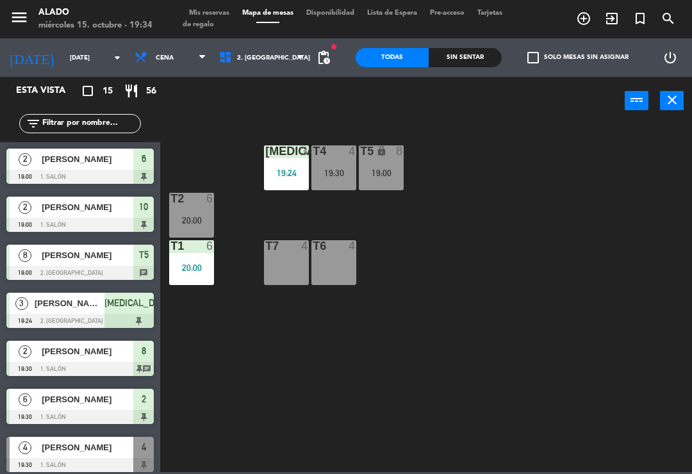
click at [92, 263] on div "[PERSON_NAME]" at bounding box center [86, 255] width 93 height 21
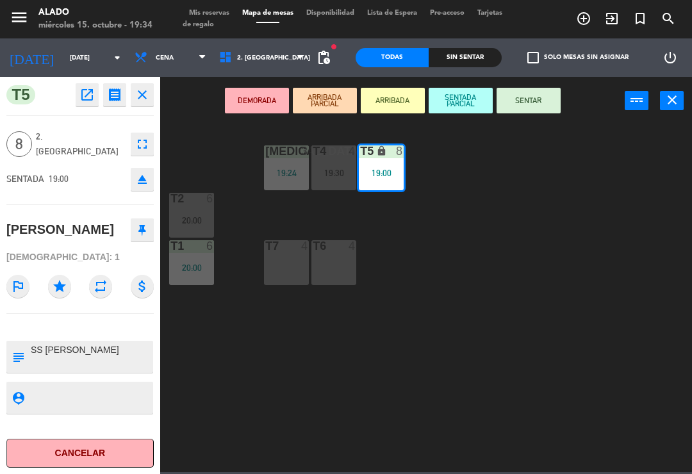
click at [529, 106] on button "SENTAR" at bounding box center [529, 101] width 64 height 26
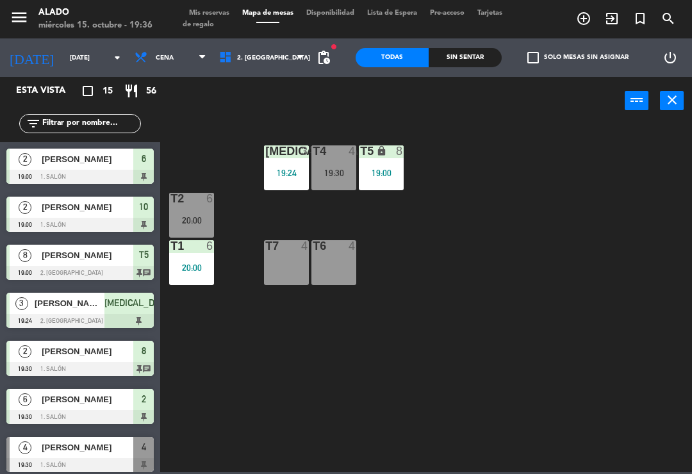
click at [214, 28] on span "Tarjetas de regalo" at bounding box center [343, 19] width 320 height 19
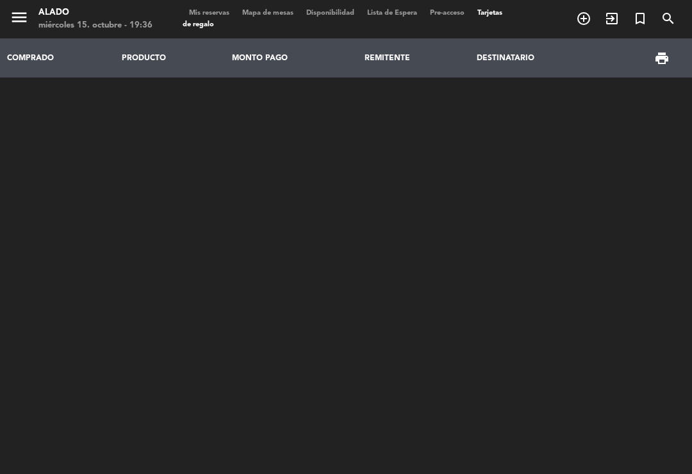
click at [213, 13] on span "Mis reservas" at bounding box center [209, 13] width 53 height 7
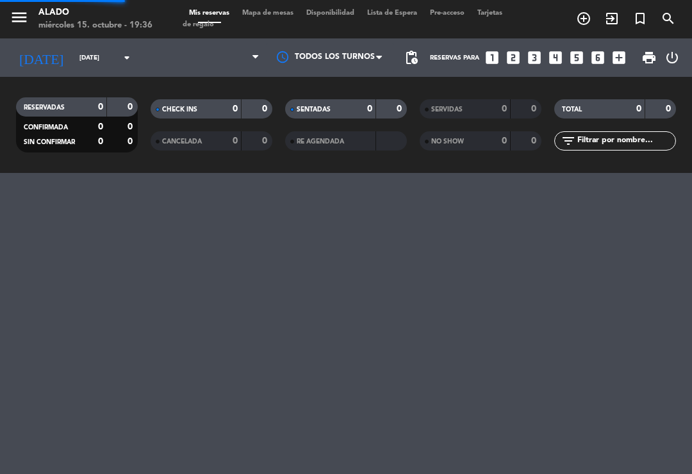
click at [220, 5] on div "menu Alado [DATE] 15. octubre - 19:36 Mis reservas Mapa de mesas Disponibilidad…" at bounding box center [346, 19] width 692 height 38
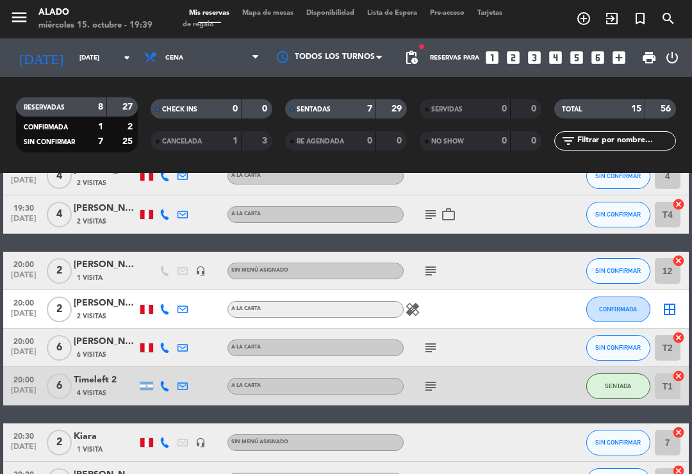
scroll to position [342, 0]
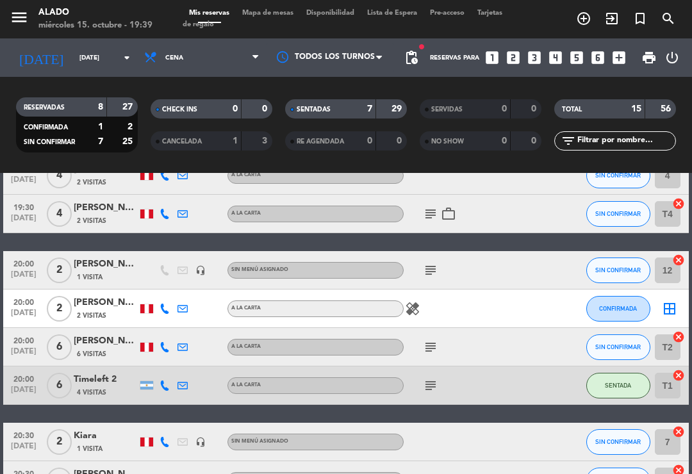
click at [270, 17] on span "Mapa de mesas" at bounding box center [268, 13] width 64 height 7
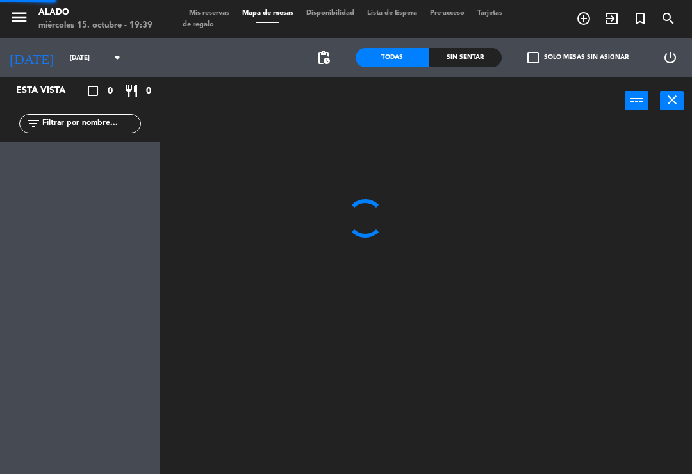
click at [274, 10] on span "Mapa de mesas" at bounding box center [268, 13] width 64 height 7
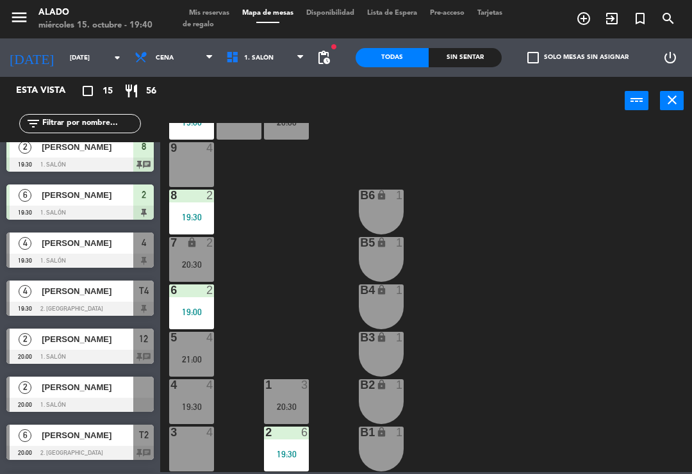
scroll to position [204, 0]
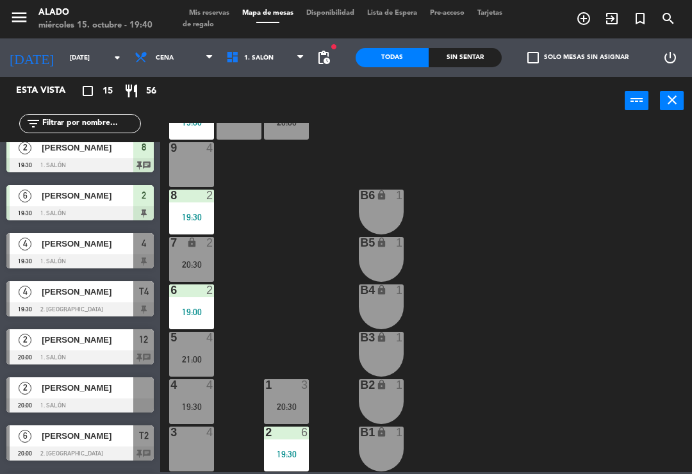
click at [220, 10] on span "Mis reservas" at bounding box center [209, 13] width 53 height 7
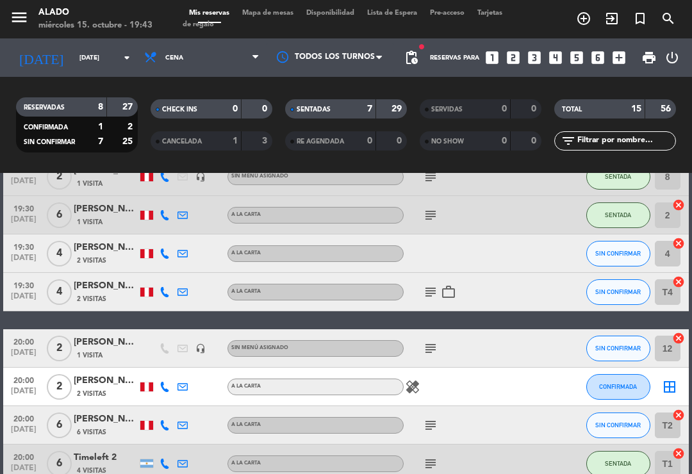
scroll to position [231, 0]
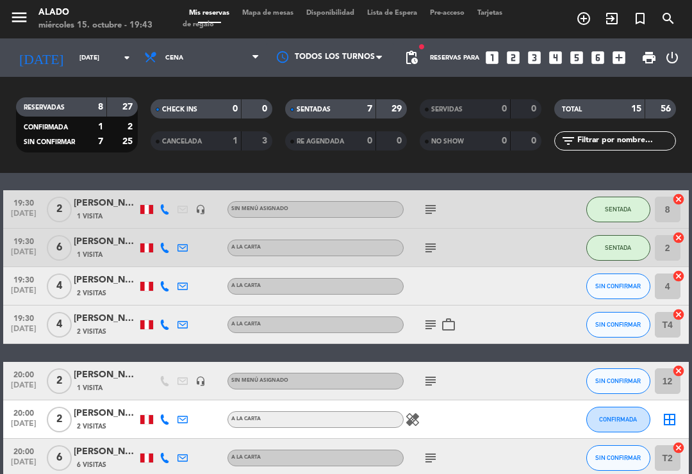
click at [94, 287] on div "[PERSON_NAME]" at bounding box center [106, 280] width 64 height 15
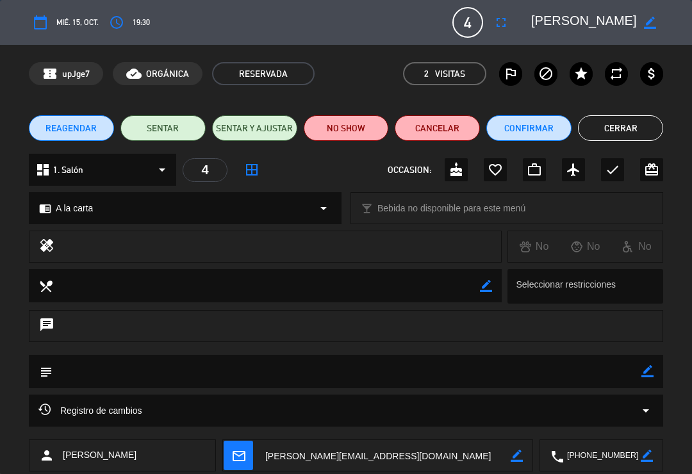
click at [156, 129] on button "SENTAR" at bounding box center [162, 128] width 85 height 26
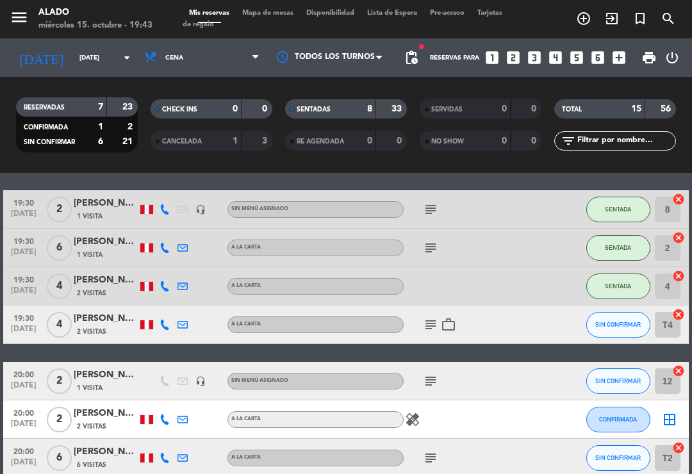
click at [442, 319] on icon "work_outline" at bounding box center [448, 324] width 15 height 15
click at [435, 323] on icon "subject" at bounding box center [430, 324] width 15 height 15
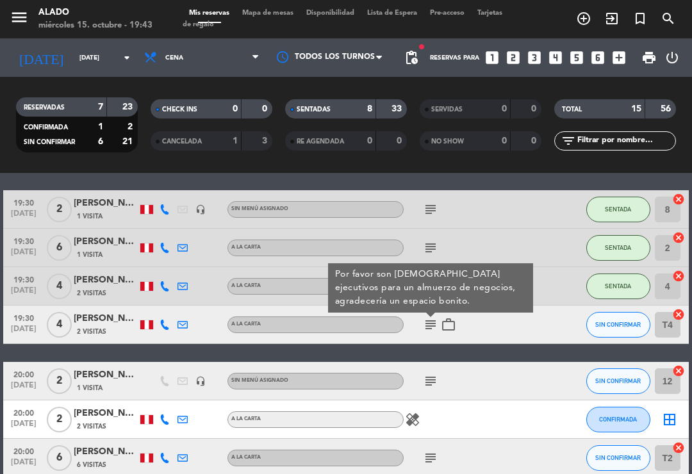
click at [431, 324] on icon "subject" at bounding box center [430, 324] width 15 height 15
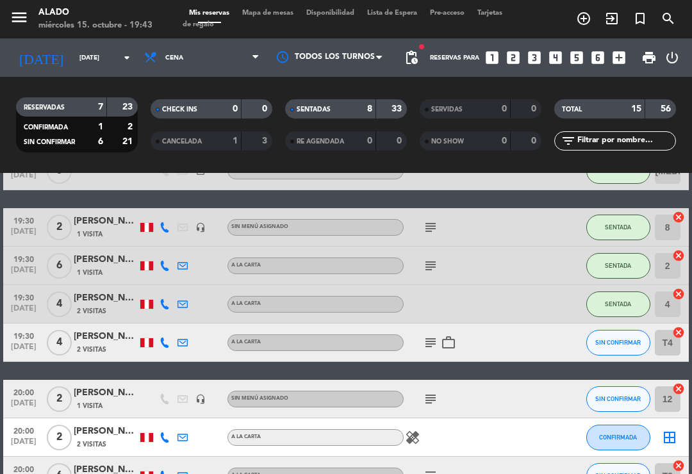
scroll to position [215, 0]
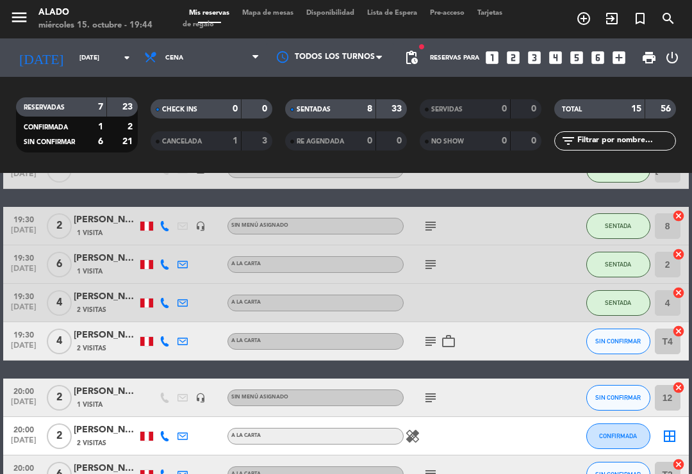
click at [108, 332] on div "[PERSON_NAME]" at bounding box center [106, 335] width 64 height 15
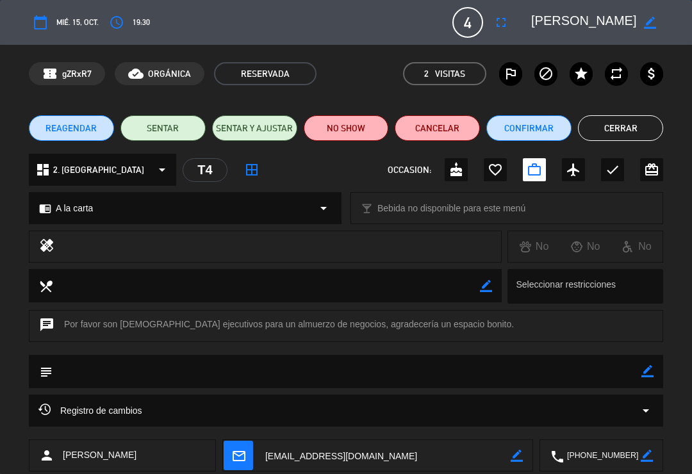
click at [350, 129] on button "NO SHOW" at bounding box center [346, 128] width 85 height 26
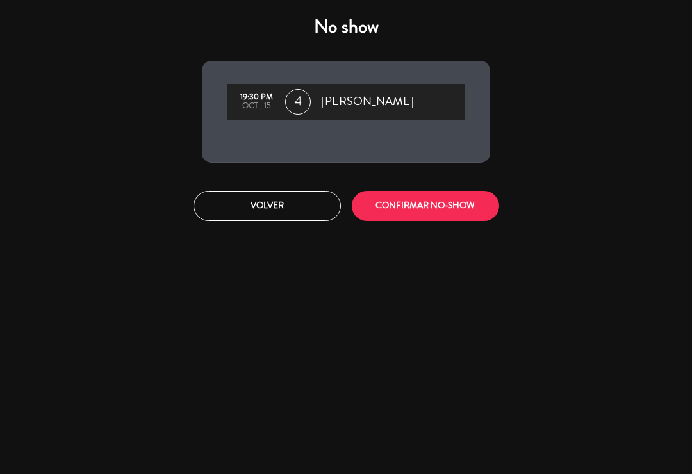
click at [459, 206] on button "CONFIRMAR NO-SHOW" at bounding box center [425, 206] width 147 height 30
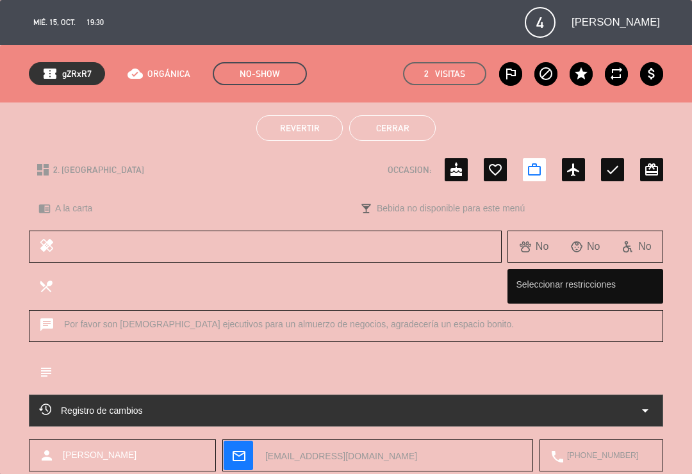
click at [406, 139] on button "Cerrar" at bounding box center [392, 128] width 87 height 26
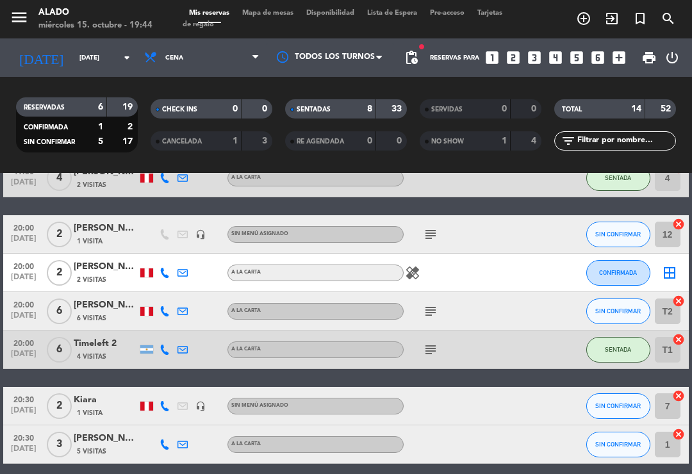
scroll to position [342, 0]
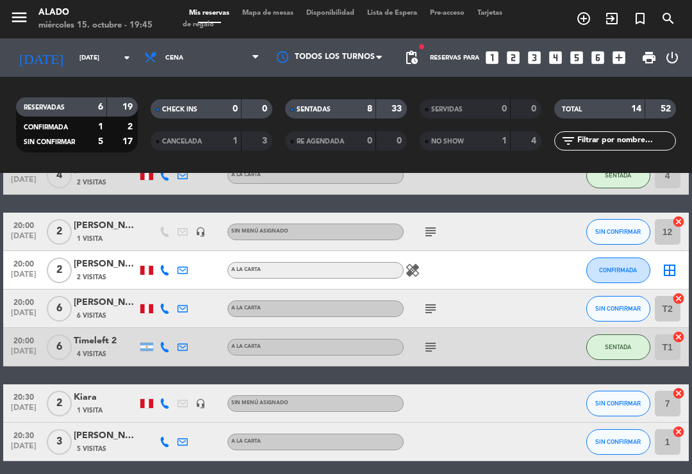
click at [666, 276] on icon "border_all" at bounding box center [669, 270] width 15 height 15
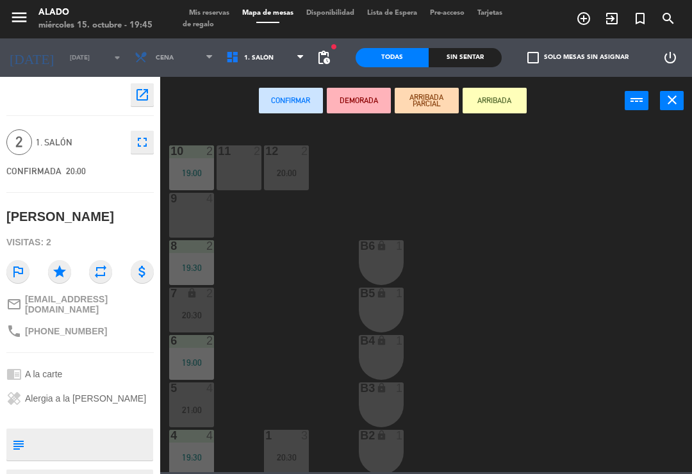
click at [253, 167] on div "11 2" at bounding box center [239, 167] width 45 height 45
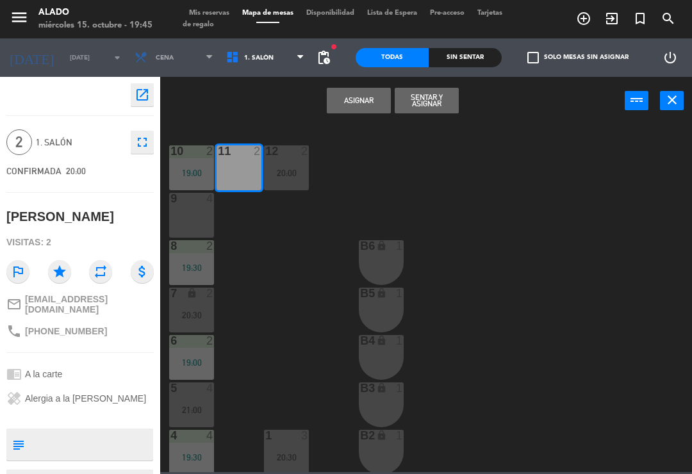
click at [362, 103] on button "Asignar" at bounding box center [359, 101] width 64 height 26
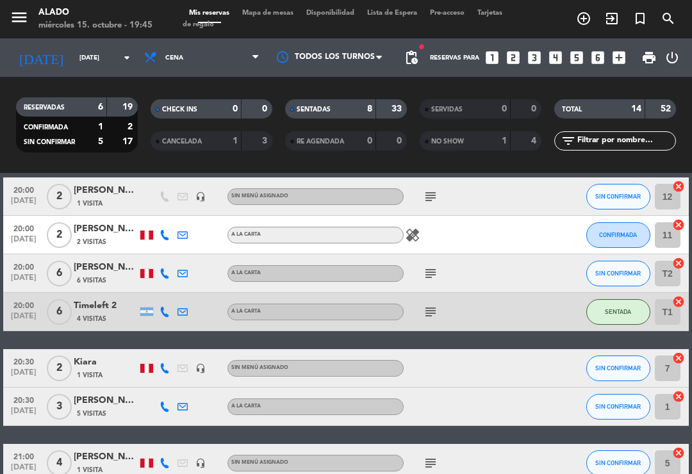
scroll to position [341, 0]
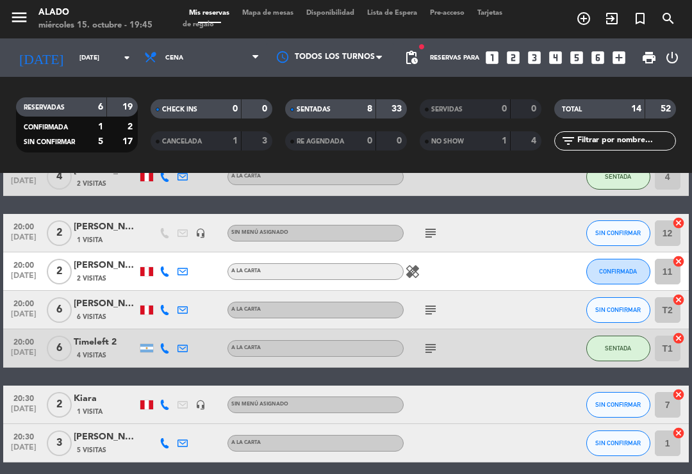
click at [434, 231] on icon "subject" at bounding box center [430, 233] width 15 height 15
click at [432, 232] on icon "subject" at bounding box center [430, 233] width 15 height 15
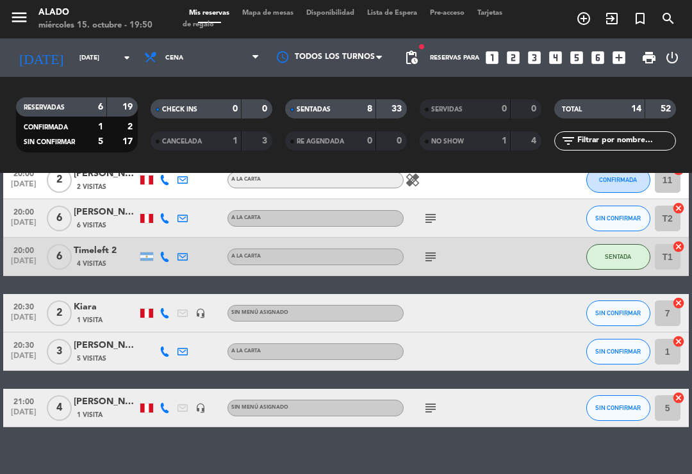
scroll to position [430, 0]
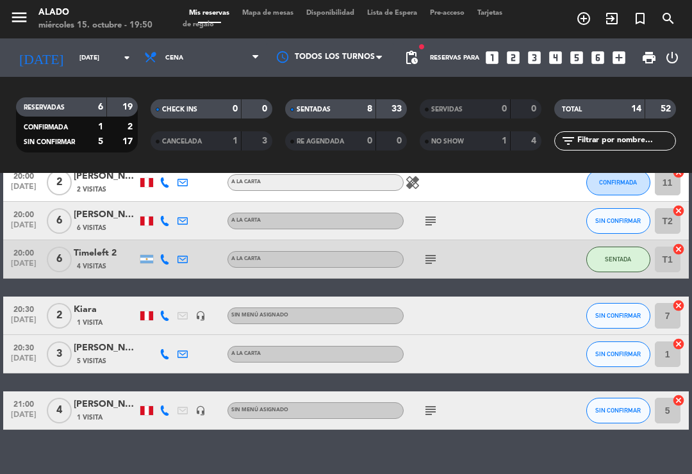
click at [272, 16] on span "Mapa de mesas" at bounding box center [268, 13] width 64 height 7
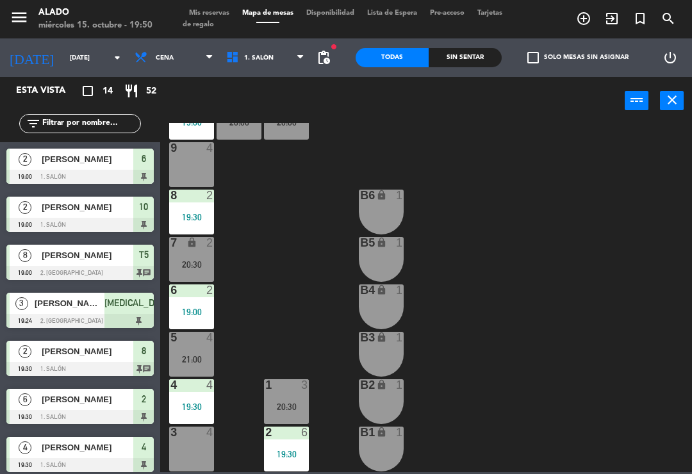
scroll to position [51, 0]
click at [198, 445] on div "3 4" at bounding box center [191, 449] width 45 height 45
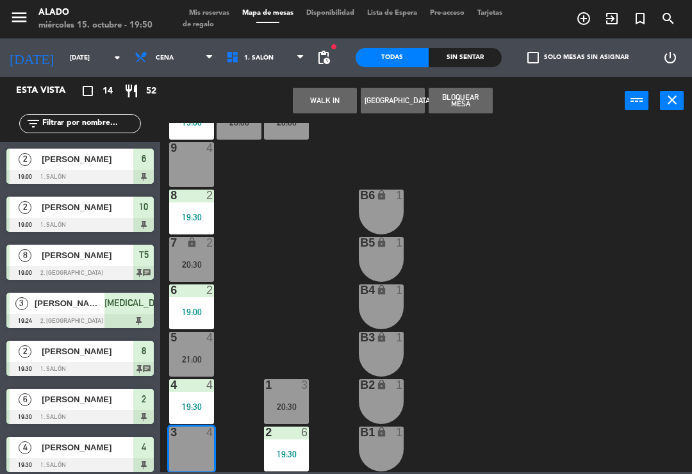
click at [315, 97] on button "WALK IN" at bounding box center [325, 101] width 64 height 26
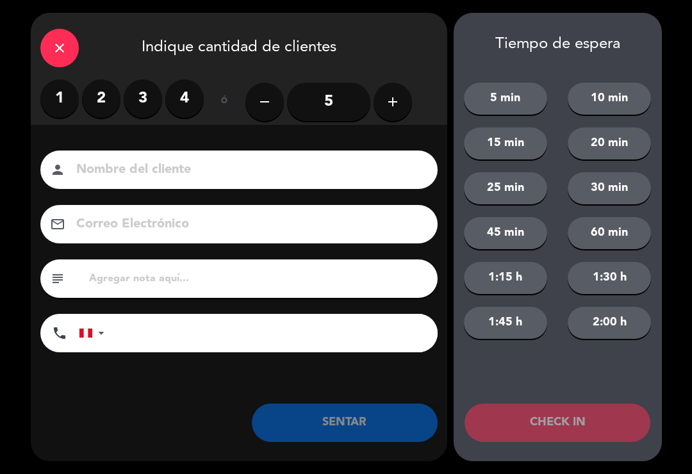
click at [185, 175] on input at bounding box center [248, 170] width 346 height 22
click at [128, 99] on label "3" at bounding box center [143, 98] width 38 height 38
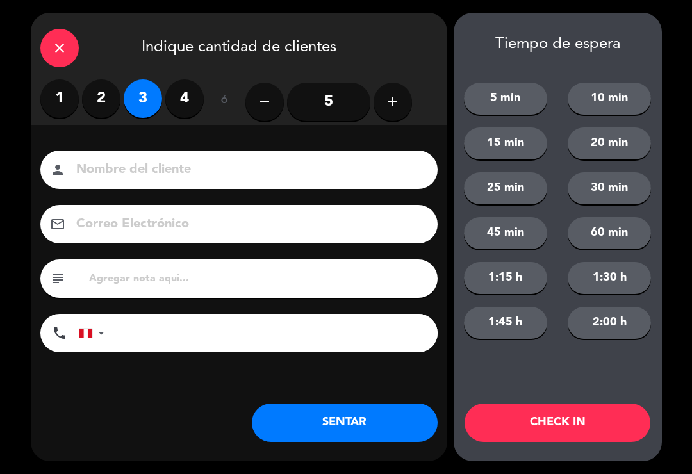
click at [187, 179] on input at bounding box center [248, 170] width 346 height 22
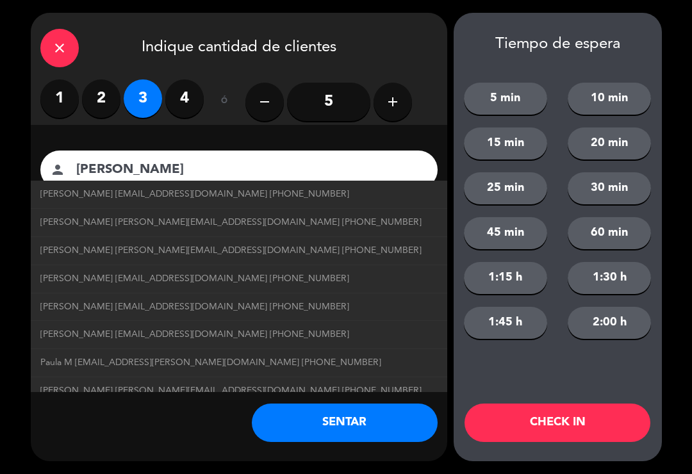
type input "[PERSON_NAME]"
click at [397, 37] on div "close Indique cantidad de clientes" at bounding box center [239, 46] width 417 height 67
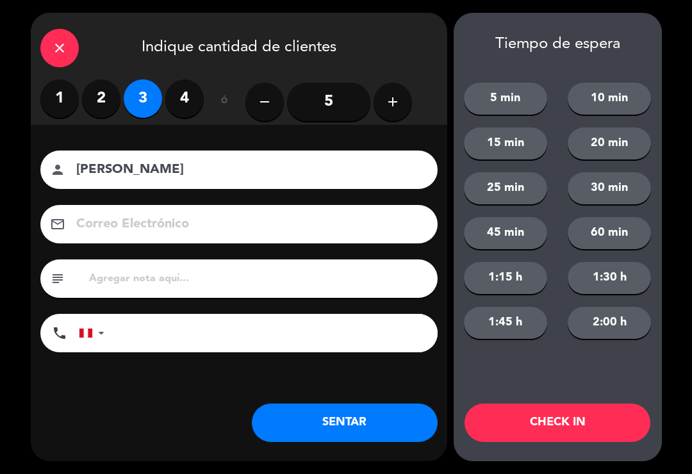
click at [342, 410] on button "SENTAR" at bounding box center [345, 423] width 186 height 38
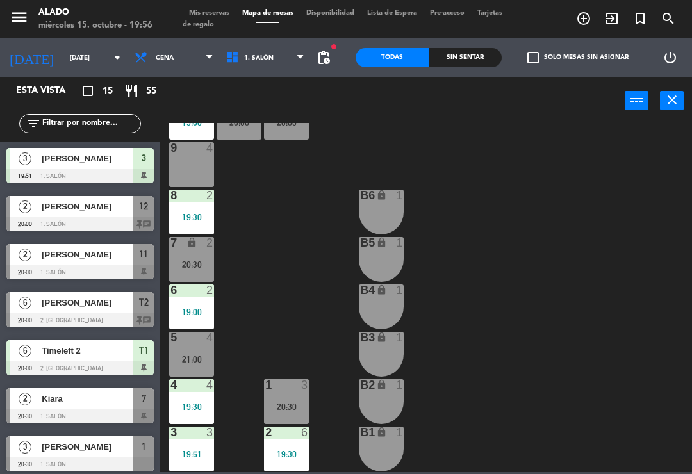
scroll to position [337, 0]
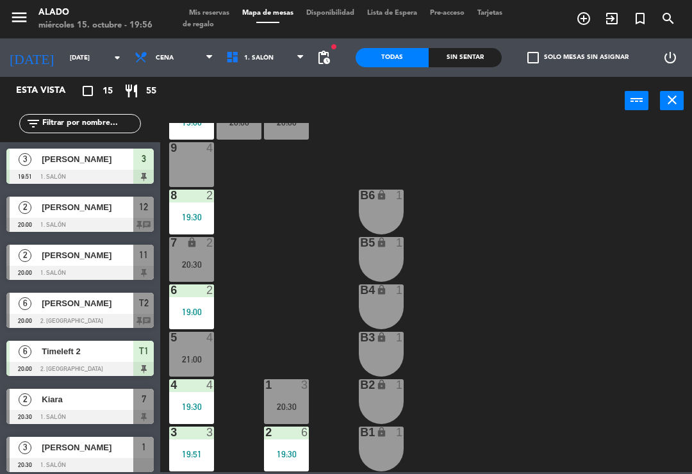
click at [221, 13] on span "Mis reservas" at bounding box center [209, 13] width 53 height 7
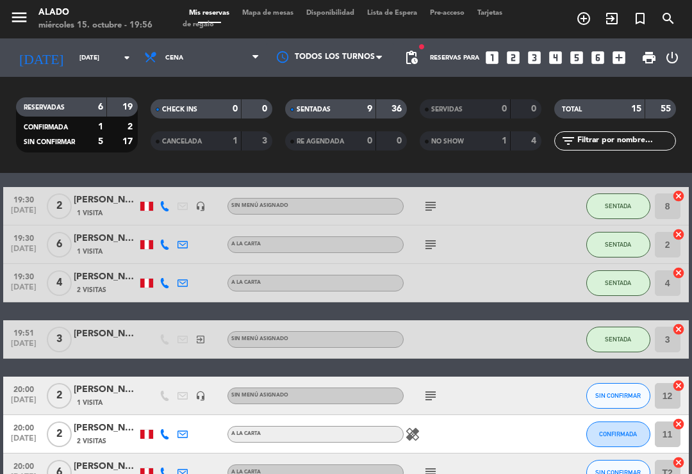
scroll to position [272, 0]
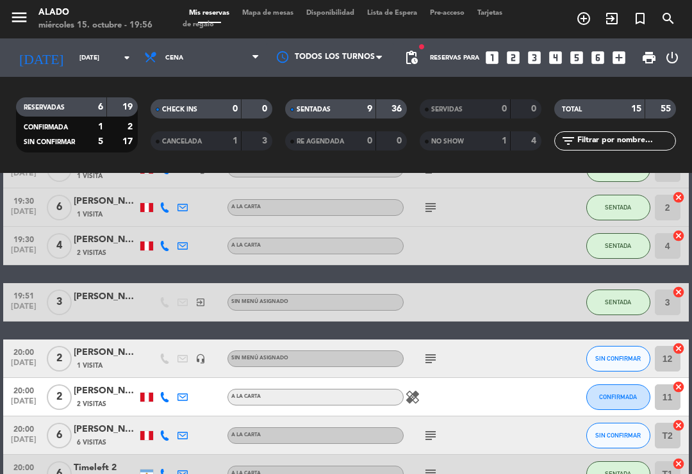
click at [402, 391] on div "A la carta" at bounding box center [316, 397] width 176 height 17
click at [403, 400] on div "A la carta" at bounding box center [316, 397] width 176 height 17
click at [410, 393] on icon "healing" at bounding box center [412, 397] width 15 height 15
click at [413, 397] on icon "healing" at bounding box center [412, 397] width 15 height 15
click at [105, 398] on div "[PERSON_NAME]" at bounding box center [106, 391] width 64 height 15
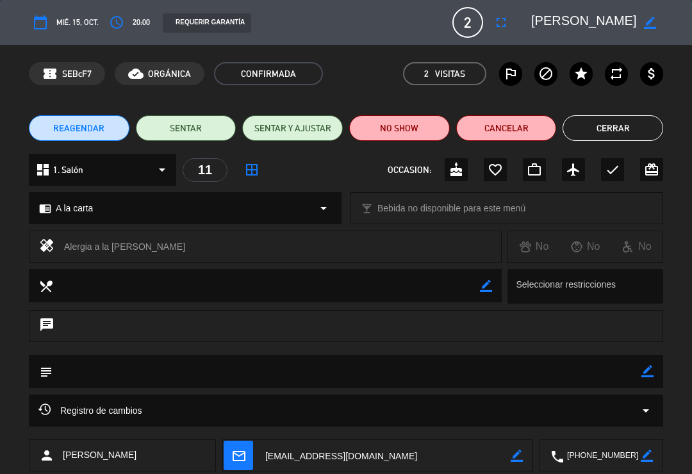
click at [204, 126] on button "SENTAR" at bounding box center [186, 128] width 101 height 26
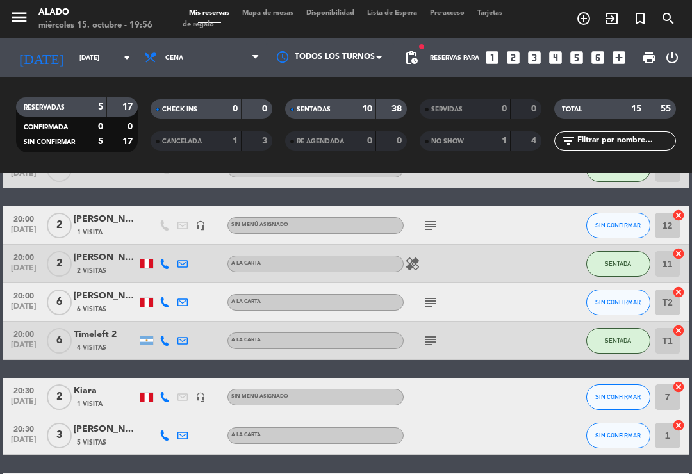
scroll to position [406, 0]
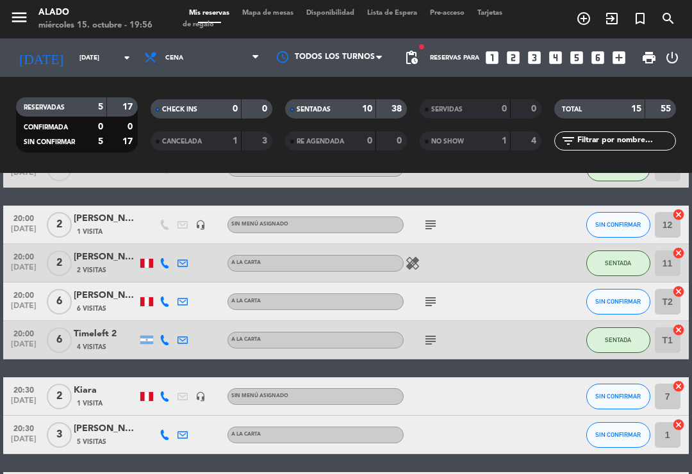
click at [420, 290] on div "subject" at bounding box center [458, 302] width 108 height 38
click at [431, 295] on icon "subject" at bounding box center [430, 301] width 15 height 15
click at [114, 285] on div "20:00 [DATE] 6 [PERSON_NAME] 6 Visitas A la carta subject SIN CONFIRMAR T2 canc…" at bounding box center [345, 302] width 685 height 38
click at [102, 289] on div "[PERSON_NAME]" at bounding box center [106, 295] width 64 height 15
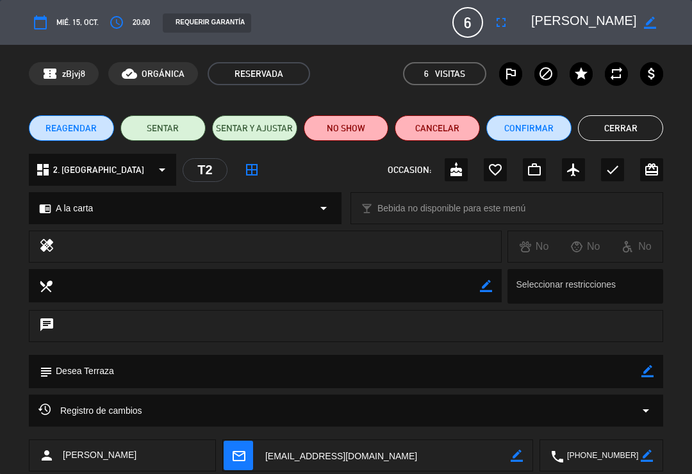
click at [184, 126] on button "SENTAR" at bounding box center [162, 128] width 85 height 26
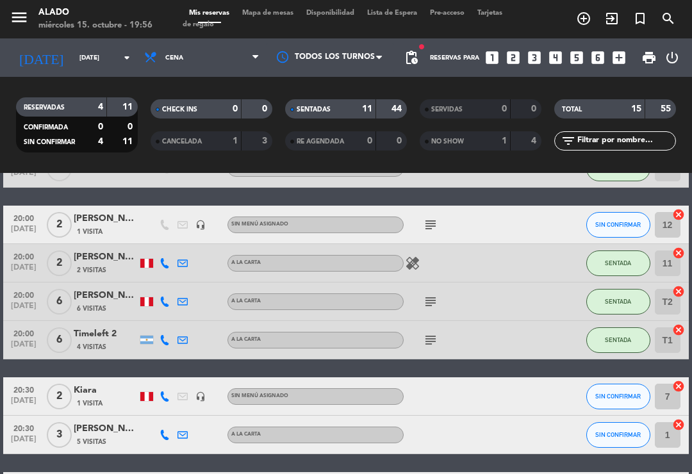
click at [428, 298] on icon "subject" at bounding box center [430, 301] width 15 height 15
click at [429, 299] on icon "subject" at bounding box center [430, 301] width 15 height 15
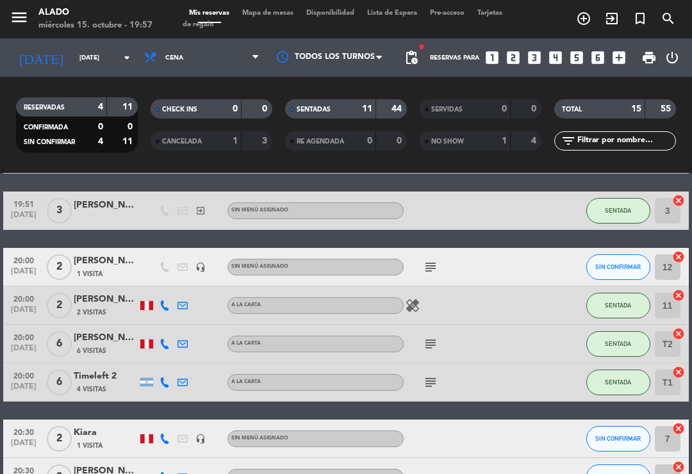
scroll to position [385, 0]
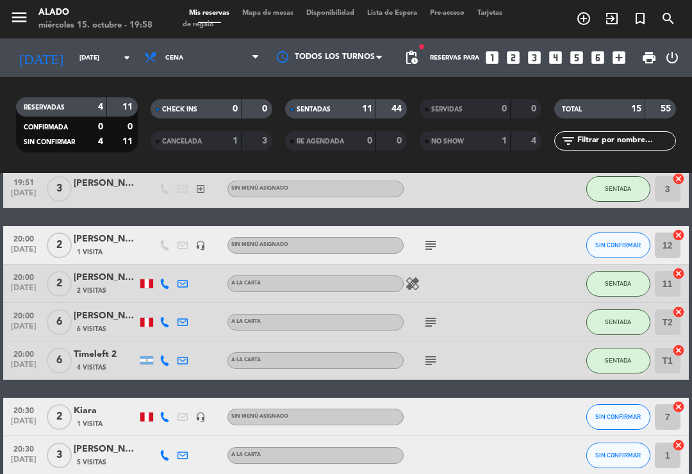
click at [676, 230] on icon "cancel" at bounding box center [678, 235] width 13 height 13
click at [683, 399] on div "7 cancel" at bounding box center [670, 417] width 38 height 38
click at [665, 241] on icon "border_all" at bounding box center [669, 245] width 15 height 15
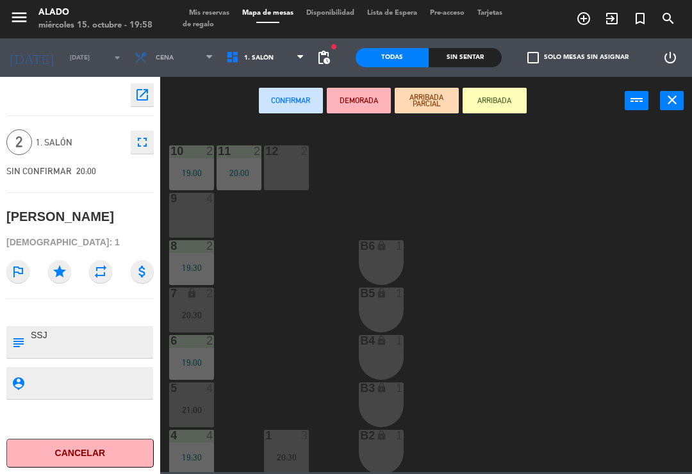
click at [285, 60] on span "1. Salón" at bounding box center [266, 58] width 92 height 28
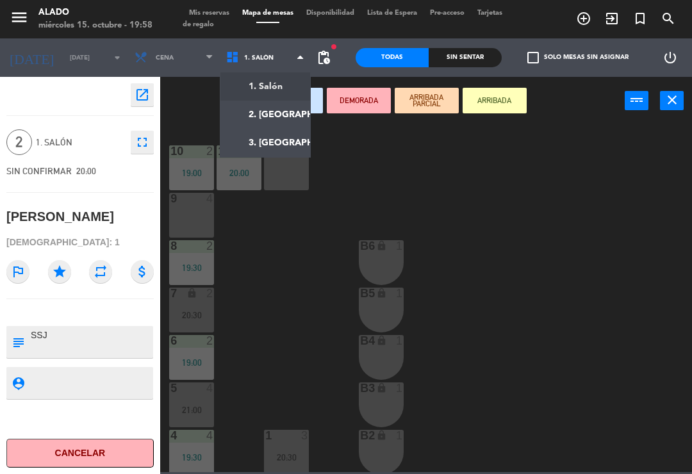
click at [288, 110] on ng-component "menu Alado [DATE] 15. octubre - 19:58 Mis reservas Mapa de mesas Disponibilidad…" at bounding box center [346, 236] width 692 height 472
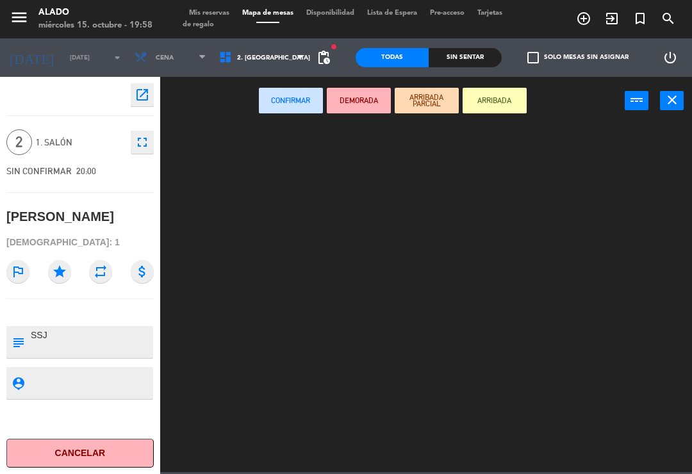
click at [667, 96] on icon "close" at bounding box center [672, 99] width 15 height 15
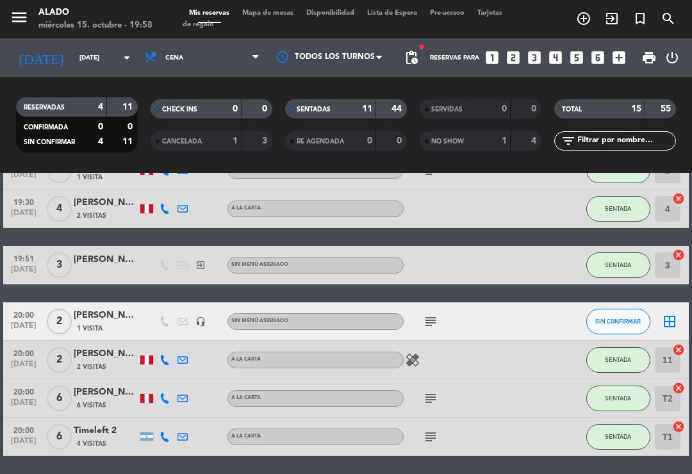
scroll to position [319, 0]
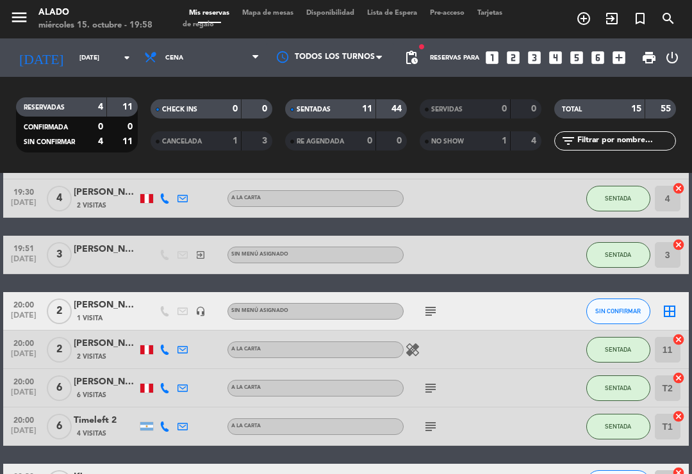
click at [668, 311] on icon "border_all" at bounding box center [669, 311] width 15 height 15
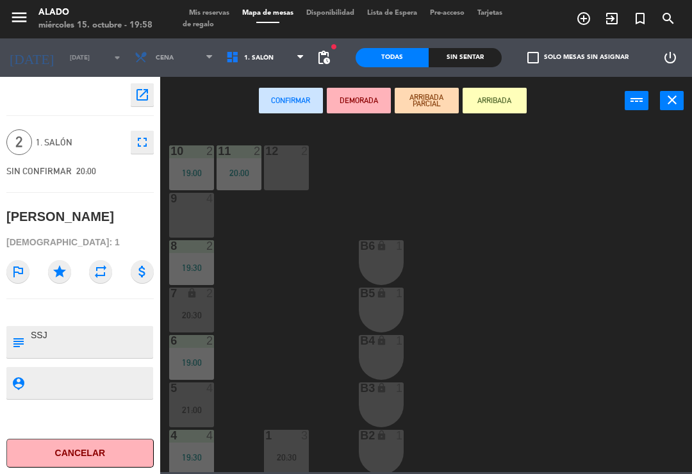
click at [215, 10] on span "Mis reservas" at bounding box center [209, 13] width 53 height 7
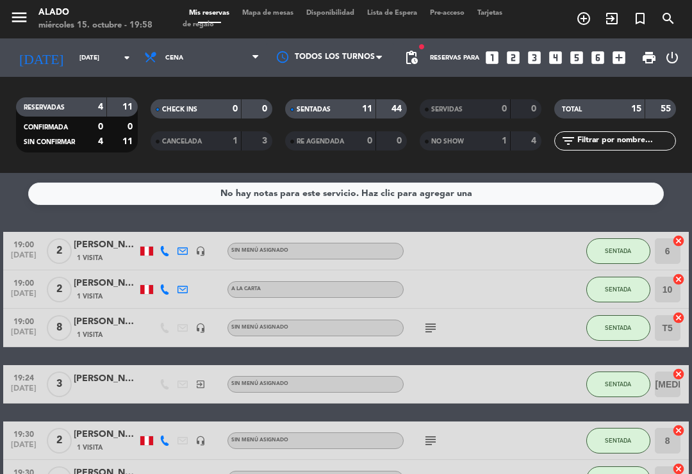
scroll to position [20, 0]
